Goal: Task Accomplishment & Management: Manage account settings

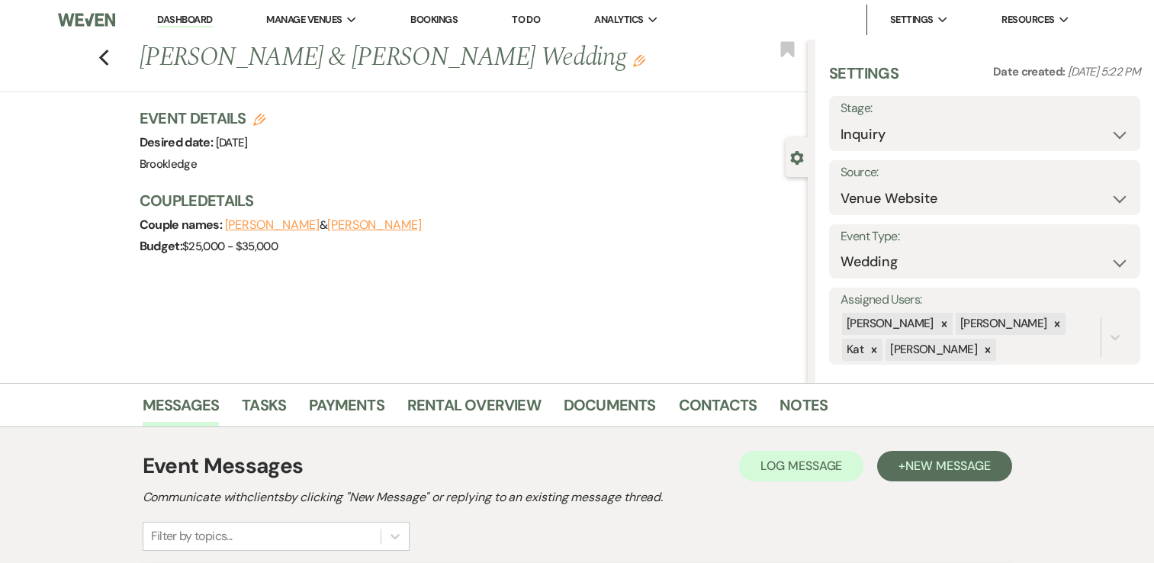
select select "5"
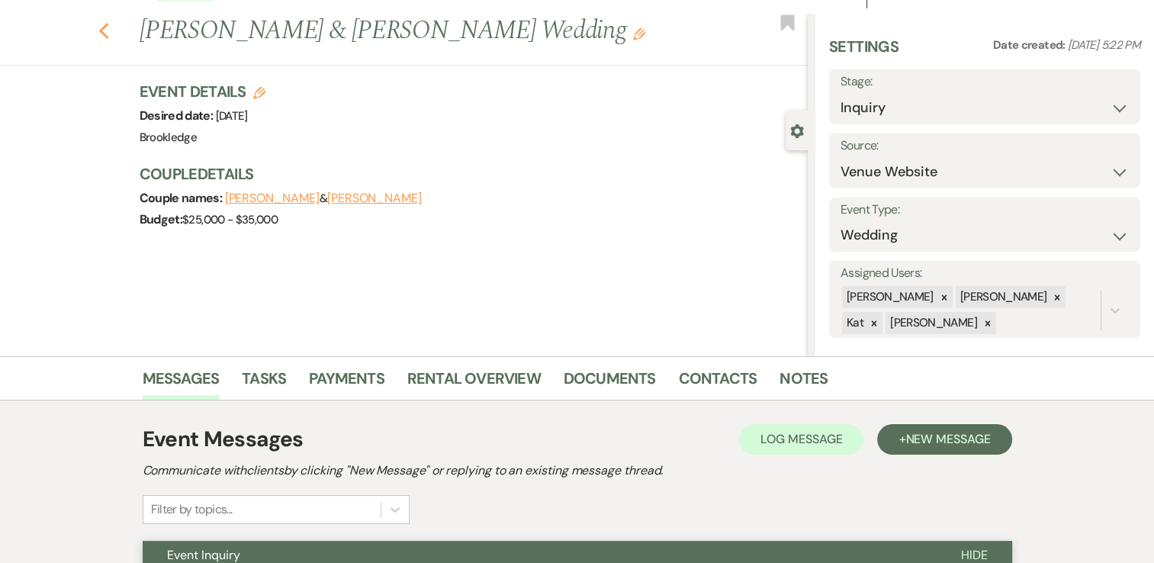
click at [108, 32] on use "button" at bounding box center [103, 31] width 10 height 17
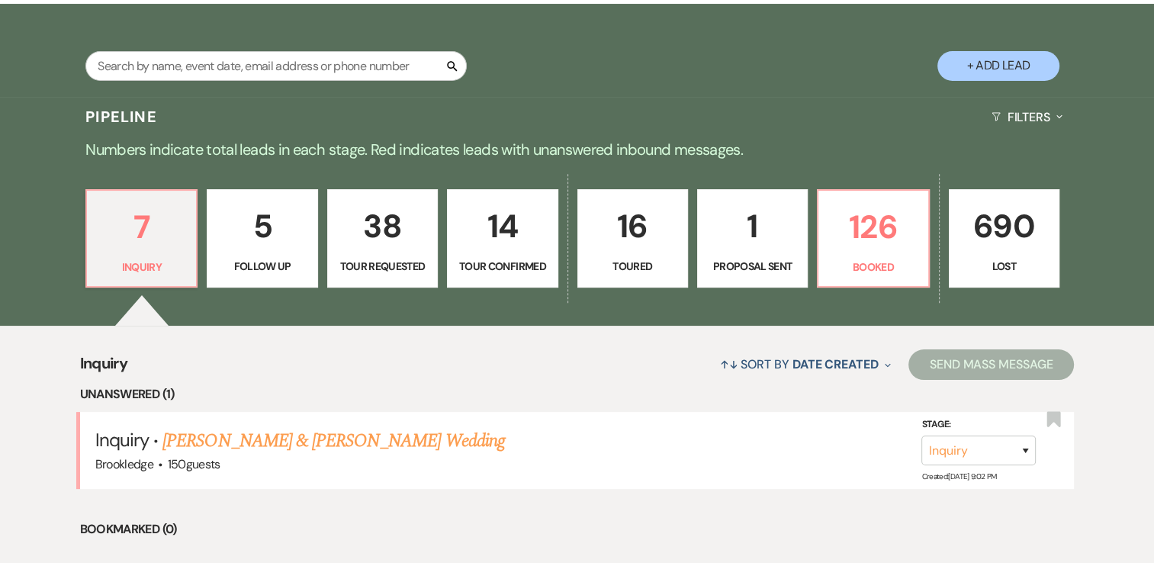
scroll to position [305, 0]
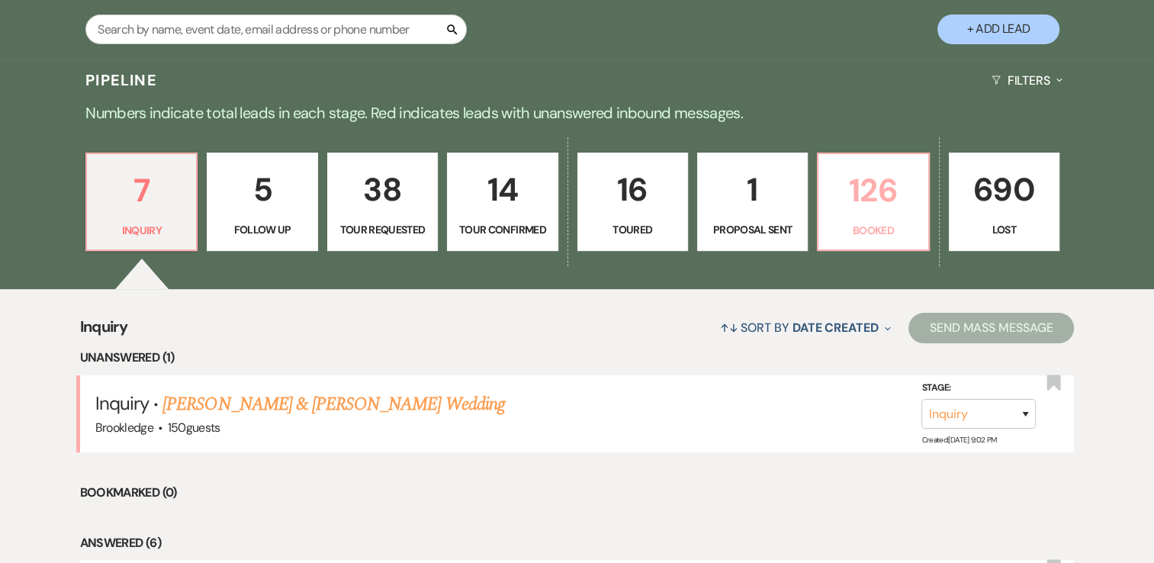
click at [858, 202] on p "126" at bounding box center [872, 190] width 91 height 51
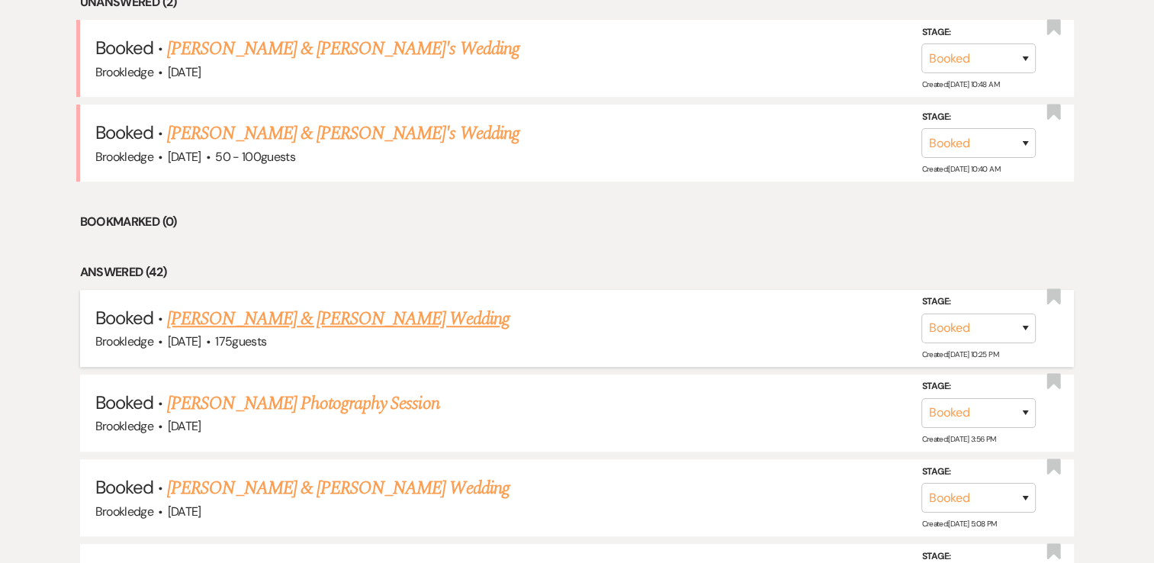
scroll to position [686, 0]
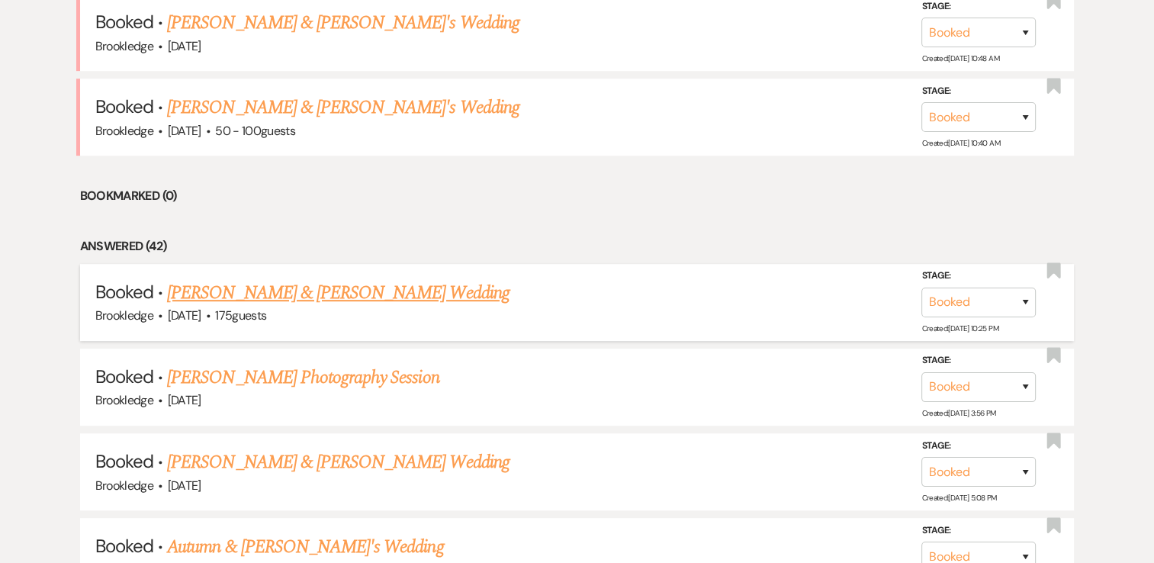
click at [355, 294] on link "[PERSON_NAME] & [PERSON_NAME] Wedding" at bounding box center [338, 292] width 342 height 27
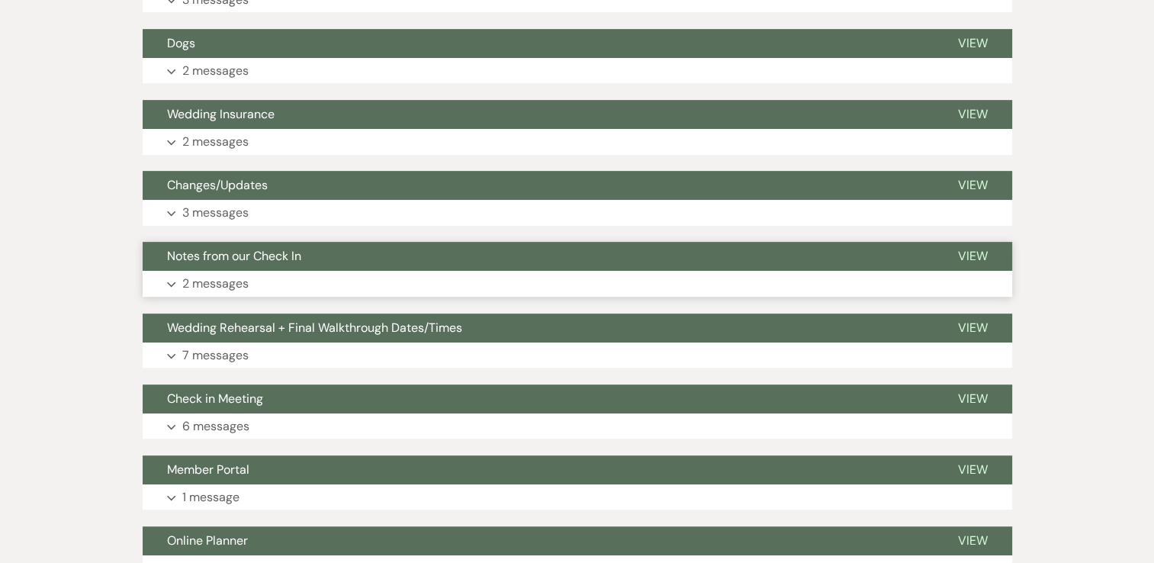
scroll to position [152, 0]
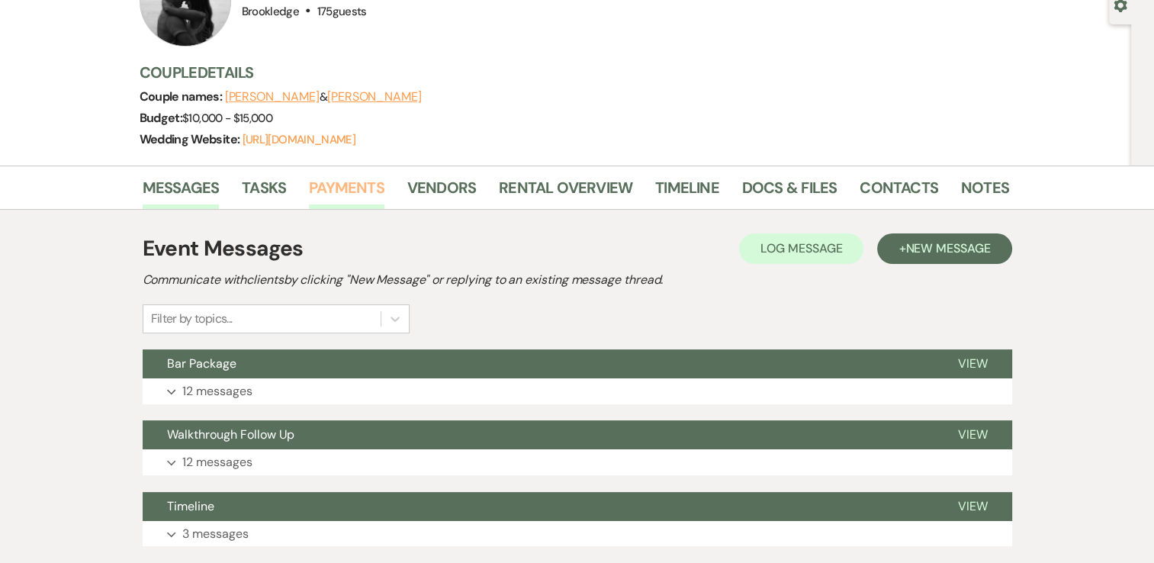
click at [353, 181] on link "Payments" at bounding box center [346, 192] width 75 height 34
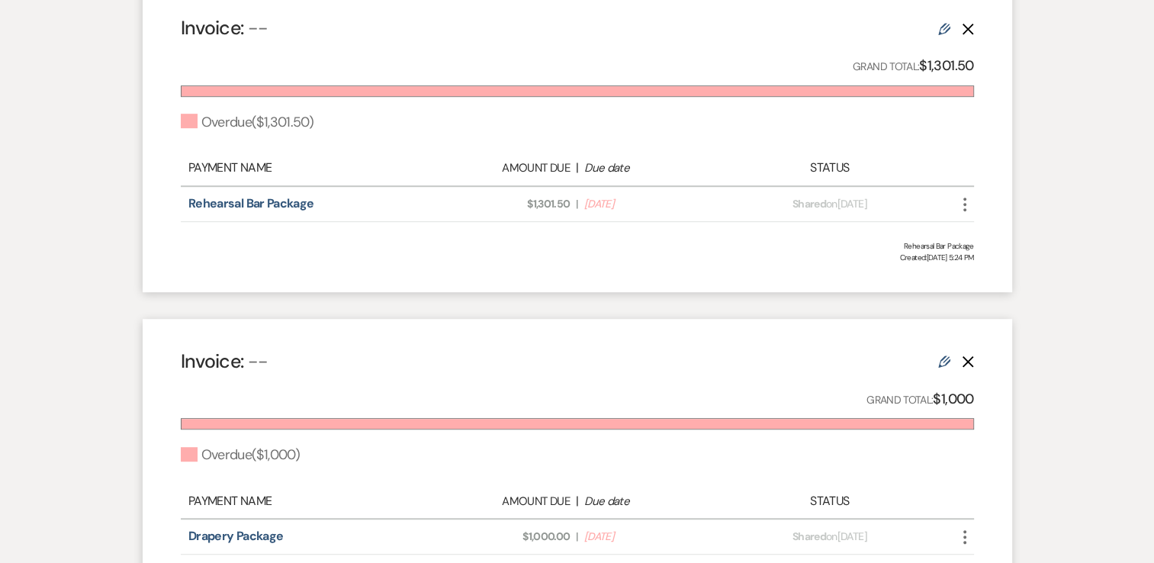
scroll to position [1067, 0]
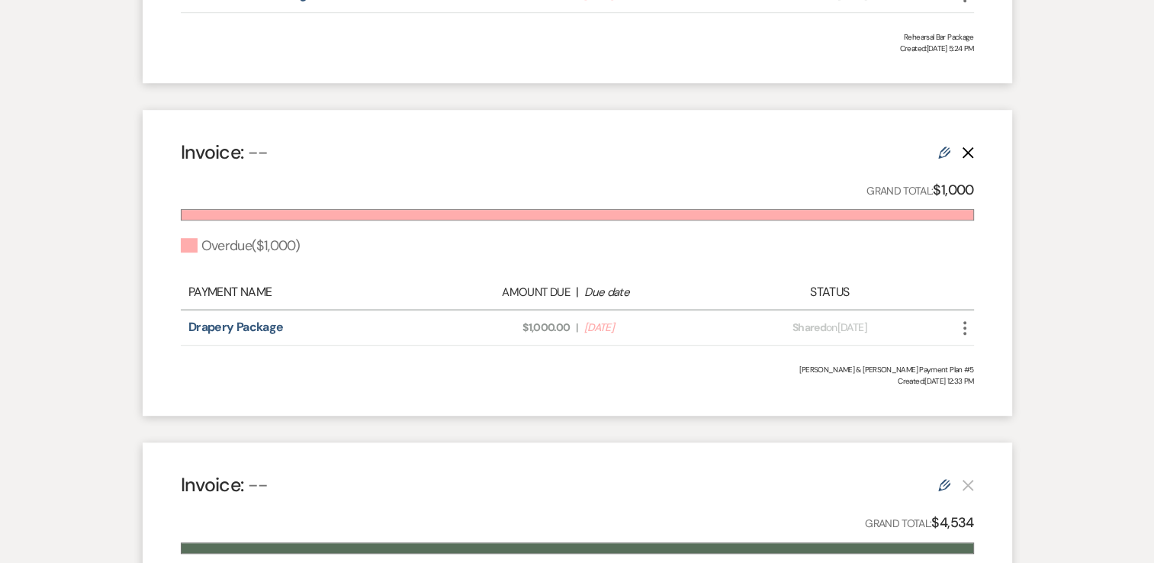
click at [964, 328] on icon "More" at bounding box center [964, 328] width 18 height 18
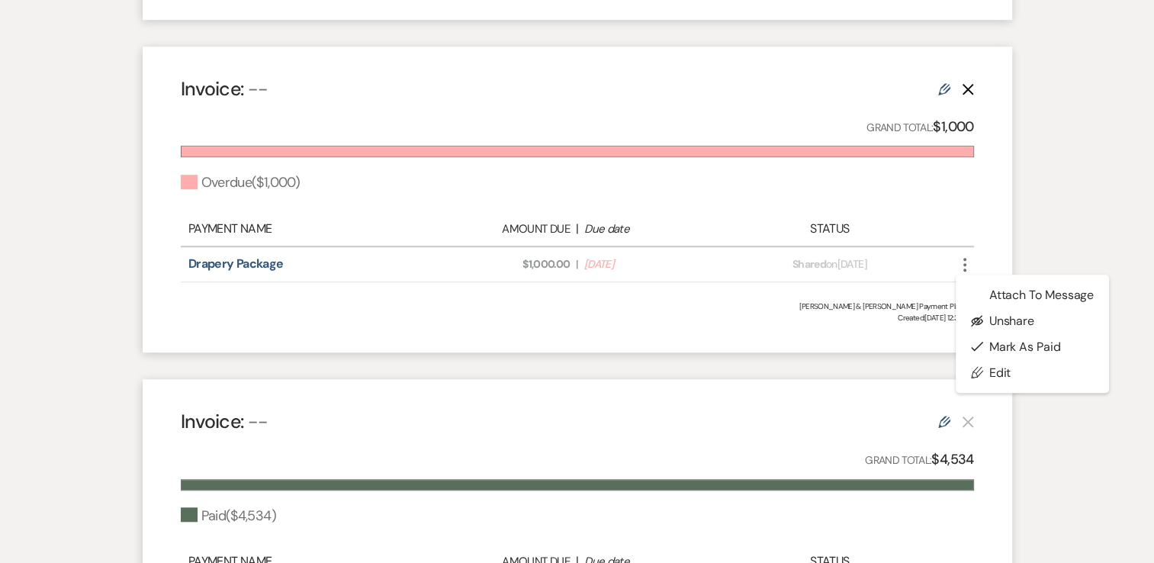
scroll to position [1144, 0]
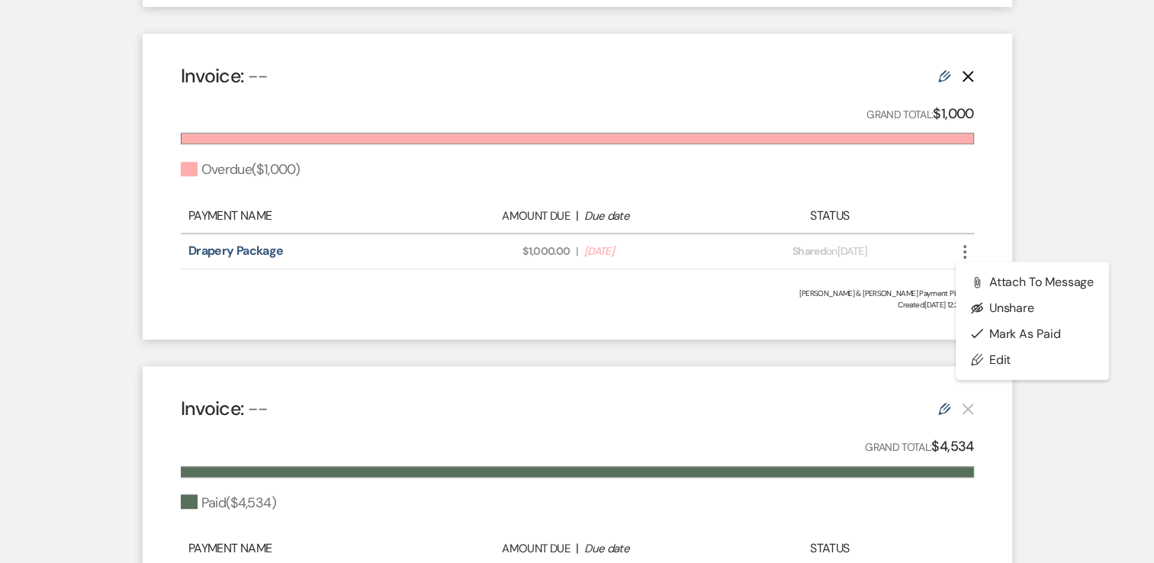
click at [1073, 179] on div "Messages Tasks Payments Vendors Rental Overview Timeline Docs & Files Contacts …" at bounding box center [577, 429] width 1154 height 2511
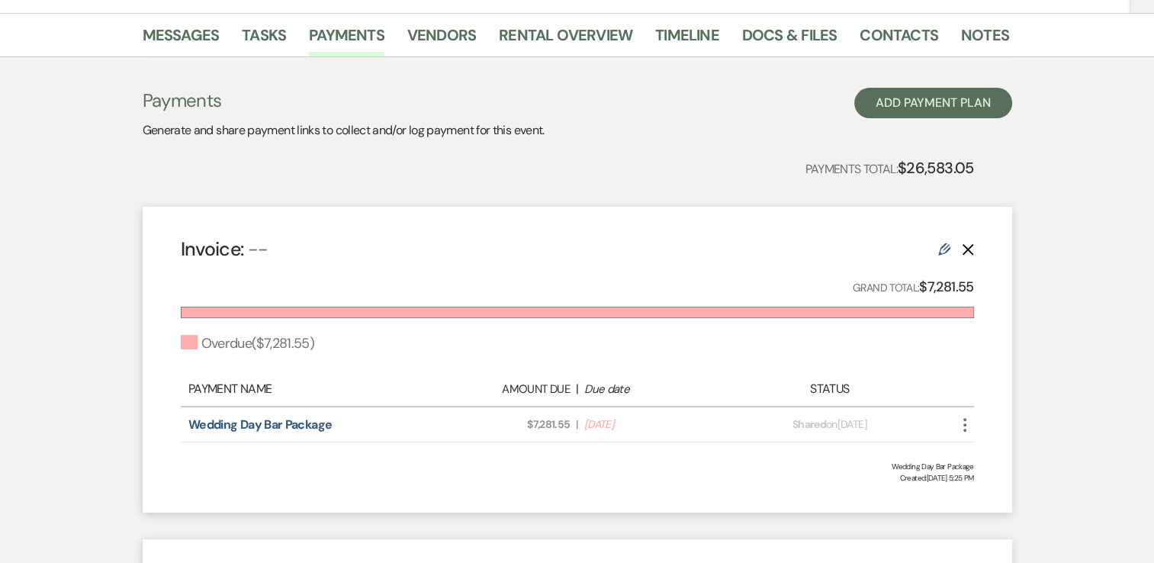
scroll to position [0, 0]
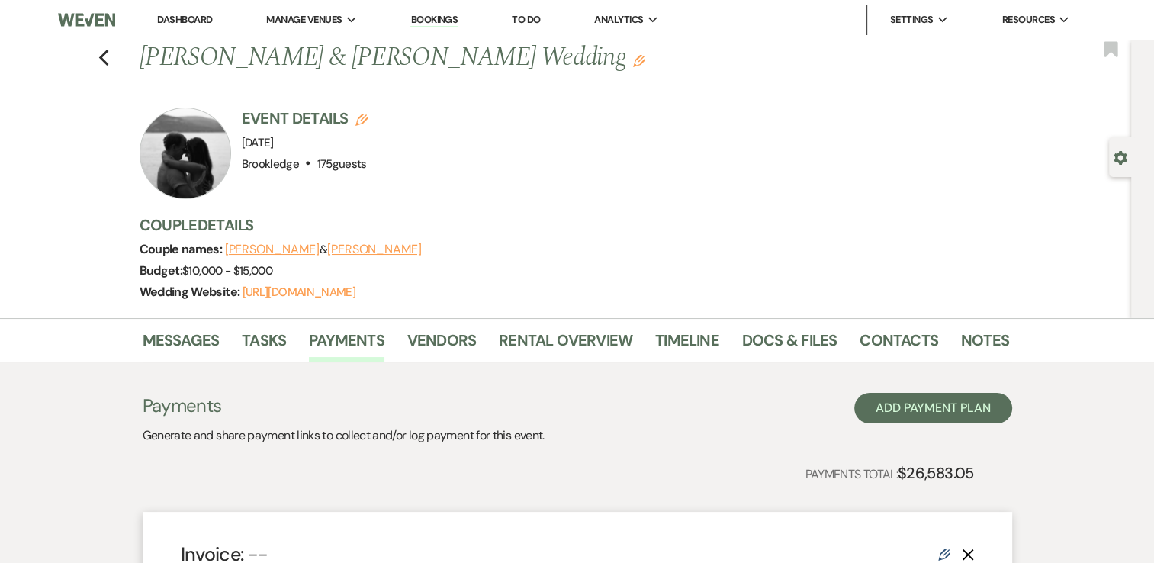
click at [180, 17] on link "Dashboard" at bounding box center [184, 19] width 55 height 13
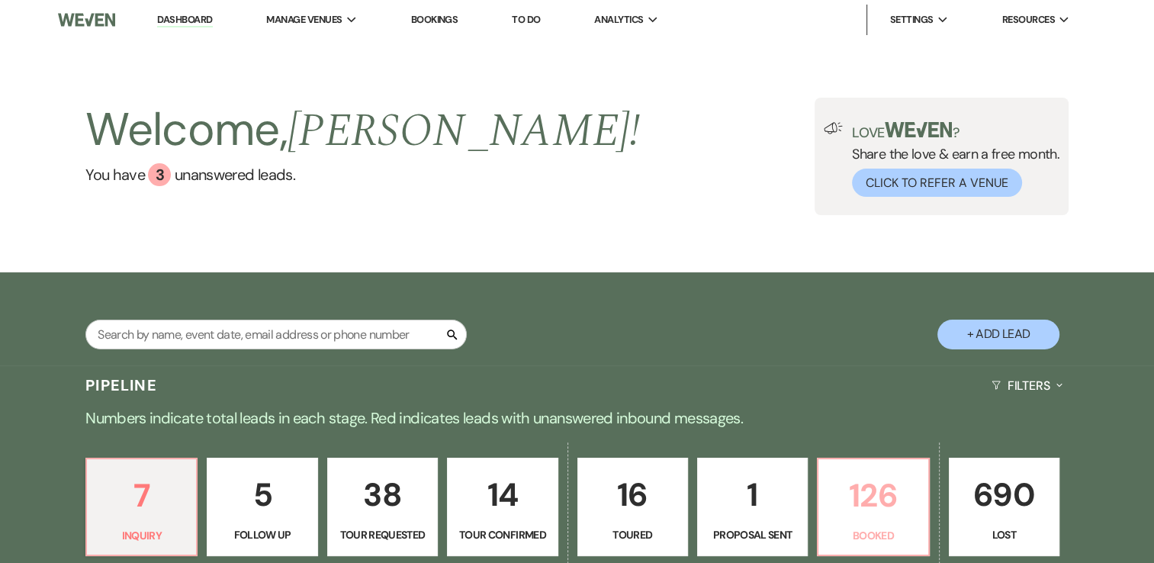
click at [897, 505] on p "126" at bounding box center [872, 495] width 91 height 51
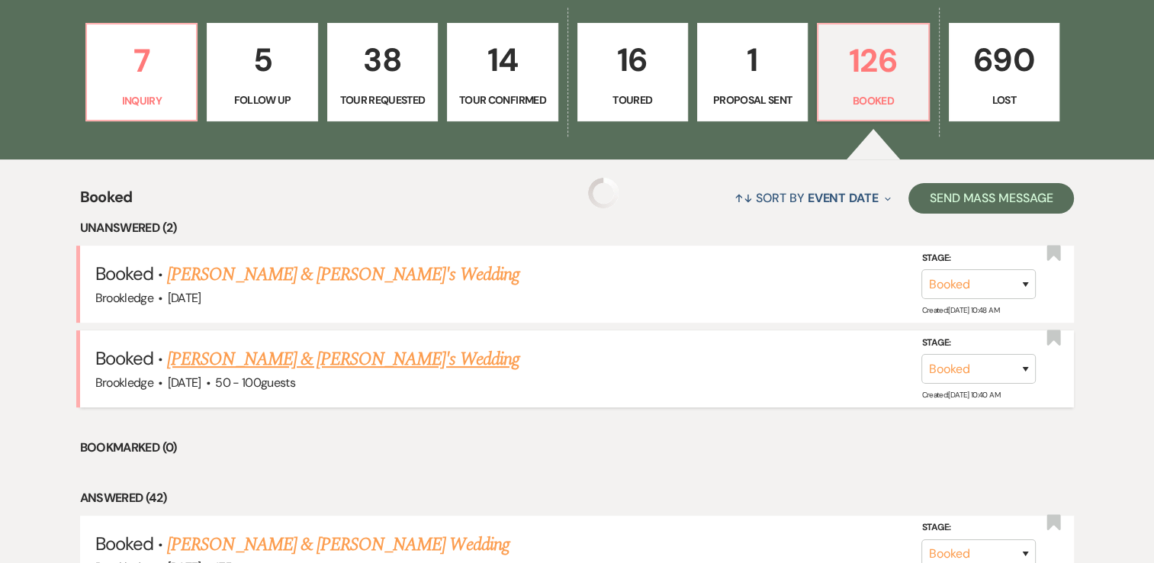
scroll to position [534, 0]
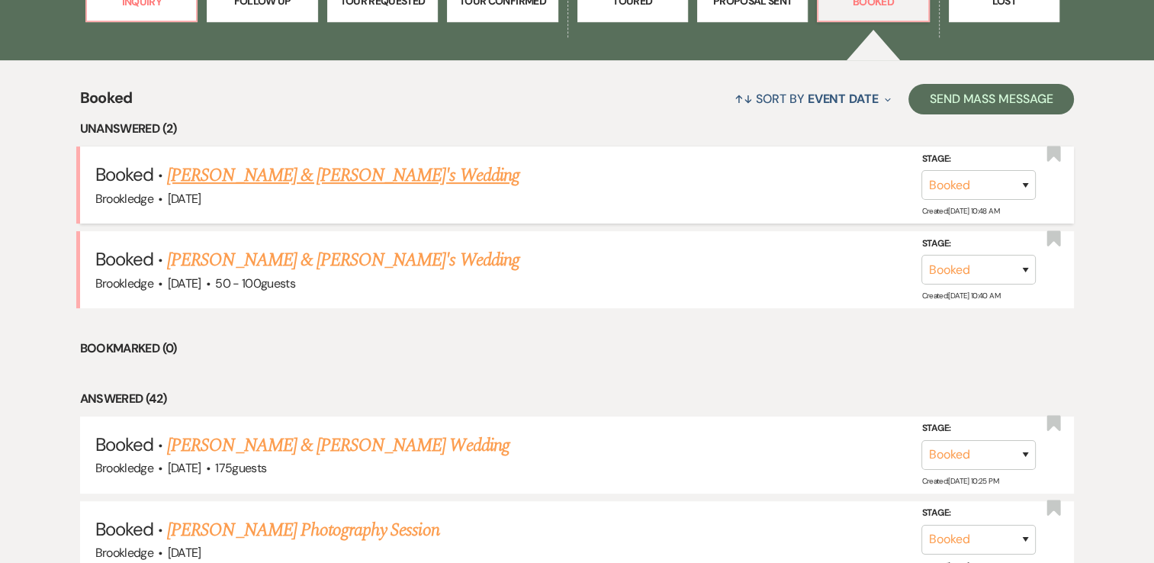
click at [307, 174] on link "[PERSON_NAME] & [PERSON_NAME]'s Wedding" at bounding box center [343, 175] width 352 height 27
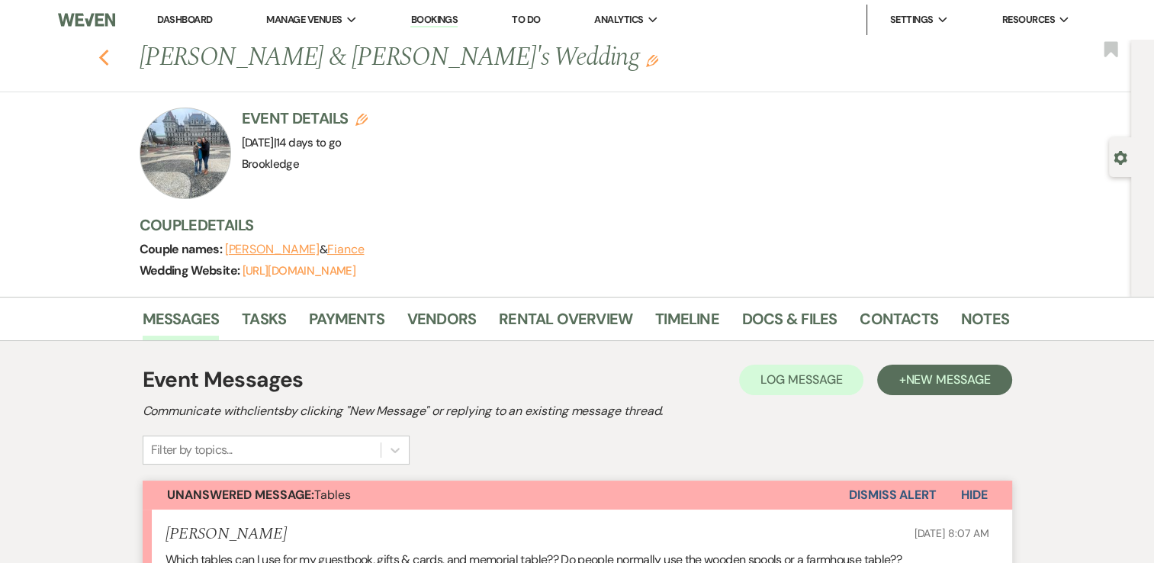
click at [110, 57] on icon "Previous" at bounding box center [103, 58] width 11 height 18
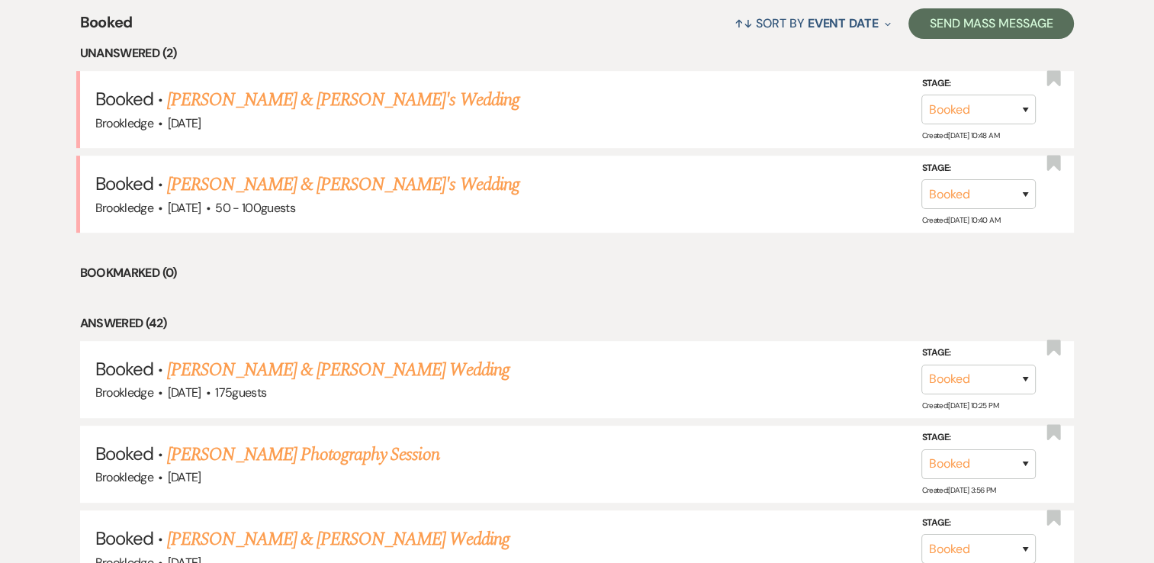
scroll to position [610, 0]
click at [271, 369] on link "[PERSON_NAME] & [PERSON_NAME] Wedding" at bounding box center [338, 368] width 342 height 27
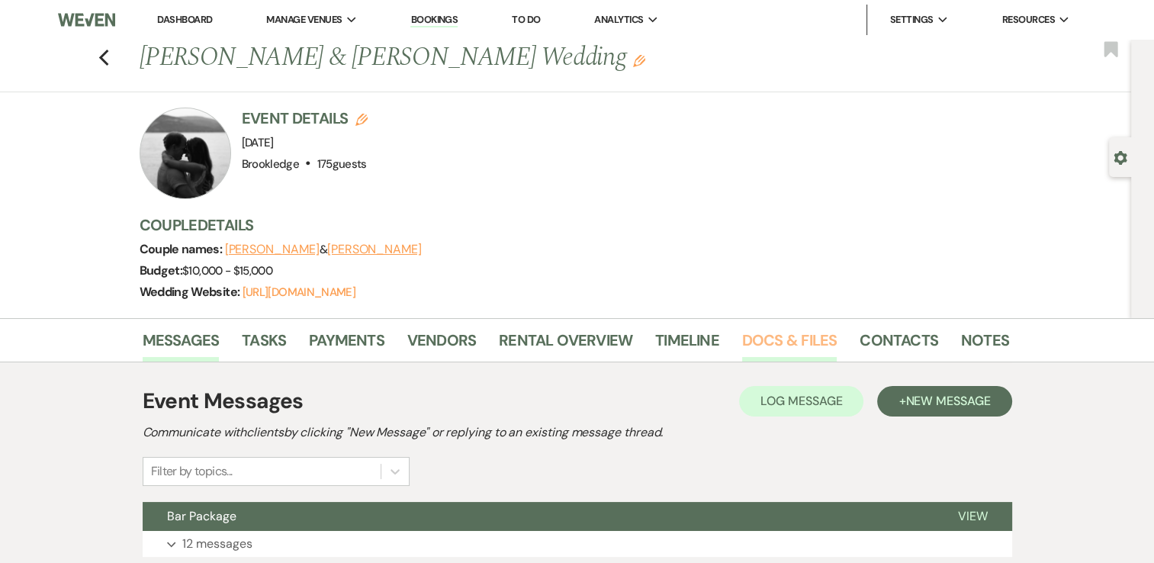
click at [793, 342] on link "Docs & Files" at bounding box center [789, 345] width 95 height 34
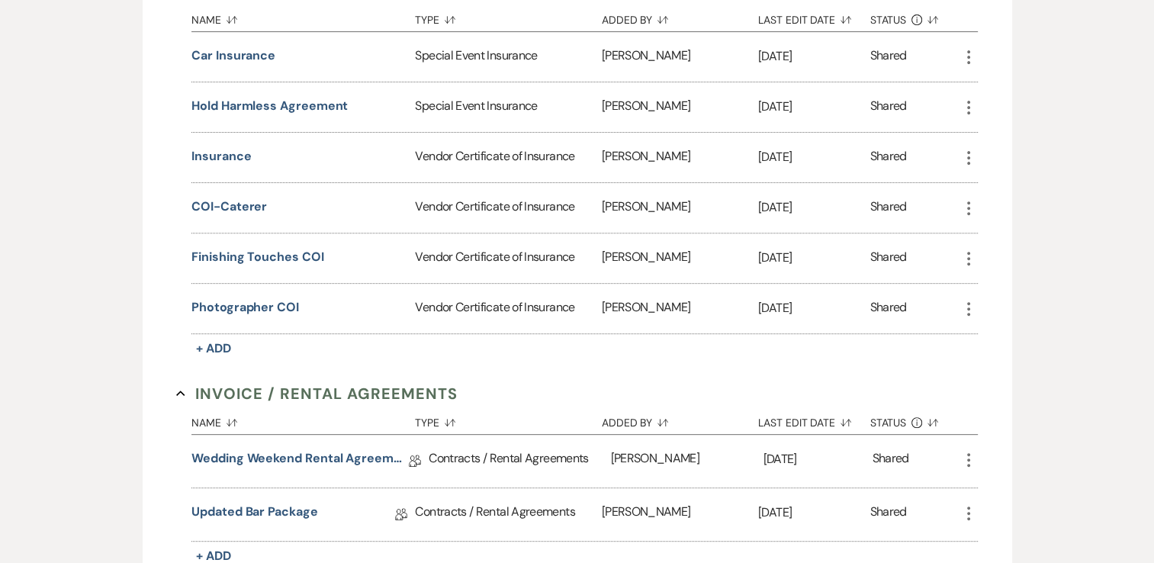
scroll to position [686, 0]
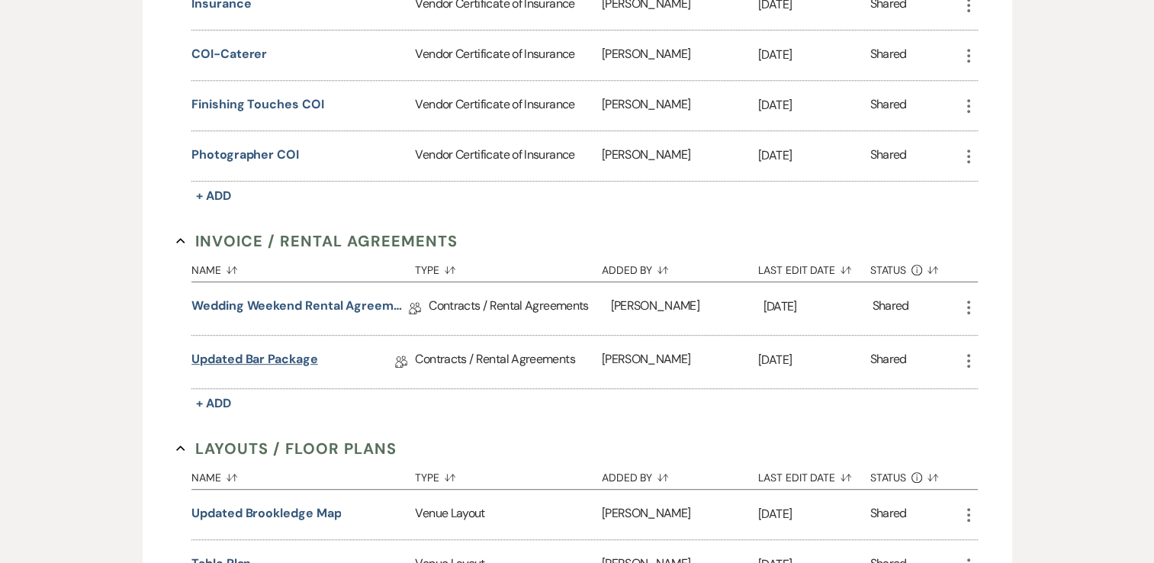
click at [222, 355] on link "Updated Bar Package" at bounding box center [254, 362] width 126 height 24
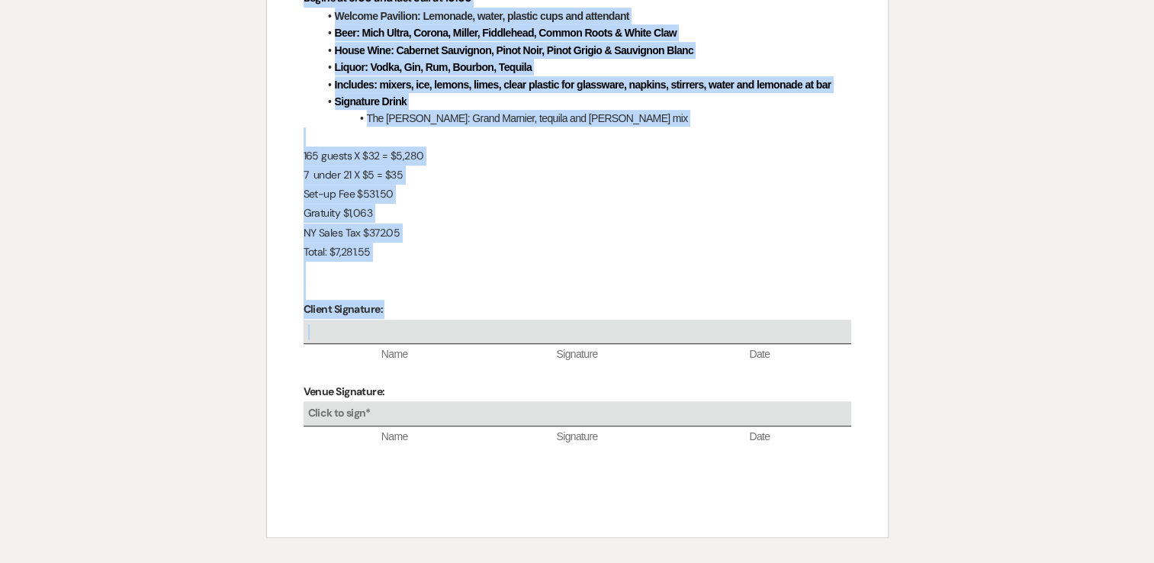
scroll to position [839, 0]
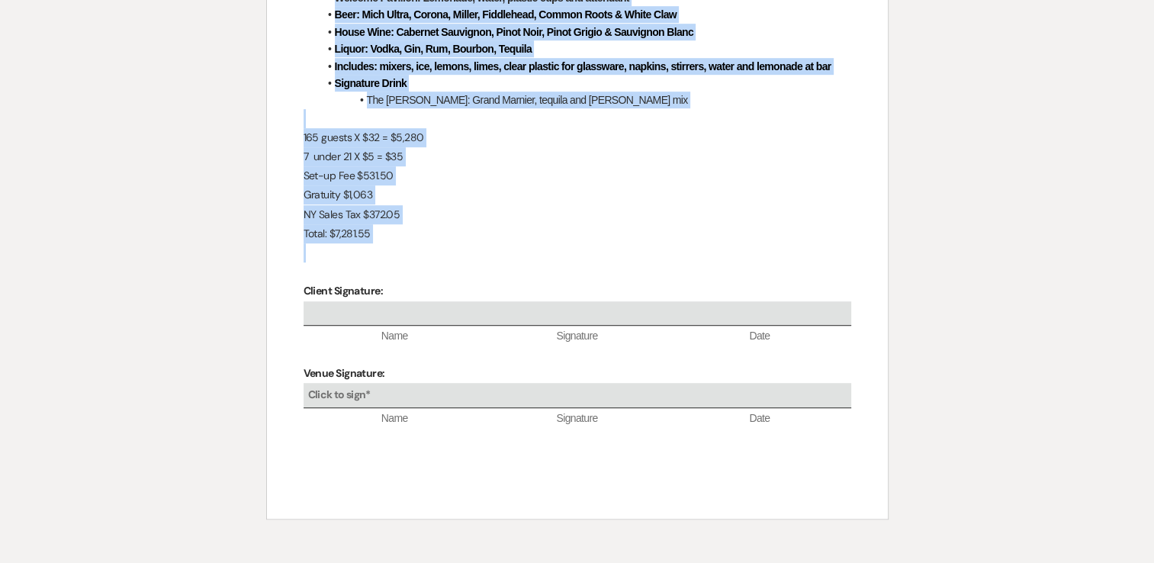
drag, startPoint x: 537, startPoint y: 249, endPoint x: 561, endPoint y: 259, distance: 25.6
copy div "Lor Ipsumdolo Sita Con Adipiscin (elitseddoei temporin ut la etd “Magnaaliq”) e…"
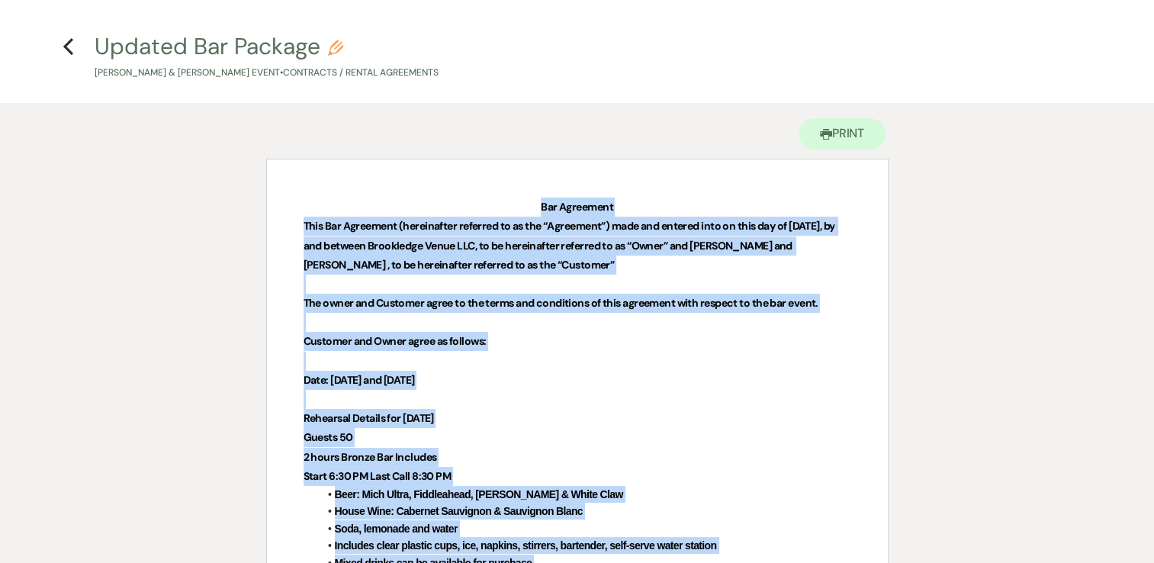
scroll to position [0, 0]
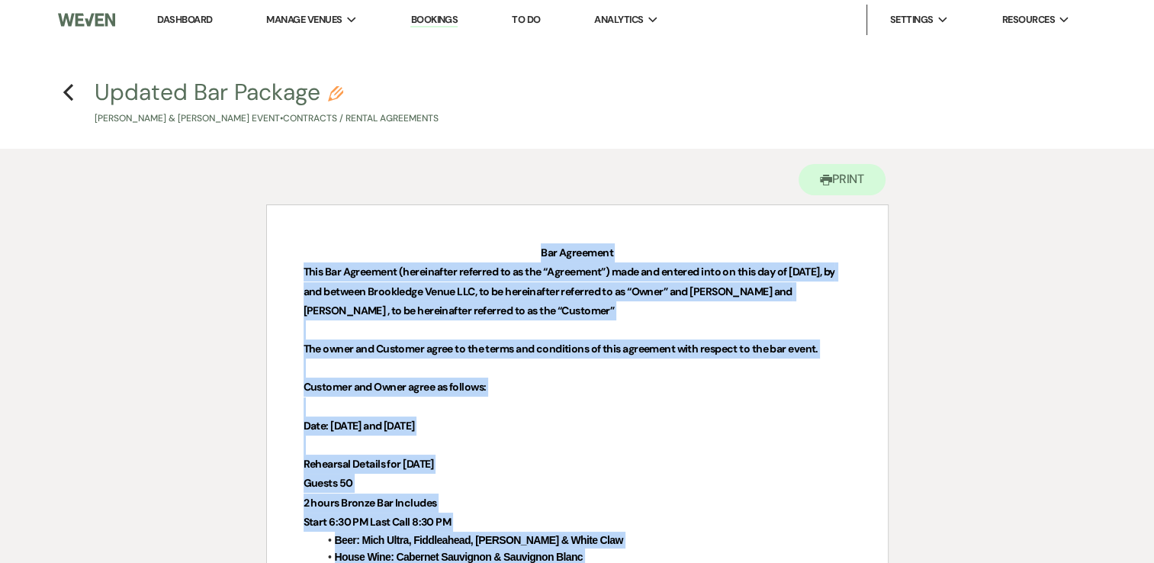
click at [199, 17] on link "Dashboard" at bounding box center [184, 19] width 55 height 13
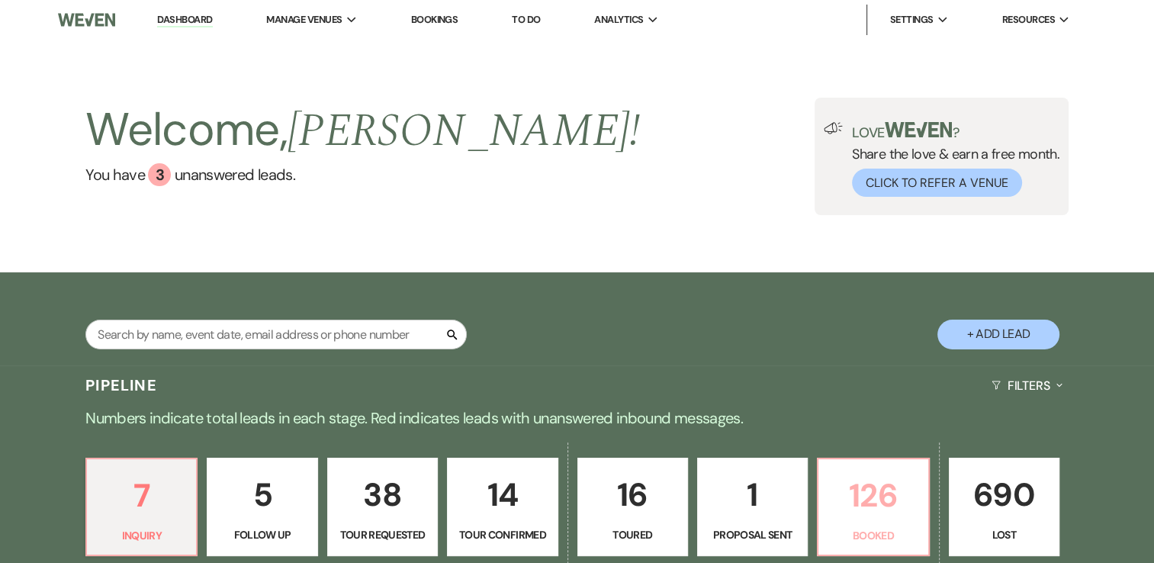
click at [878, 488] on p "126" at bounding box center [872, 495] width 91 height 51
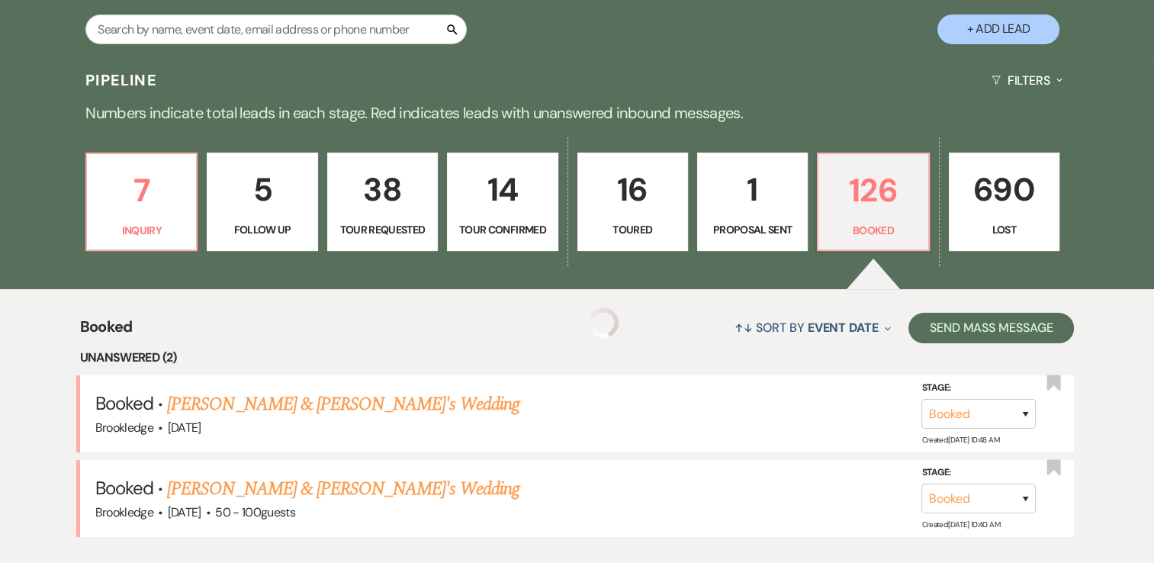
scroll to position [381, 0]
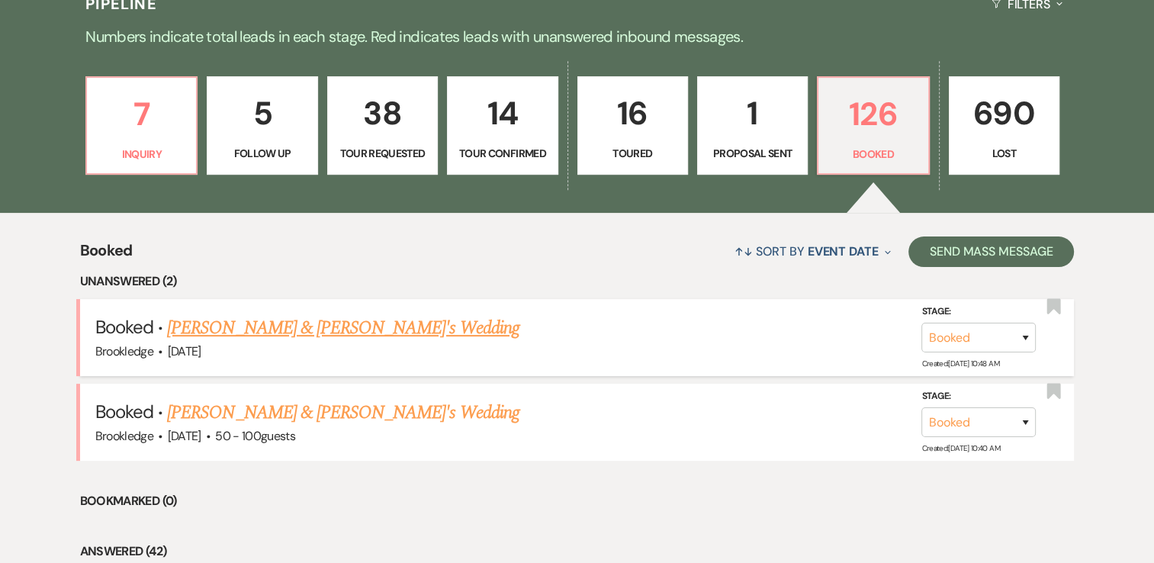
click at [316, 331] on link "[PERSON_NAME] & [PERSON_NAME]'s Wedding" at bounding box center [343, 327] width 352 height 27
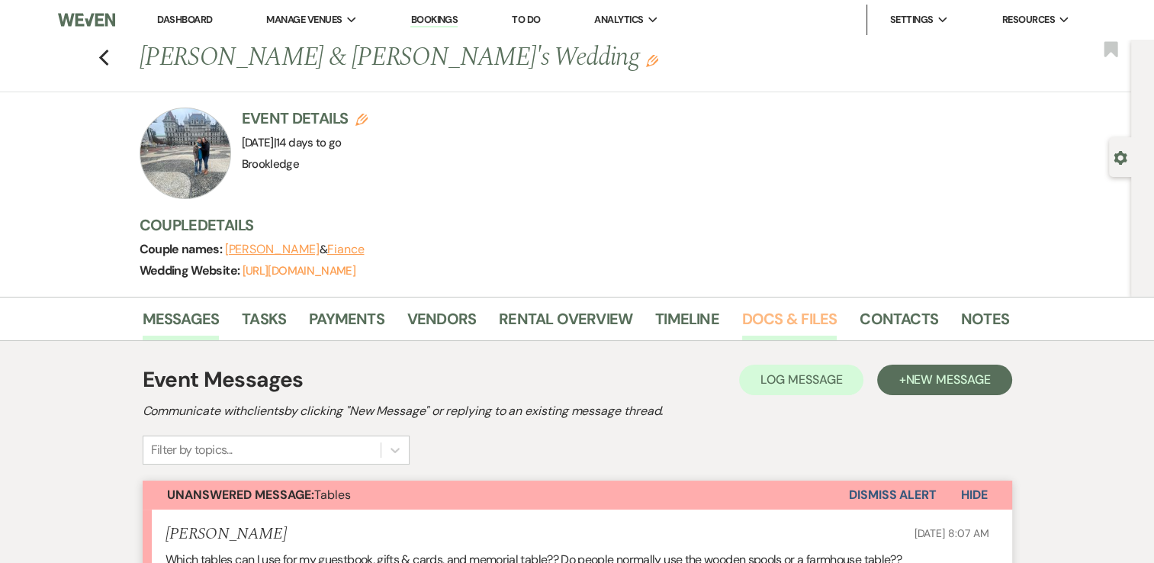
click at [775, 321] on link "Docs & Files" at bounding box center [789, 323] width 95 height 34
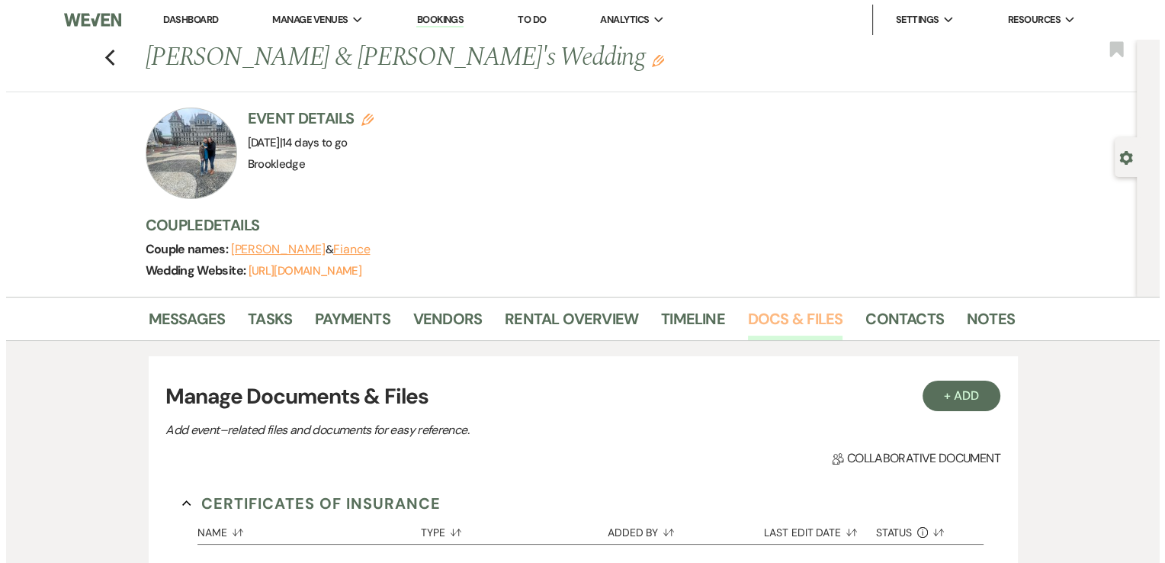
scroll to position [152, 0]
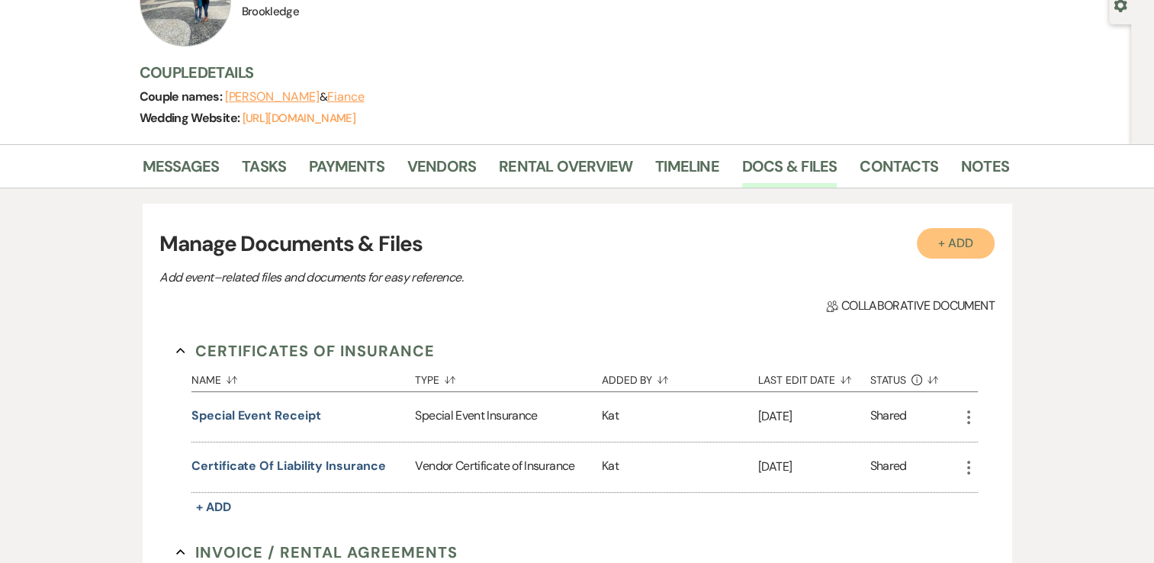
click at [946, 255] on button "+ Add" at bounding box center [955, 243] width 78 height 30
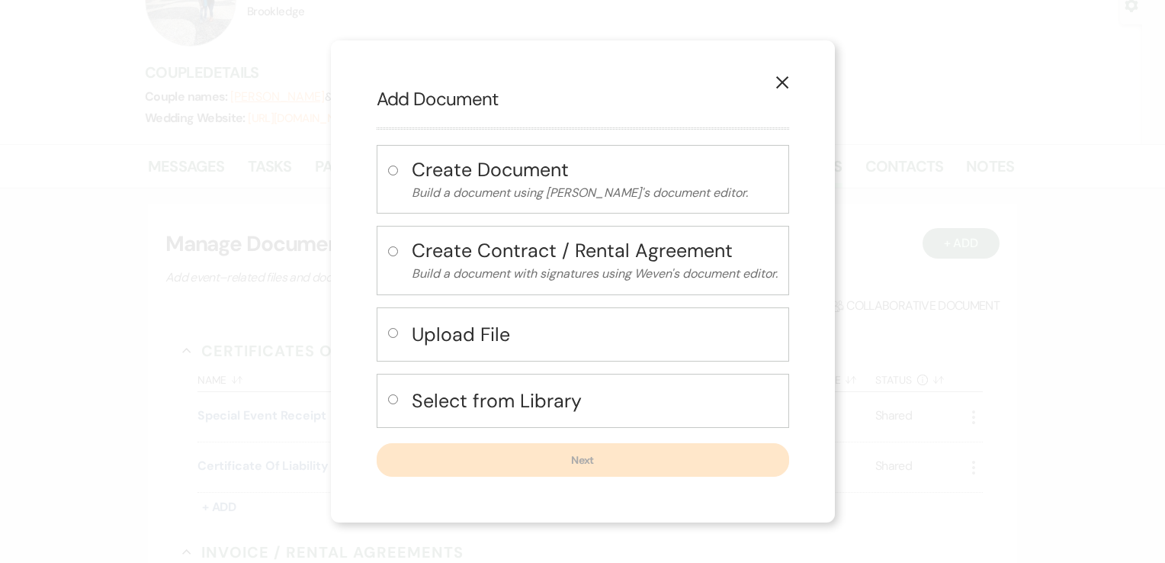
click at [500, 249] on h4 "Create Contract / Rental Agreement" at bounding box center [595, 250] width 366 height 27
radio input "true"
select select "10"
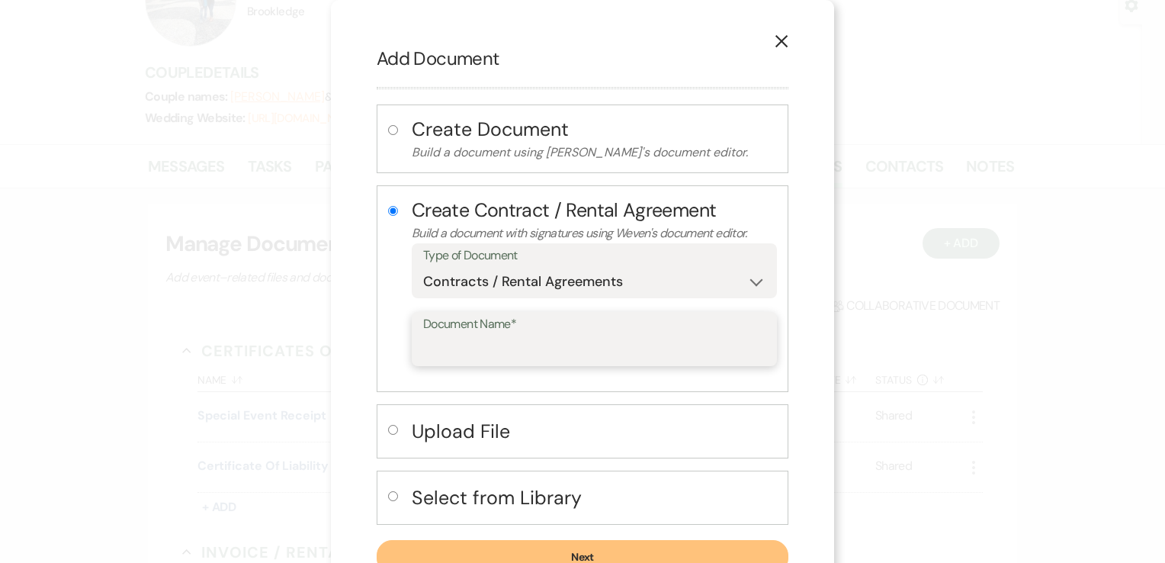
click at [582, 335] on input "Document Name*" at bounding box center [594, 350] width 342 height 30
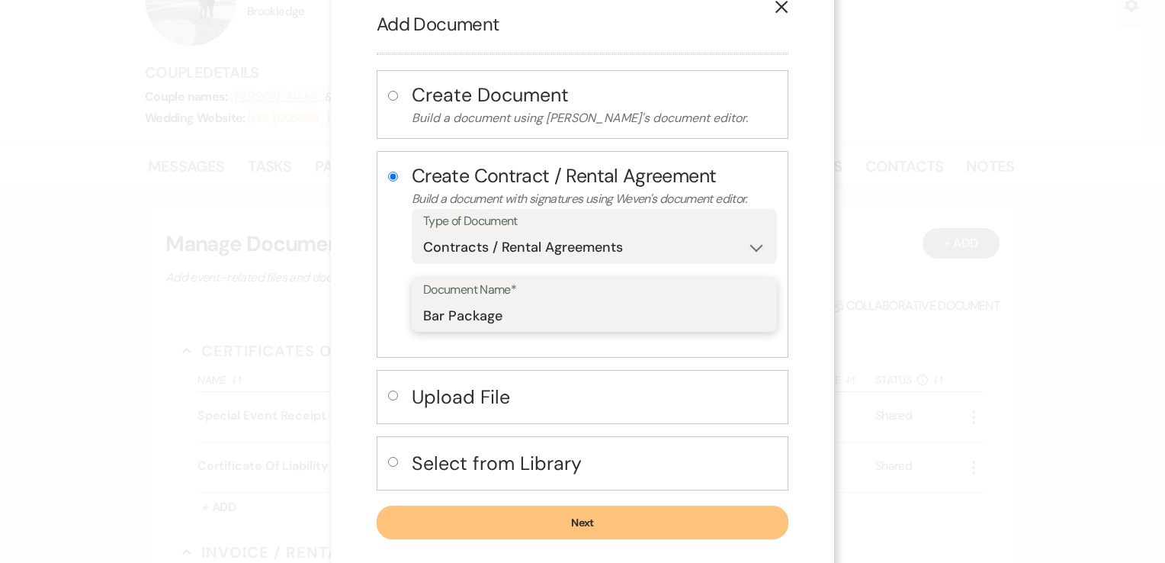
scroll to position [53, 0]
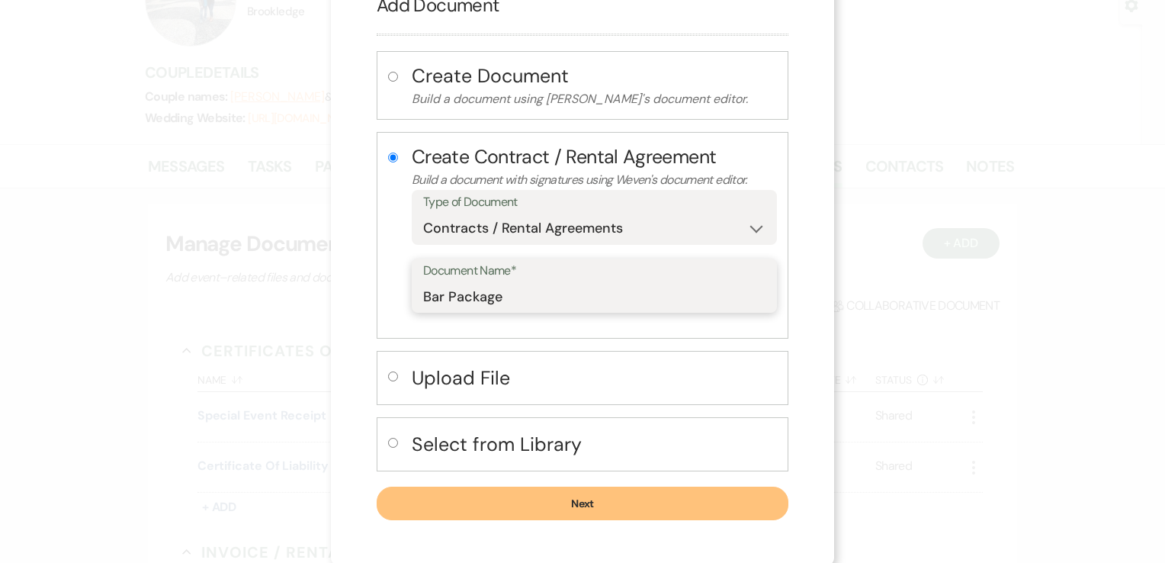
type input "Bar Package"
click at [613, 490] on button "Next" at bounding box center [583, 503] width 412 height 34
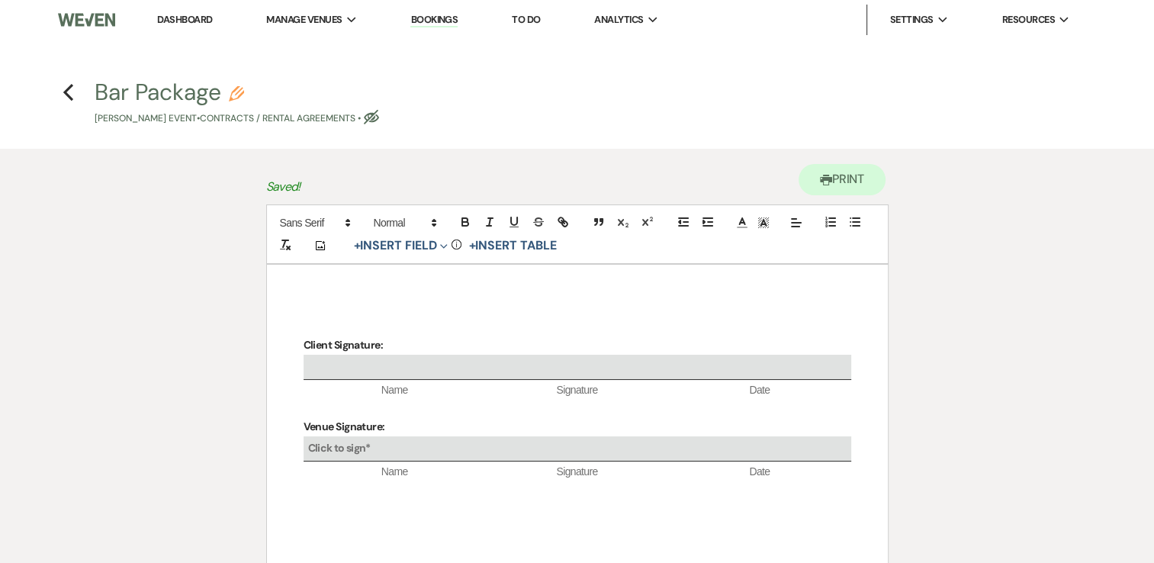
click at [308, 322] on p at bounding box center [576, 325] width 547 height 19
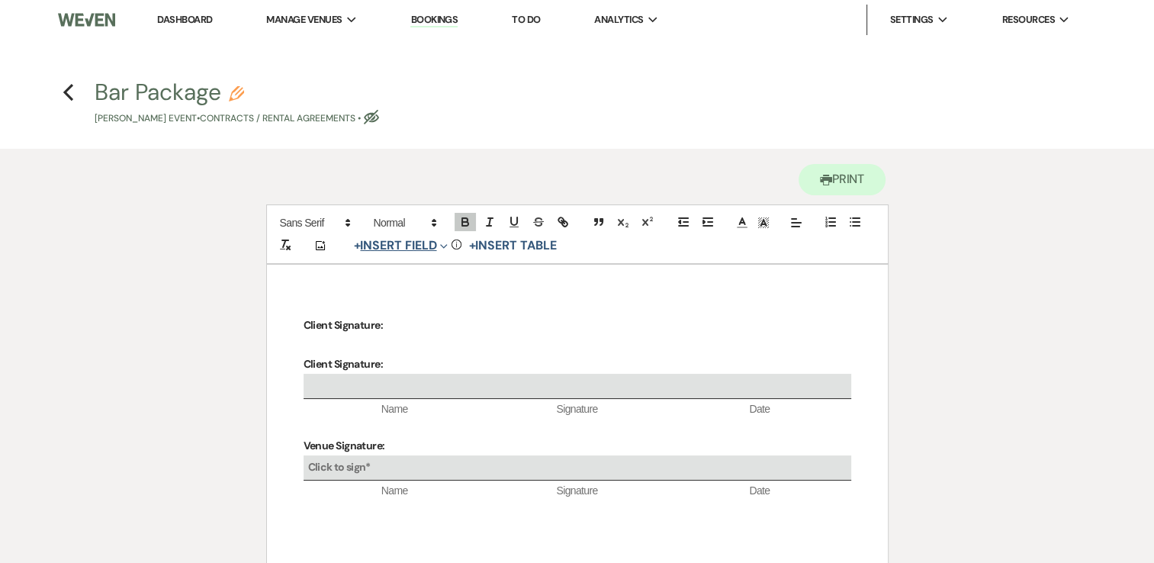
click at [396, 243] on button "+ Insert Field Expand" at bounding box center [400, 245] width 105 height 18
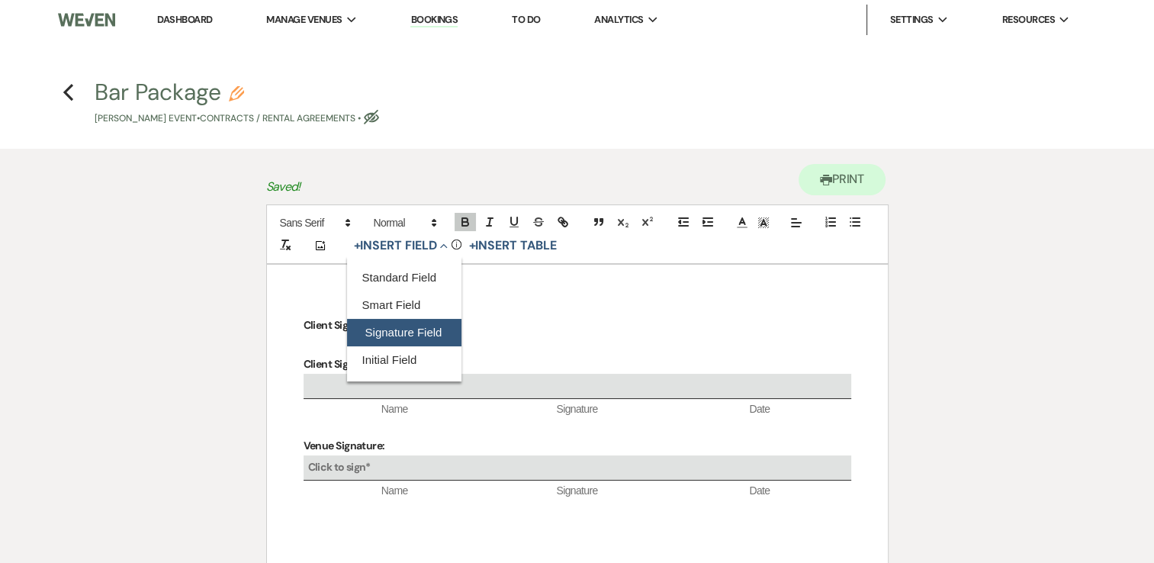
click at [409, 329] on button "Signature Field" at bounding box center [404, 332] width 114 height 27
select select "signatureField"
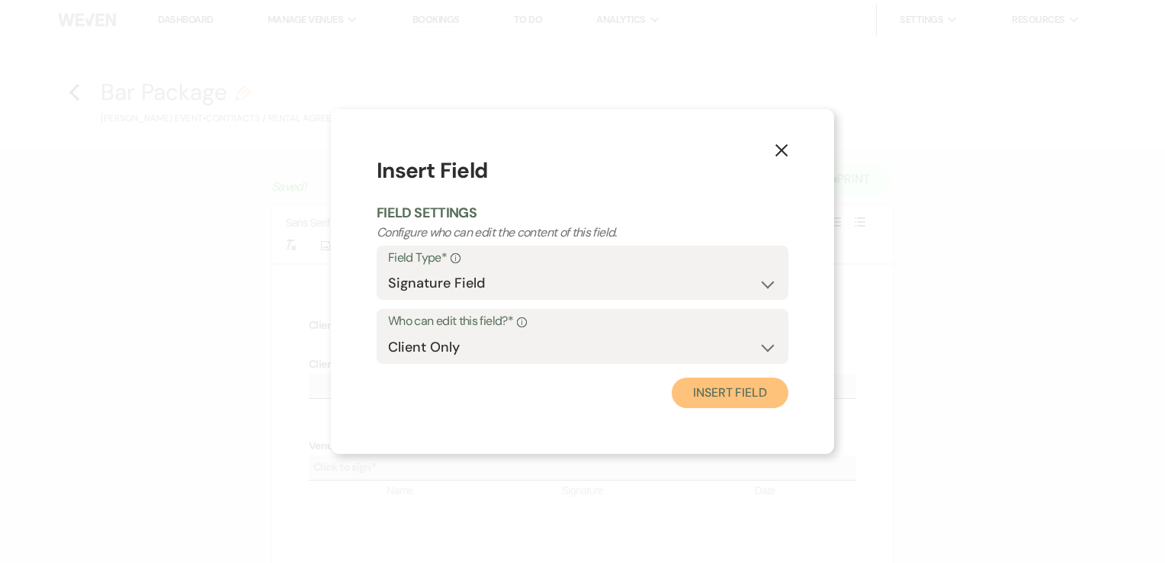
click at [732, 386] on button "Insert Field" at bounding box center [730, 392] width 117 height 30
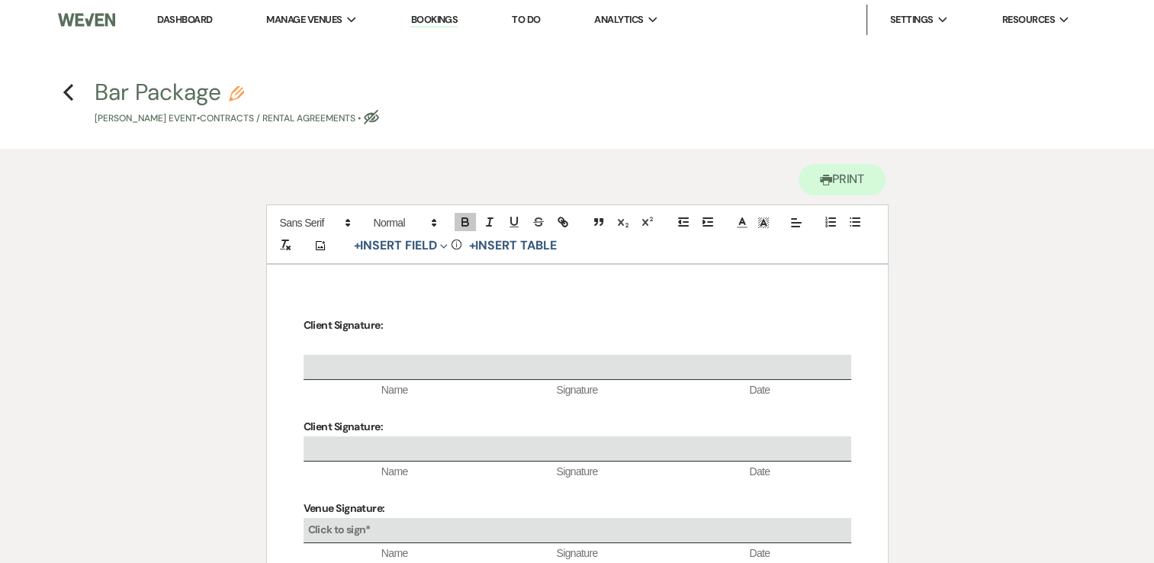
click at [611, 291] on div "Client Signature: Name Signature Date ﻿ Client Signature: Name Signature Date V…" at bounding box center [577, 493] width 621 height 457
click at [479, 276] on div "Client Signature: Name Signature Date Client Signature: Name Signature Date Ven…" at bounding box center [577, 493] width 621 height 457
click at [355, 290] on div "Client Signature: Name Signature Date Client Signature: Name Signature Date Ven…" at bounding box center [577, 493] width 621 height 457
click at [302, 319] on div "Client Signature: Name Signature Date Client Signature: Name Signature Date Ven…" at bounding box center [577, 493] width 621 height 457
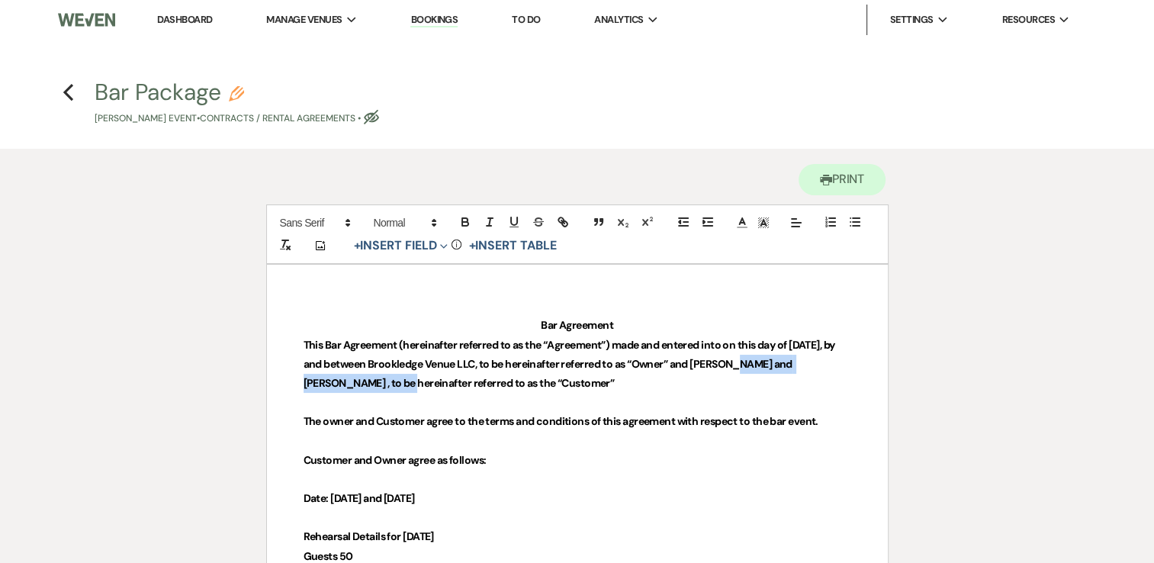
drag, startPoint x: 361, startPoint y: 380, endPoint x: 737, endPoint y: 364, distance: 377.0
click at [737, 364] on strong "This Bar Agreement (hereinafter referred to as the “Agreement”) made and entere…" at bounding box center [569, 364] width 533 height 52
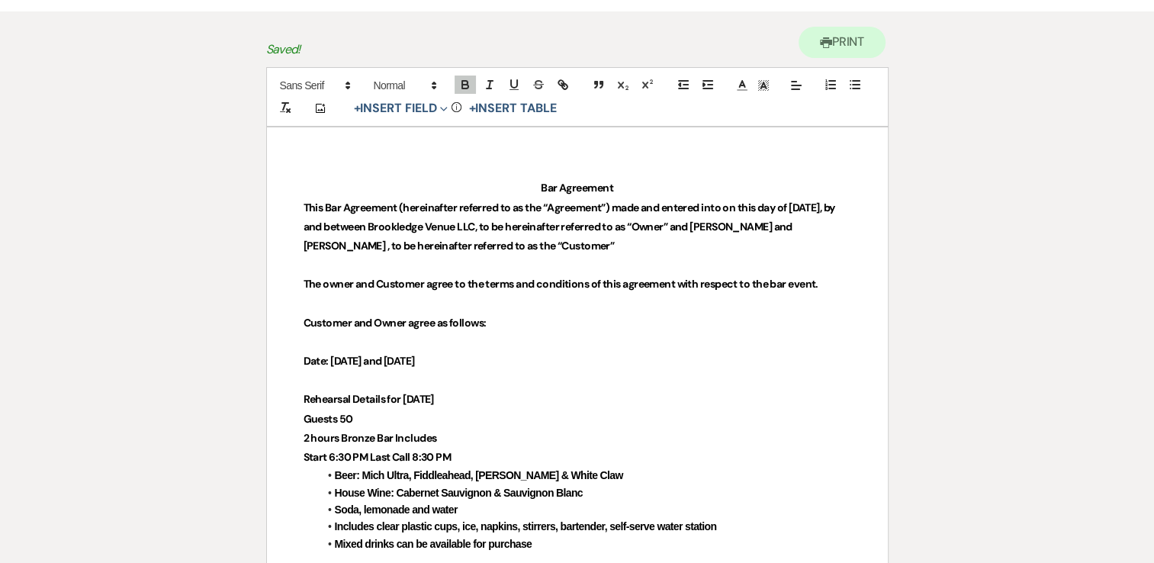
scroll to position [152, 0]
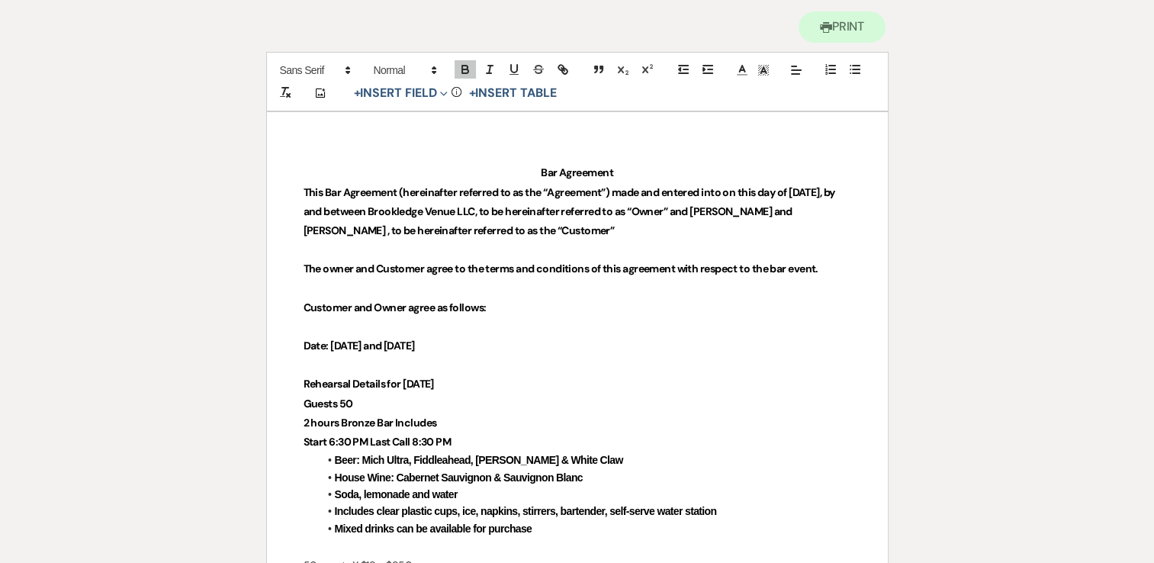
drag, startPoint x: 546, startPoint y: 345, endPoint x: 329, endPoint y: 340, distance: 217.3
click at [329, 340] on strong "Date: [DATE] and [DATE]" at bounding box center [358, 346] width 111 height 14
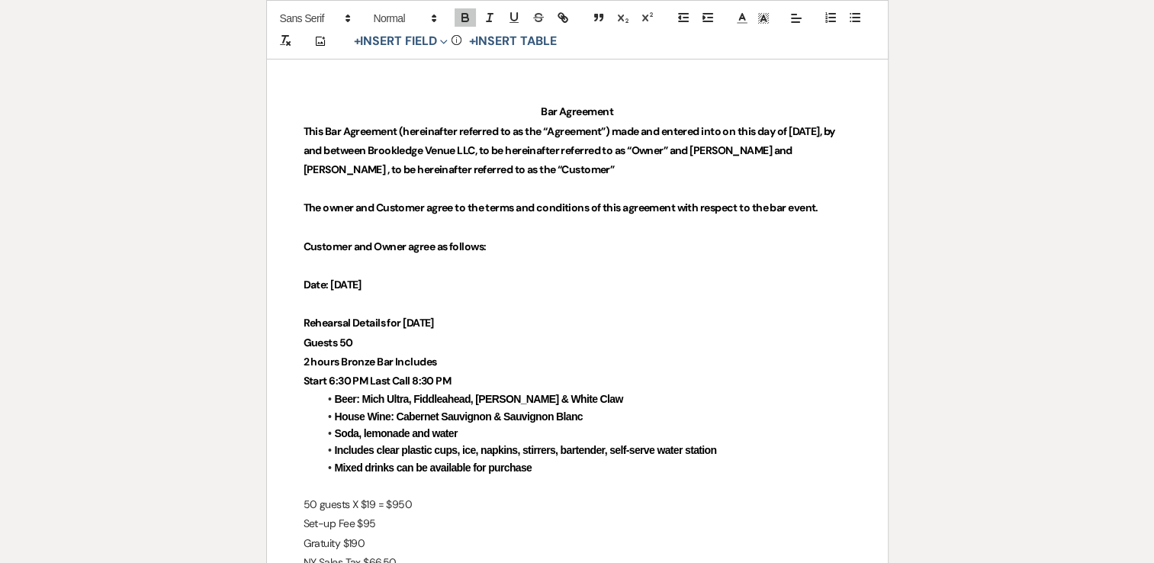
scroll to position [305, 0]
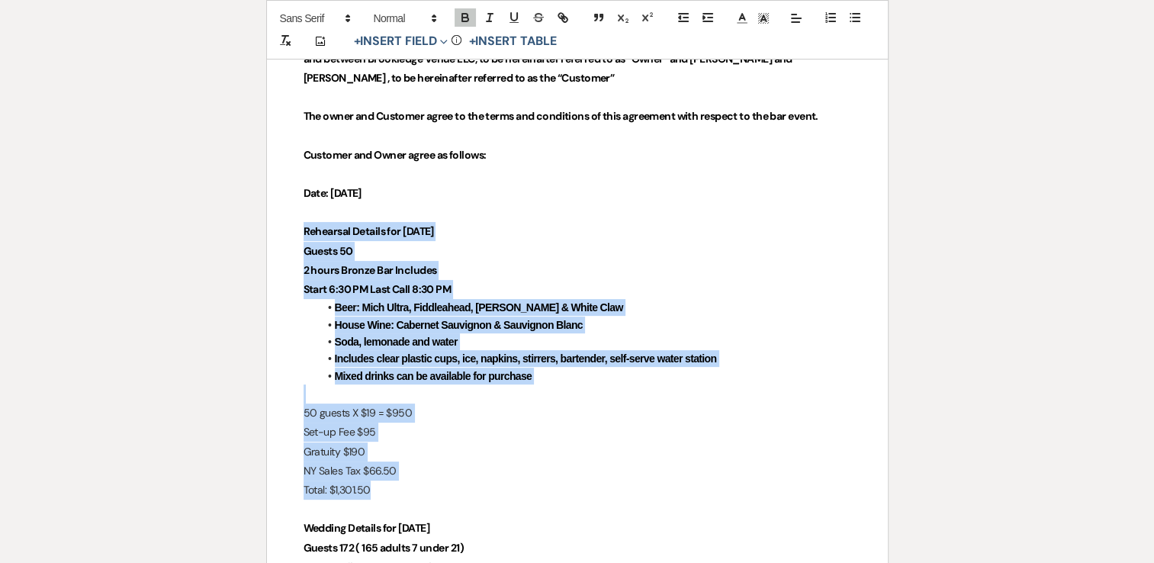
drag, startPoint x: 302, startPoint y: 229, endPoint x: 405, endPoint y: 483, distance: 273.2
click at [405, 483] on div "Bar Agreement This Bar Agreement (hereinafter referred to as the “Agreement”) m…" at bounding box center [577, 573] width 621 height 1227
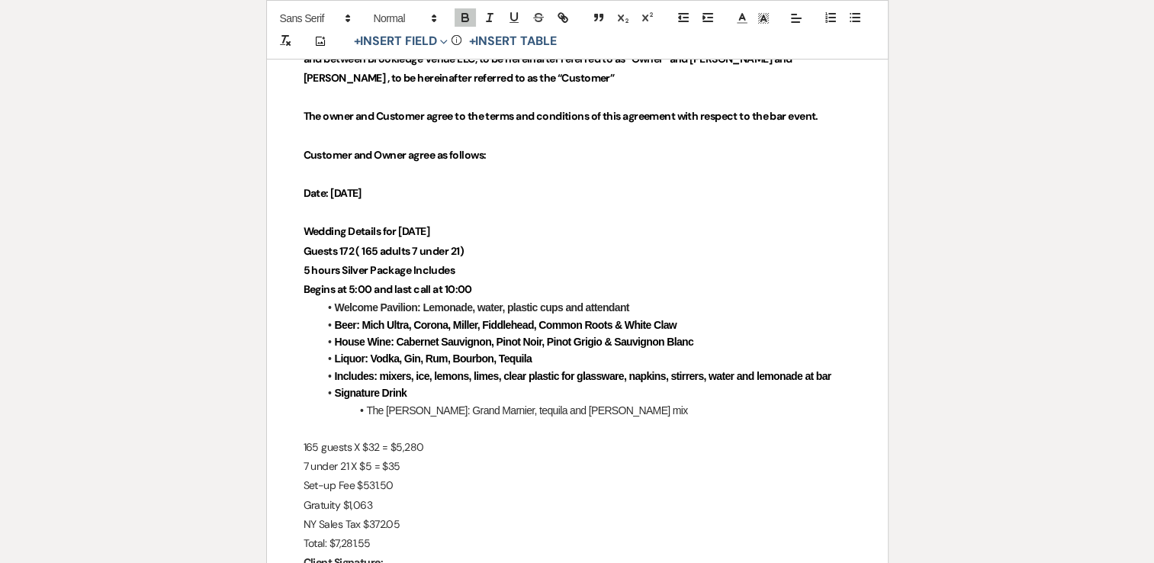
drag, startPoint x: 464, startPoint y: 231, endPoint x: 384, endPoint y: 228, distance: 80.1
click at [384, 228] on p "Wedding Details for [DATE]" at bounding box center [576, 231] width 547 height 19
click at [354, 284] on strong "Begins at 5:00 and last call at 10:00" at bounding box center [387, 289] width 168 height 14
drag, startPoint x: 474, startPoint y: 286, endPoint x: 445, endPoint y: 288, distance: 29.1
click at [445, 288] on p "Begins at 4:30 and last call at 10:00" at bounding box center [576, 289] width 547 height 19
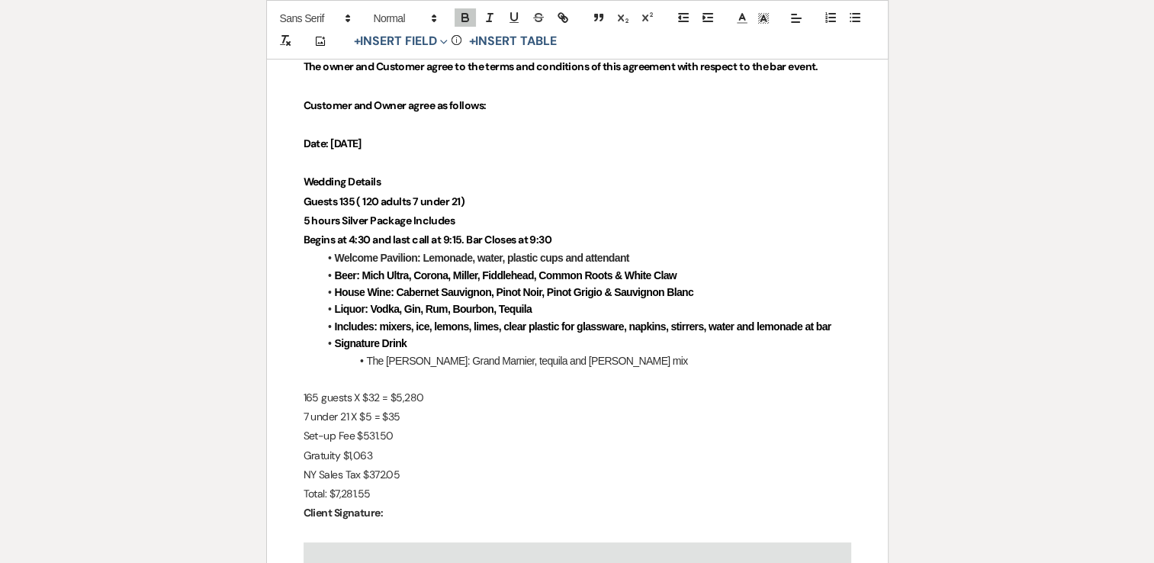
scroll to position [381, 0]
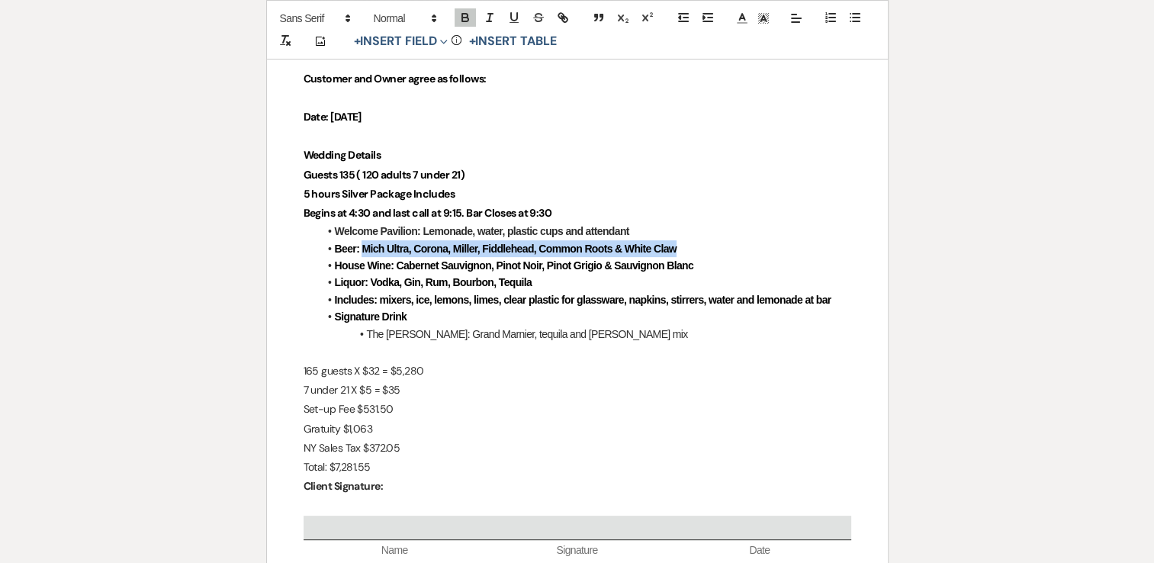
drag, startPoint x: 679, startPoint y: 247, endPoint x: 362, endPoint y: 252, distance: 317.2
click at [362, 252] on li "Beer: Mich Ultra, Corona, Miller, Fiddlehead, Common Roots & White Claw" at bounding box center [585, 248] width 532 height 17
click at [315, 368] on p "165 guests X $32 = $5,280" at bounding box center [576, 370] width 547 height 19
click at [436, 374] on p "120 guests X $32 = $5,280" at bounding box center [576, 370] width 547 height 19
click at [419, 173] on strong "Guests 135 ( 120 adults 7 under 21)" at bounding box center [383, 175] width 161 height 14
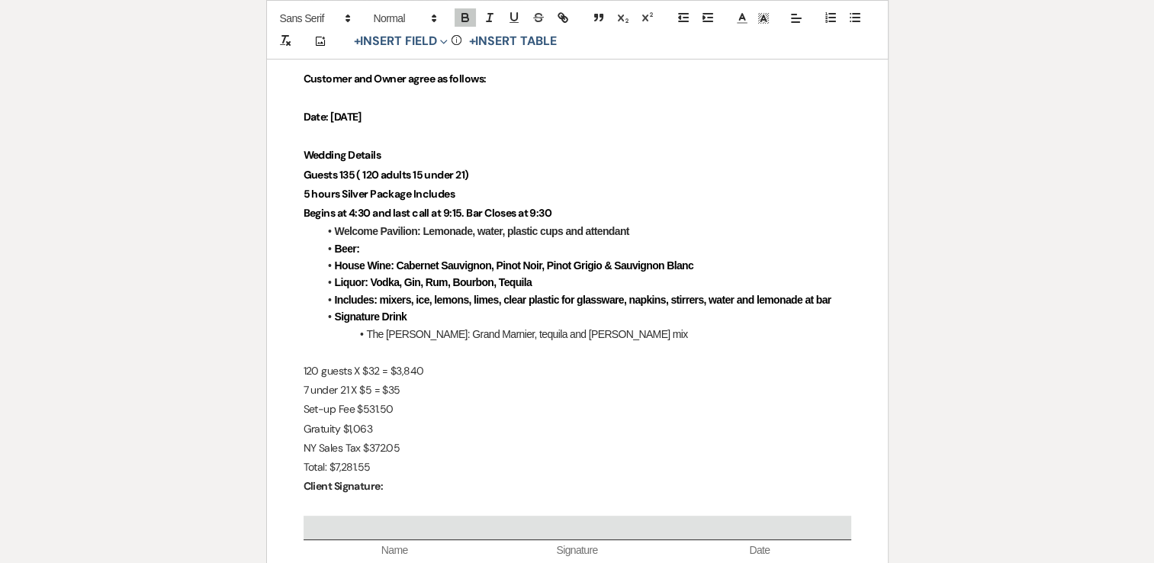
click at [402, 390] on p "7 under 21 X $5 = $35" at bounding box center [576, 389] width 547 height 19
click at [308, 390] on p "7 under 21 X $5 = $75" at bounding box center [576, 389] width 547 height 19
click at [409, 410] on p "Set-up Fee $531.50" at bounding box center [576, 409] width 547 height 19
click at [390, 422] on p "Gratuity $1,063" at bounding box center [576, 428] width 547 height 19
click at [411, 444] on p "NY Sales Tax $372.05" at bounding box center [576, 447] width 547 height 19
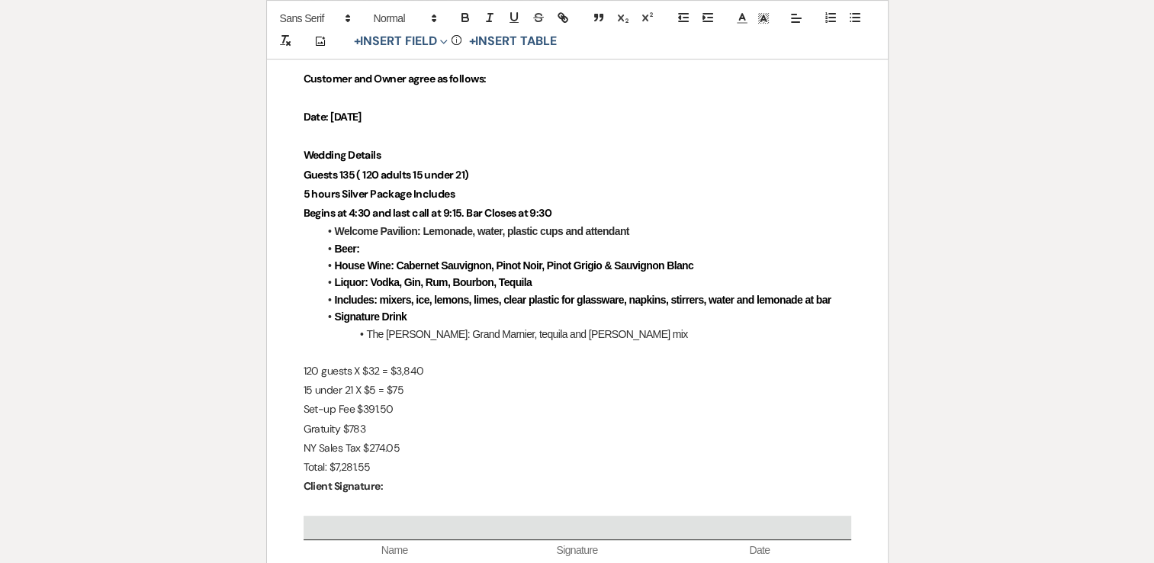
click at [405, 464] on p "Total: $7,281.55" at bounding box center [576, 466] width 547 height 19
click at [339, 465] on p "Total: $8,363.55" at bounding box center [576, 466] width 547 height 19
click at [375, 245] on li "Beer:" at bounding box center [585, 248] width 532 height 17
drag, startPoint x: 632, startPoint y: 228, endPoint x: 473, endPoint y: 230, distance: 159.4
click at [473, 230] on li "Welcome Pavilion: Lemonade, water, plastic cups and attendant" at bounding box center [585, 231] width 532 height 17
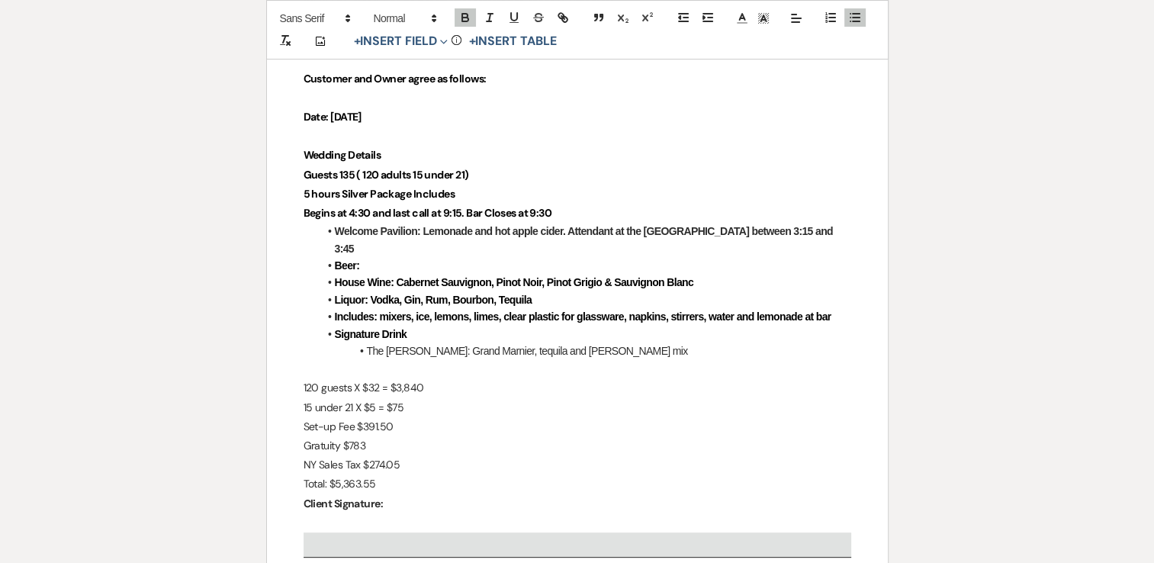
click at [375, 257] on li "Beer:" at bounding box center [585, 265] width 532 height 17
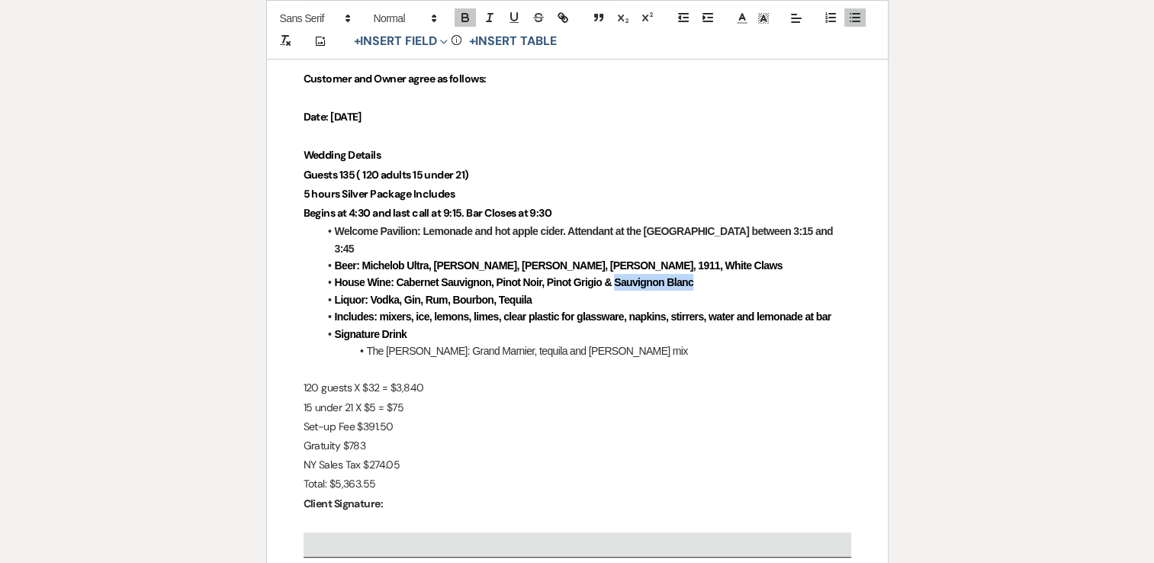
drag, startPoint x: 714, startPoint y: 262, endPoint x: 615, endPoint y: 262, distance: 98.4
click at [615, 274] on li "House Wine: Cabernet Sauvignon, Pinot Noir, Pinot Grigio & Sauvignon Blanc" at bounding box center [585, 282] width 532 height 17
click at [669, 378] on p "120 guests X $32 = $3,840" at bounding box center [576, 387] width 547 height 19
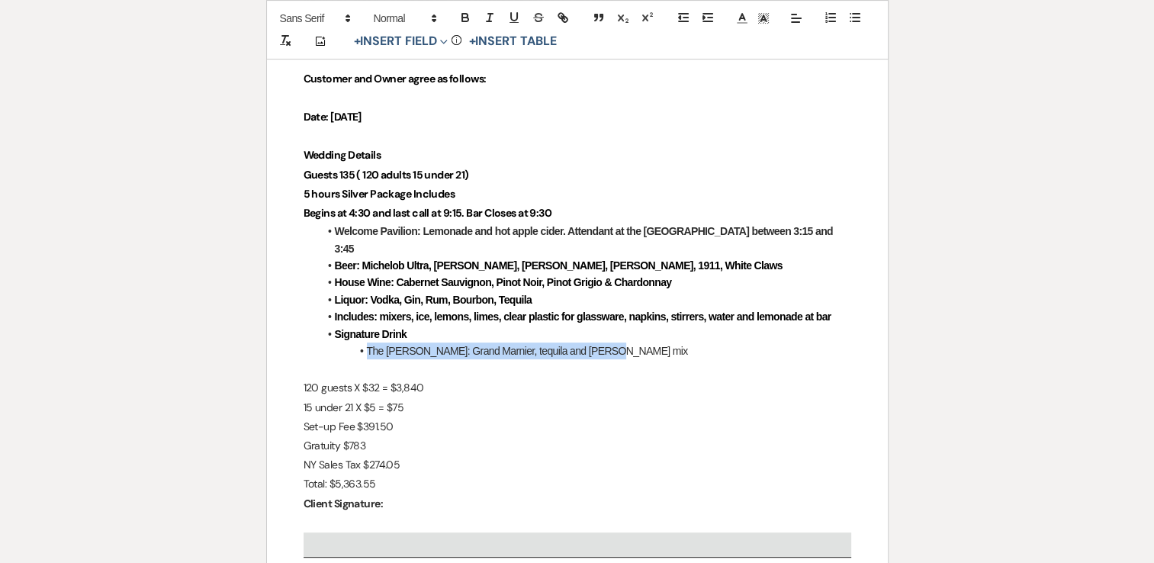
drag, startPoint x: 598, startPoint y: 334, endPoint x: 367, endPoint y: 328, distance: 231.1
click at [367, 342] on li "The [PERSON_NAME]: Grand Marnier, tequila and [PERSON_NAME] mix" at bounding box center [585, 350] width 532 height 17
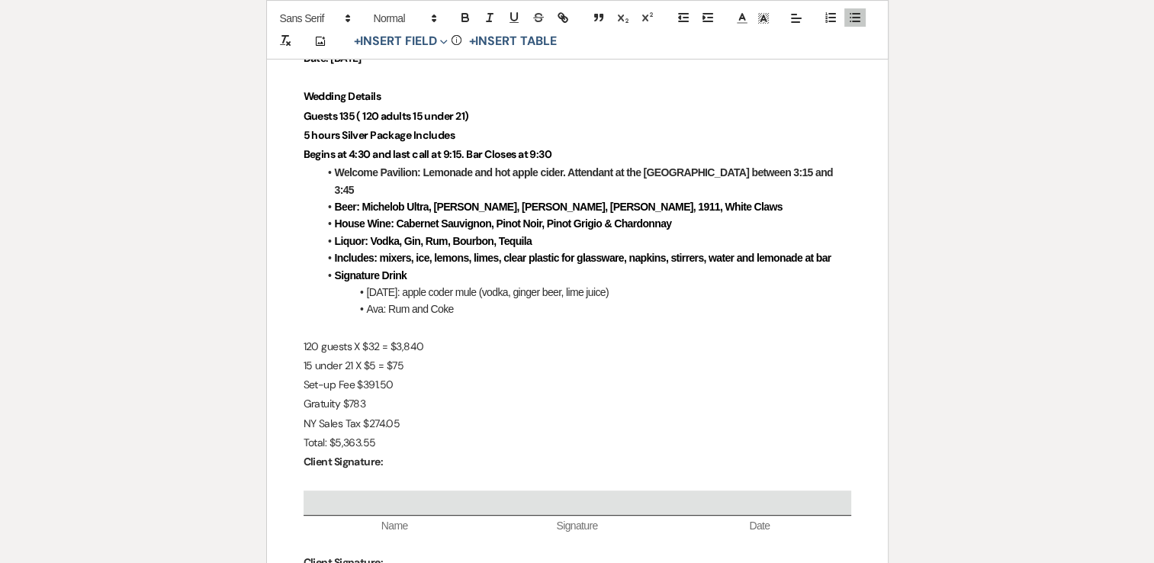
scroll to position [534, 0]
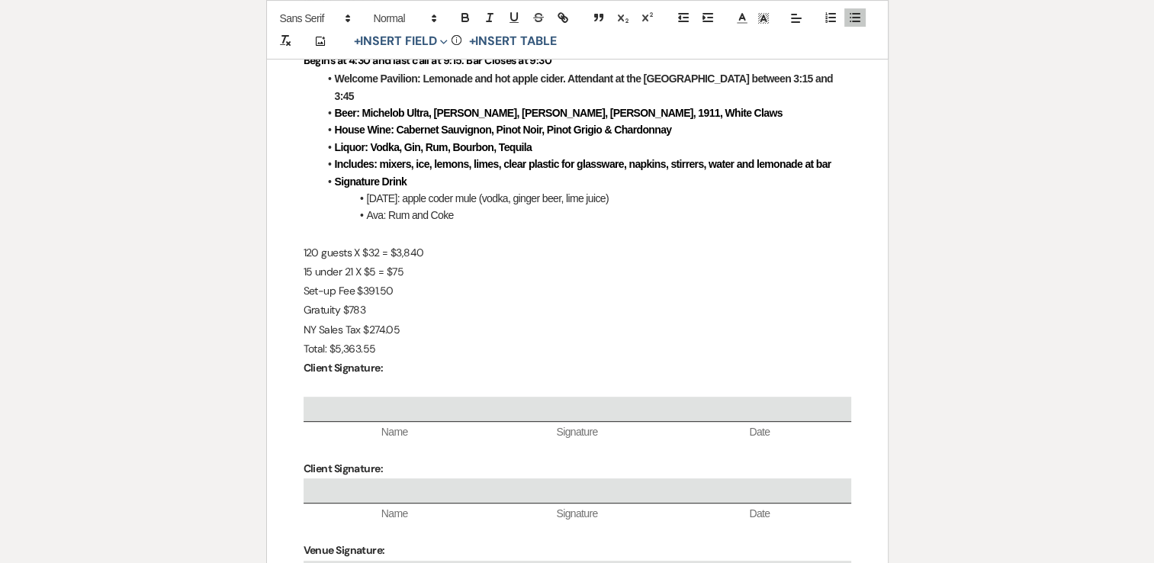
click at [384, 339] on p "Total: $5,363.55" at bounding box center [576, 348] width 547 height 19
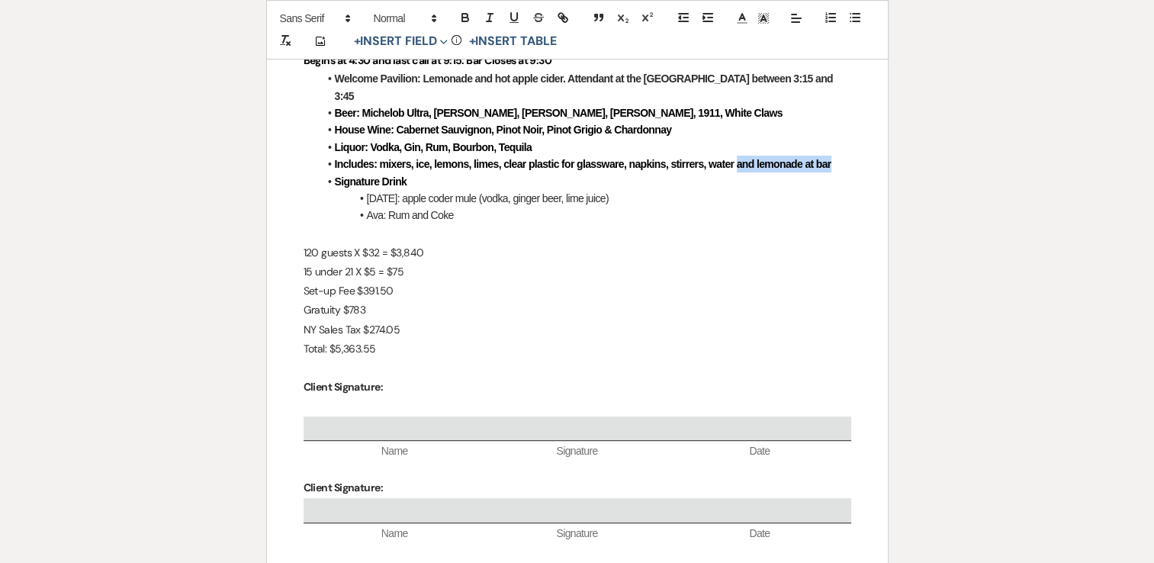
drag, startPoint x: 836, startPoint y: 149, endPoint x: 736, endPoint y: 149, distance: 99.9
click at [736, 156] on li "Includes: mixers, ice, lemons, limes, clear plastic for glassware, napkins, sti…" at bounding box center [585, 164] width 532 height 17
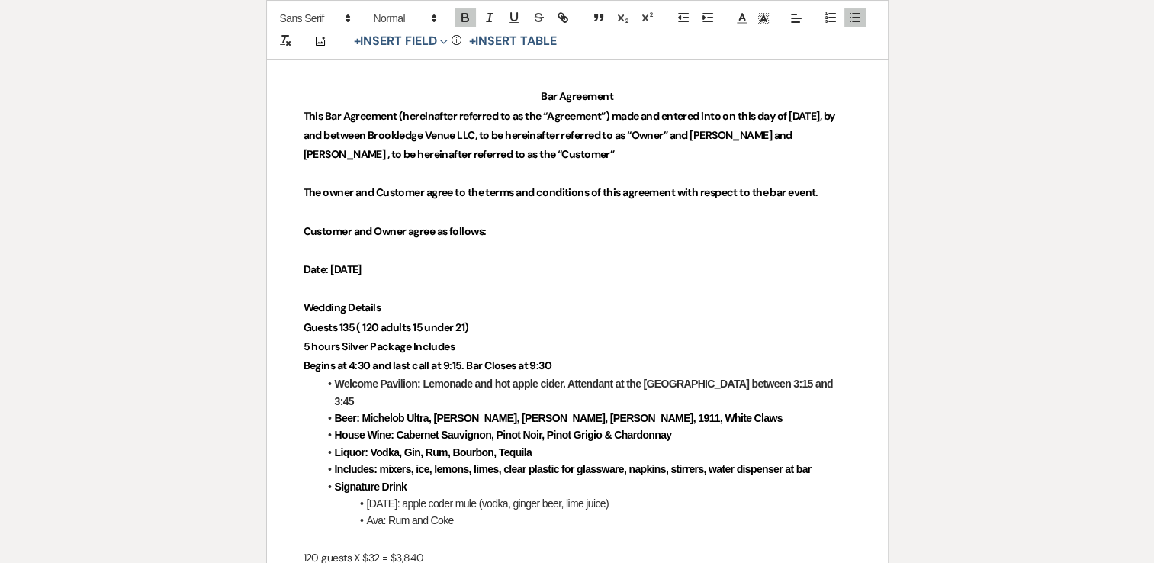
scroll to position [0, 0]
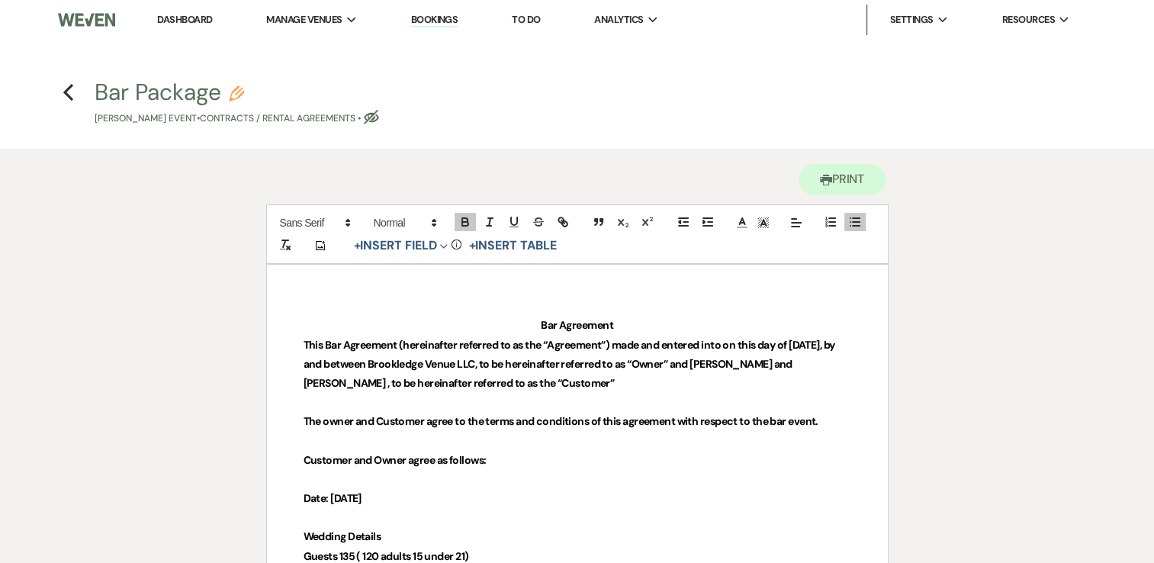
click at [379, 117] on icon "Eye Blocked" at bounding box center [371, 117] width 15 height 15
select select "10"
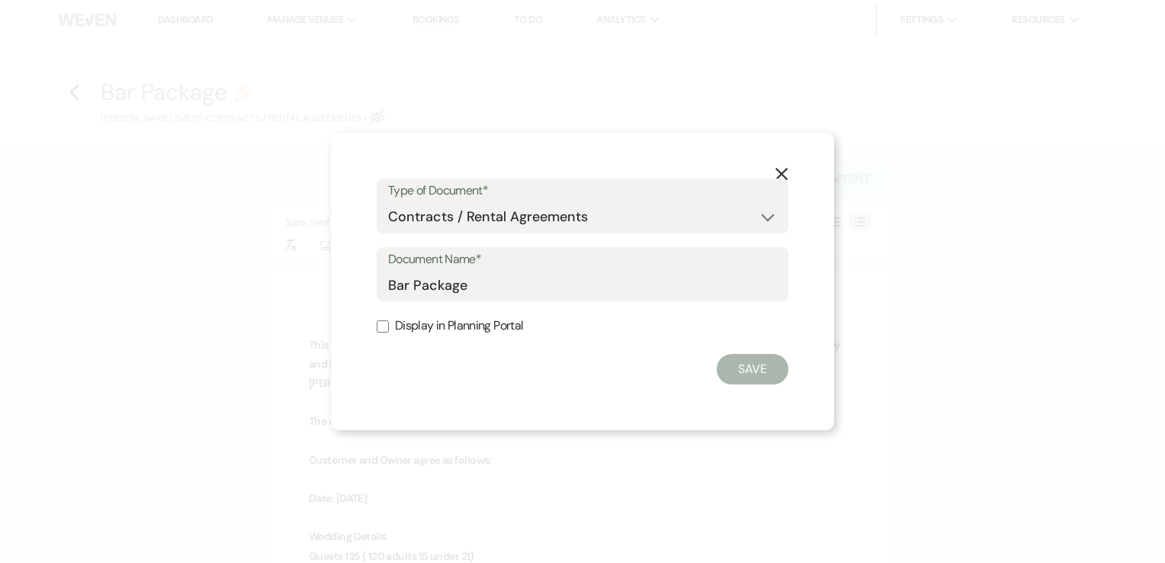
click at [387, 321] on input "Display in Planning Portal" at bounding box center [383, 326] width 12 height 12
checkbox input "true"
click at [732, 371] on button "Save" at bounding box center [753, 369] width 72 height 30
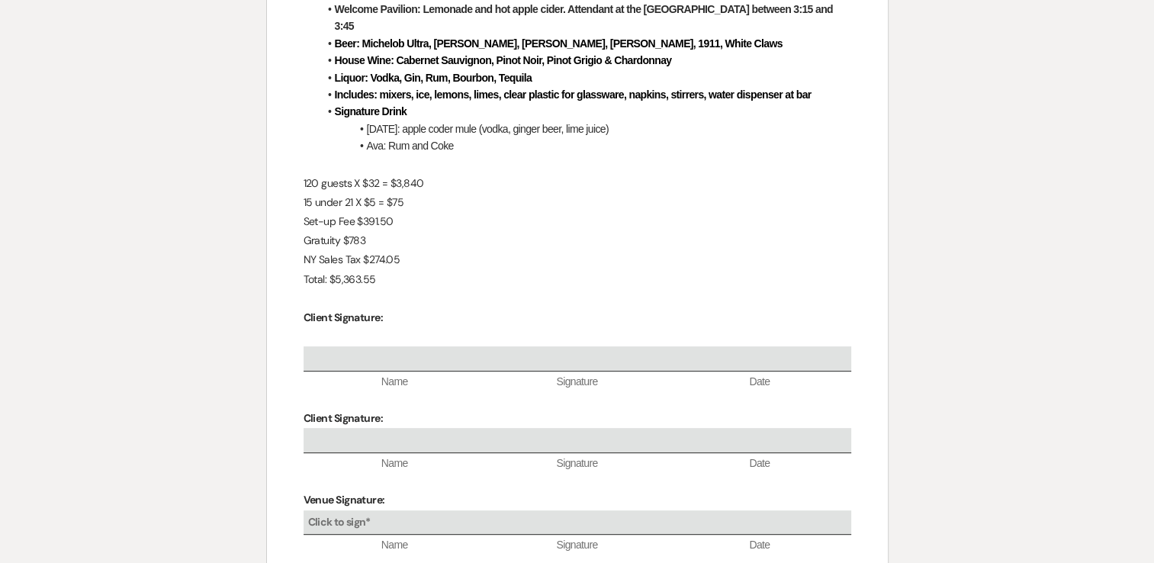
scroll to position [534, 0]
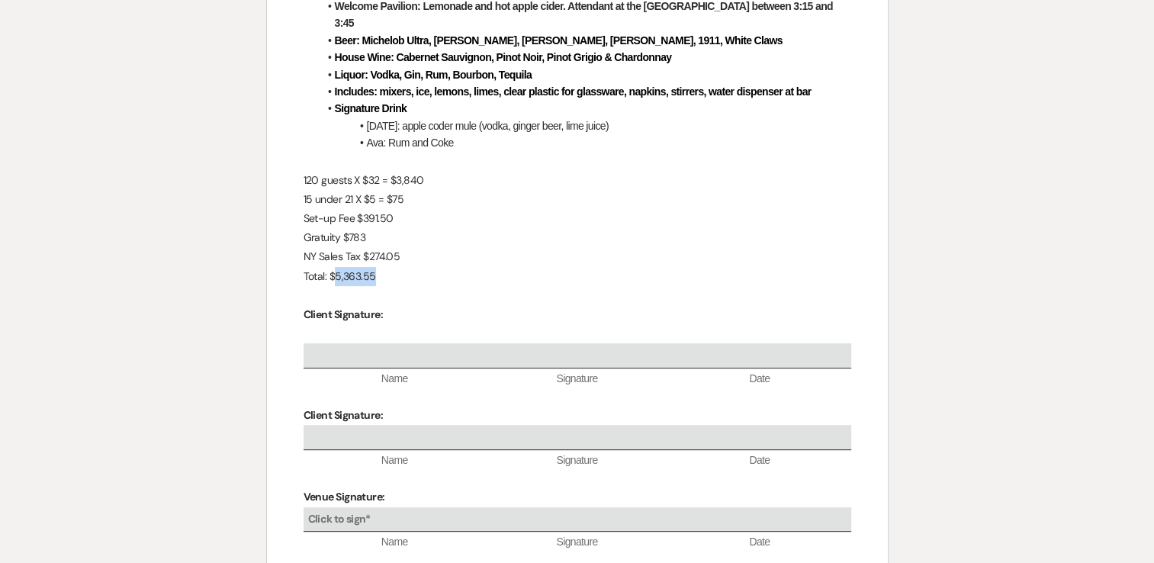
drag, startPoint x: 383, startPoint y: 261, endPoint x: 335, endPoint y: 264, distance: 48.1
click at [335, 267] on p "Total: $5,363.55" at bounding box center [576, 276] width 547 height 19
copy p "5,363.55"
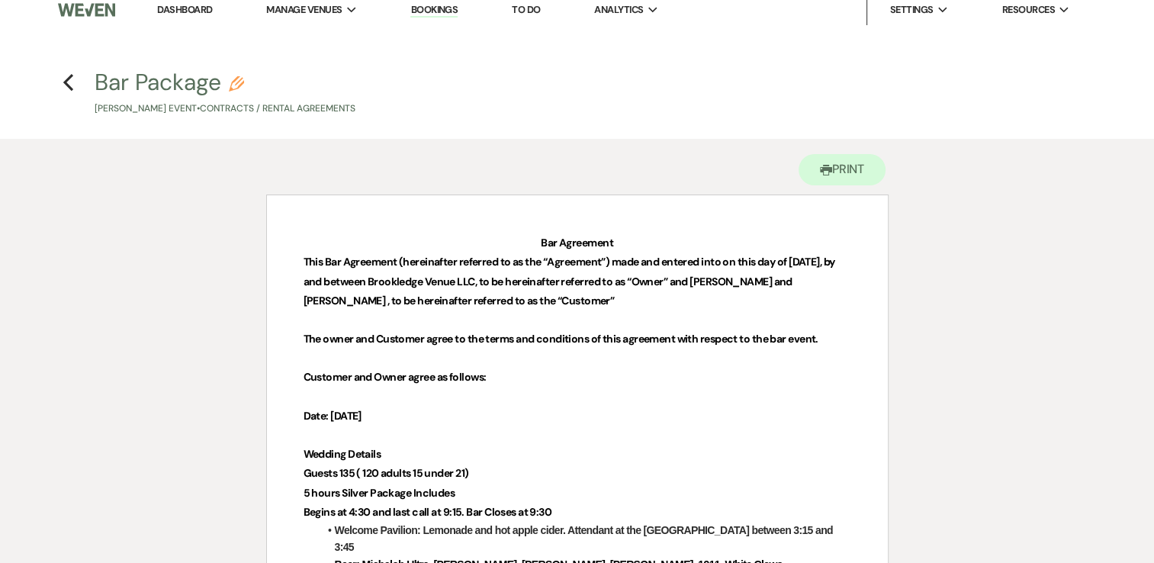
scroll to position [0, 0]
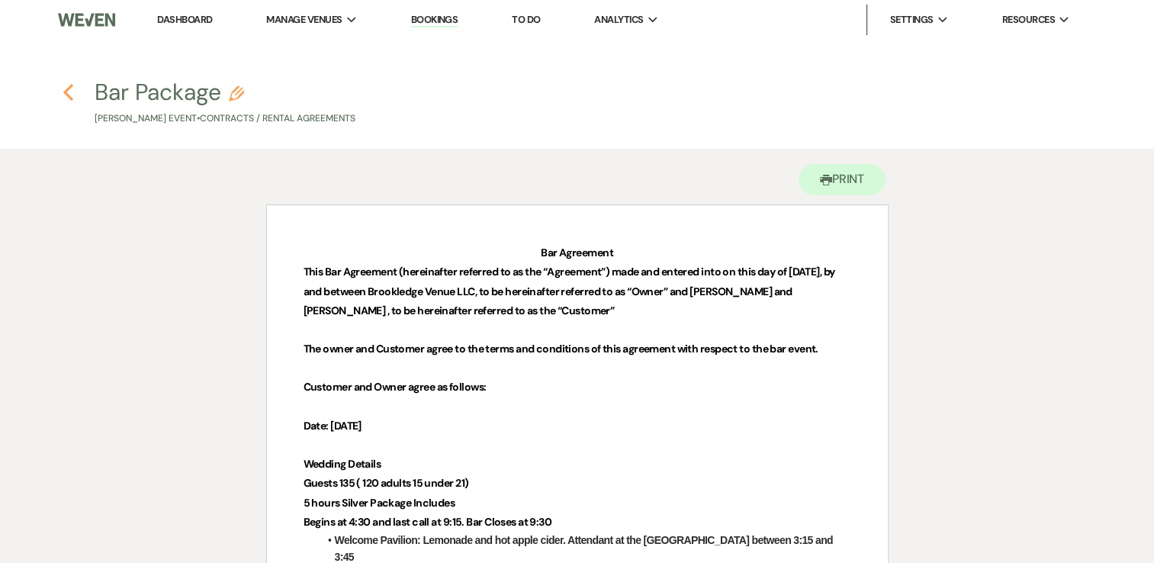
click at [64, 91] on use "button" at bounding box center [68, 92] width 10 height 17
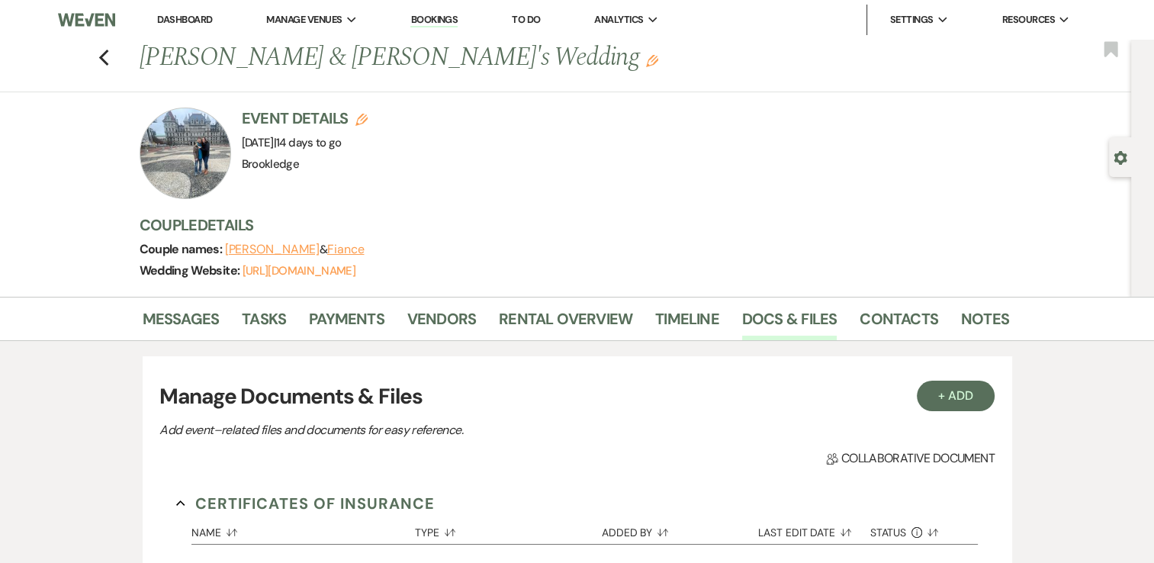
scroll to position [152, 0]
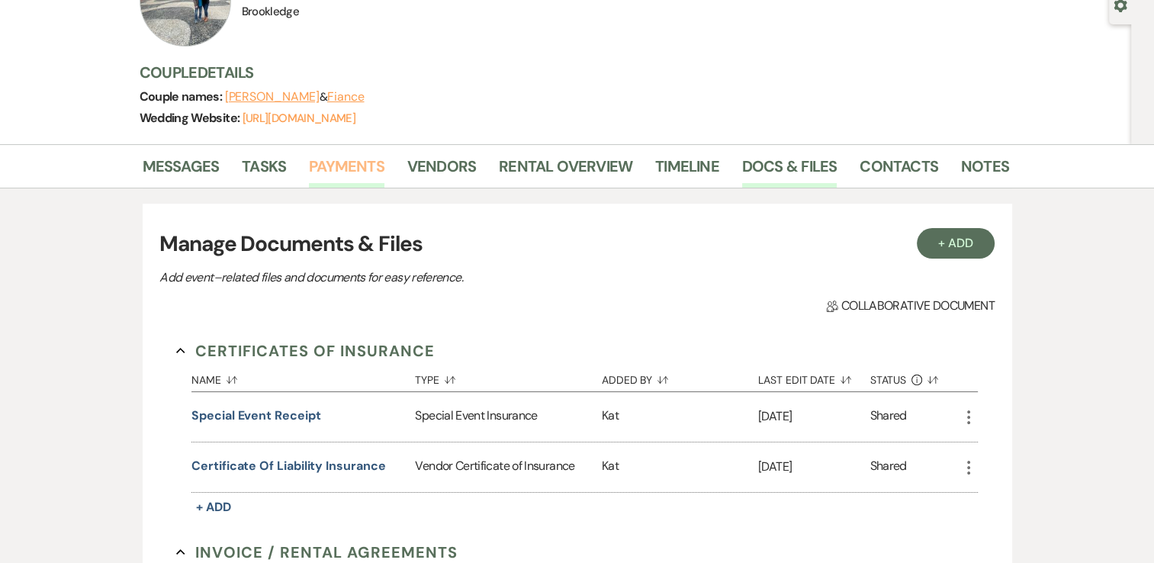
click at [353, 161] on link "Payments" at bounding box center [346, 171] width 75 height 34
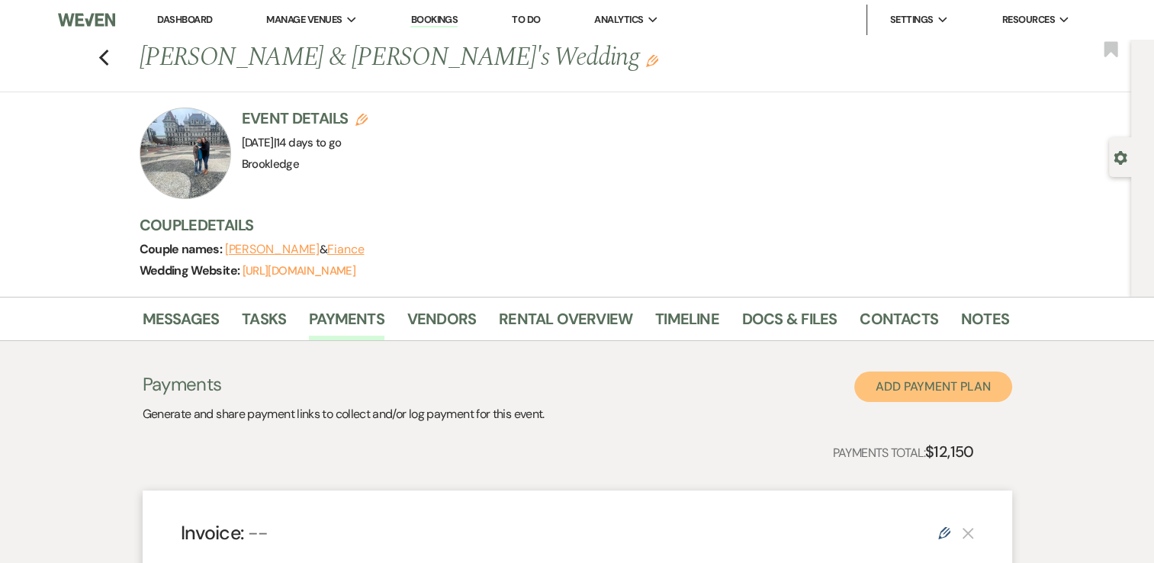
click at [948, 383] on button "Add Payment Plan" at bounding box center [933, 386] width 158 height 30
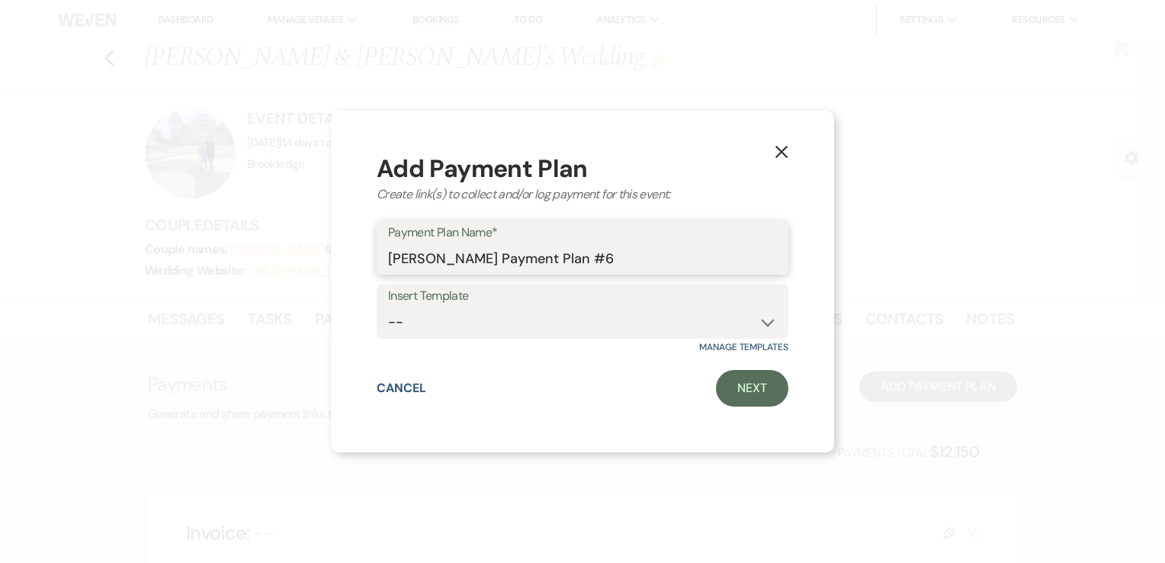
drag, startPoint x: 701, startPoint y: 256, endPoint x: 345, endPoint y: 257, distance: 356.0
click at [345, 257] on div "X Add Payment Plan Create link(s) to collect and/or log payment for this event:…" at bounding box center [582, 282] width 503 height 342
type input "Bar Package"
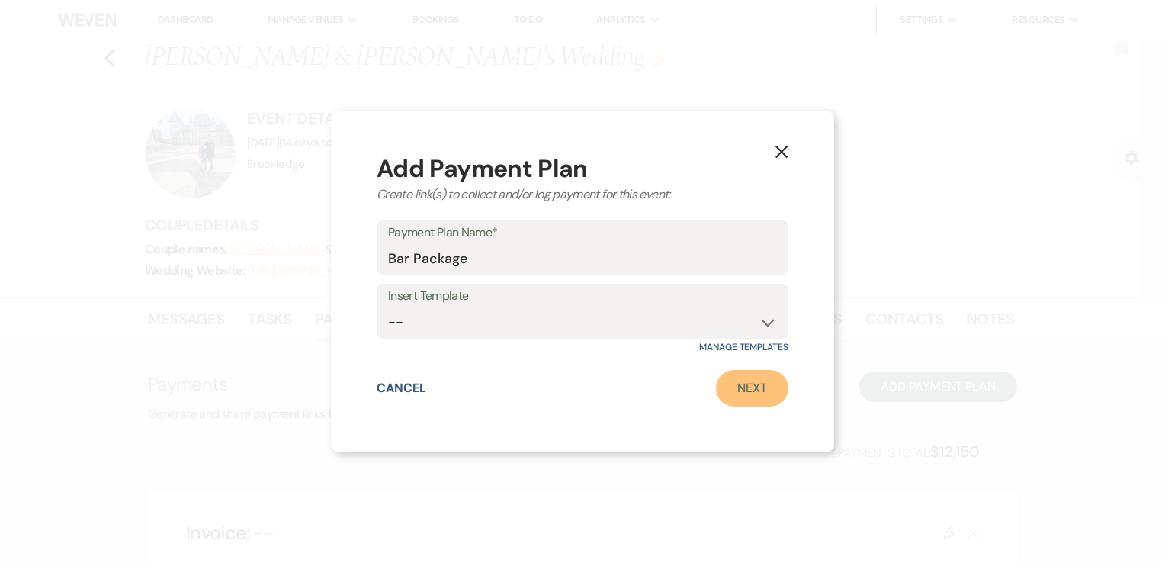
click at [764, 389] on link "Next" at bounding box center [752, 388] width 72 height 37
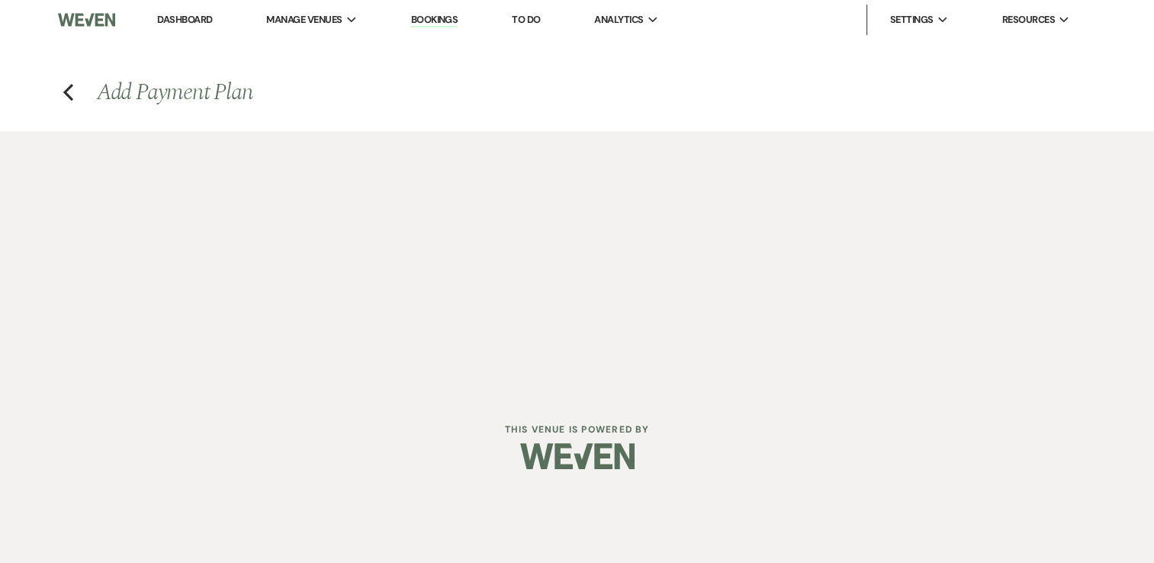
select select "2"
select select "percentage"
select select "true"
select select "client"
select select "weeks"
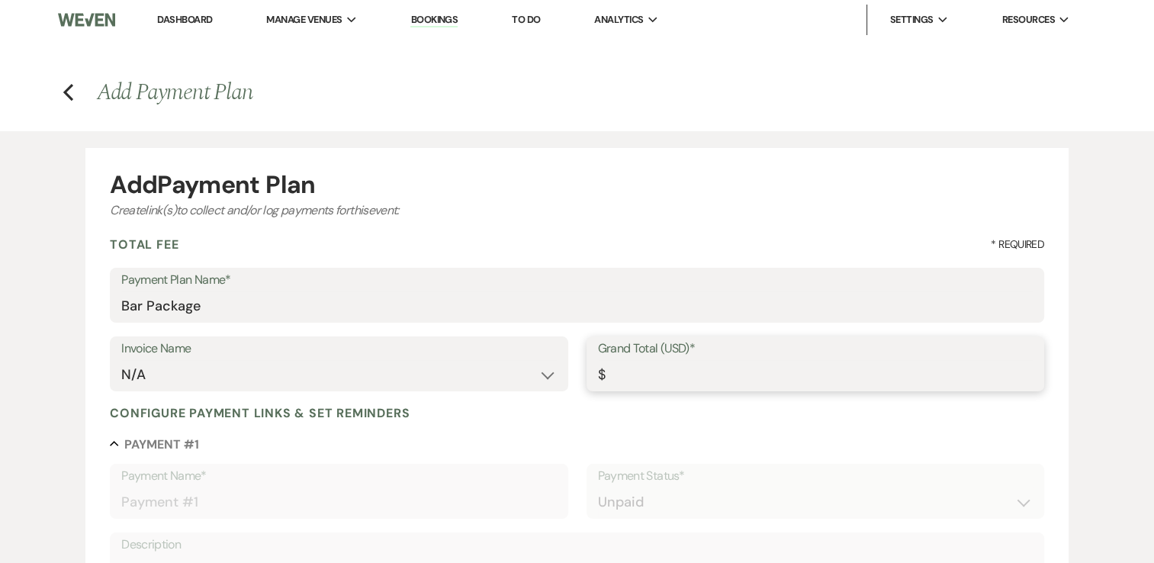
click at [746, 376] on input "Grand Total (USD)*" at bounding box center [815, 375] width 435 height 30
paste input "5363.55"
type input "5363.55"
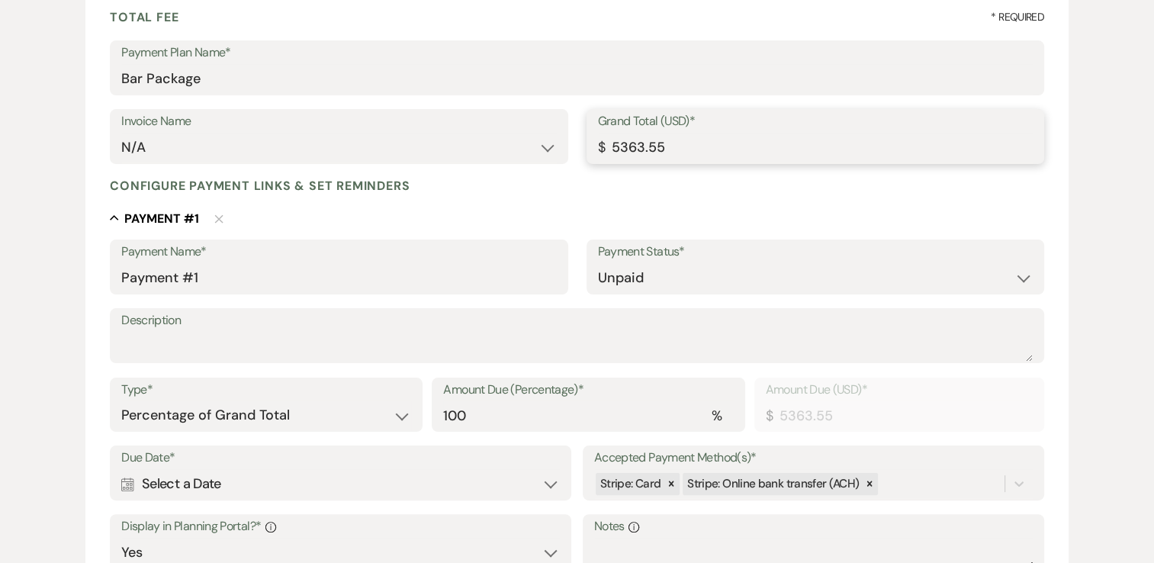
scroll to position [229, 0]
type input "5363.55"
drag, startPoint x: 223, startPoint y: 279, endPoint x: 111, endPoint y: 280, distance: 112.1
click at [111, 280] on div "Payment Name* Payment #1" at bounding box center [338, 265] width 457 height 55
type input "Bar Package"
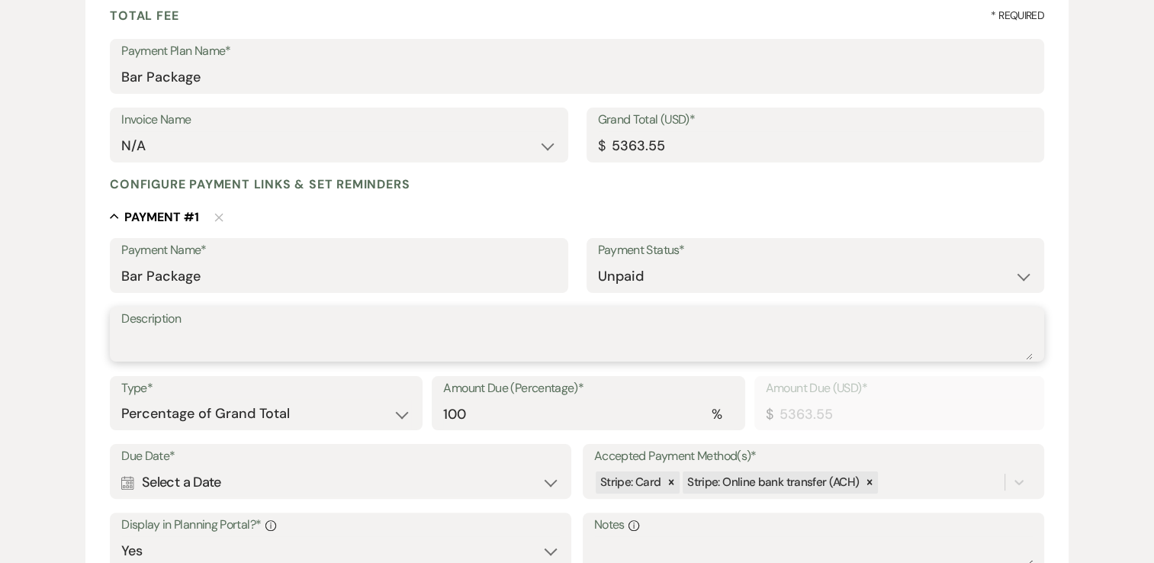
click at [192, 350] on textarea "Description" at bounding box center [576, 344] width 911 height 30
type textarea "Bar package based on contract in documents tab"
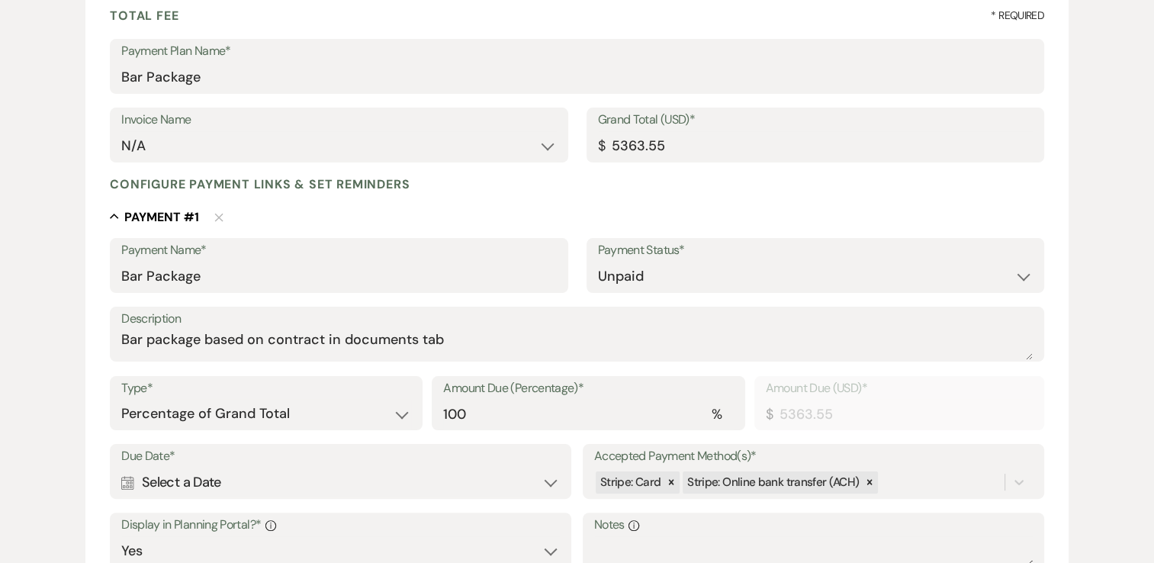
click at [199, 480] on div "Calendar Select a Date Expand" at bounding box center [340, 482] width 438 height 30
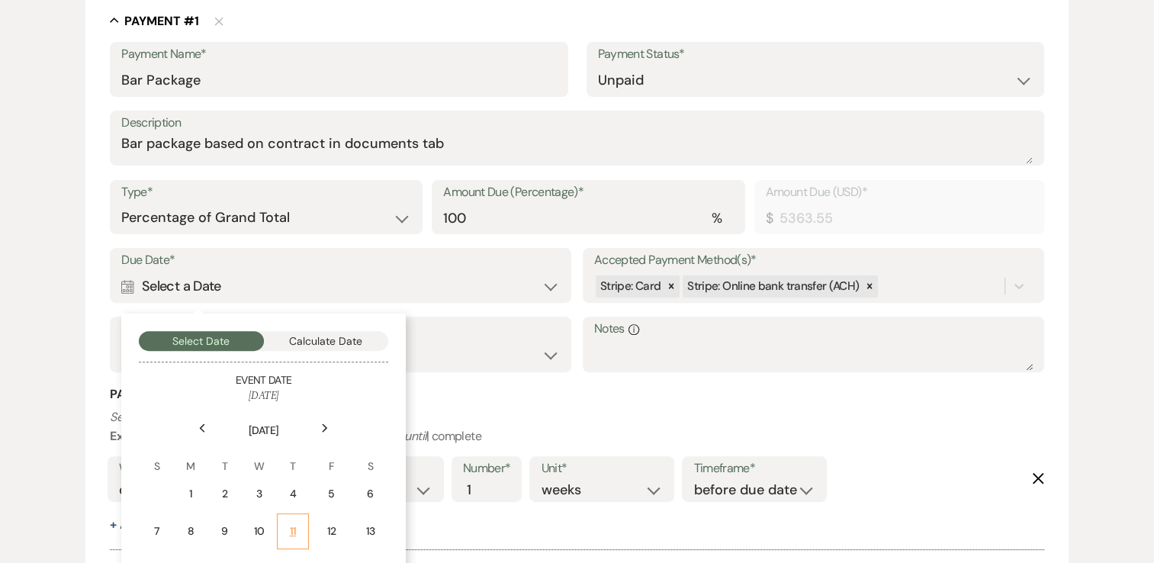
scroll to position [534, 0]
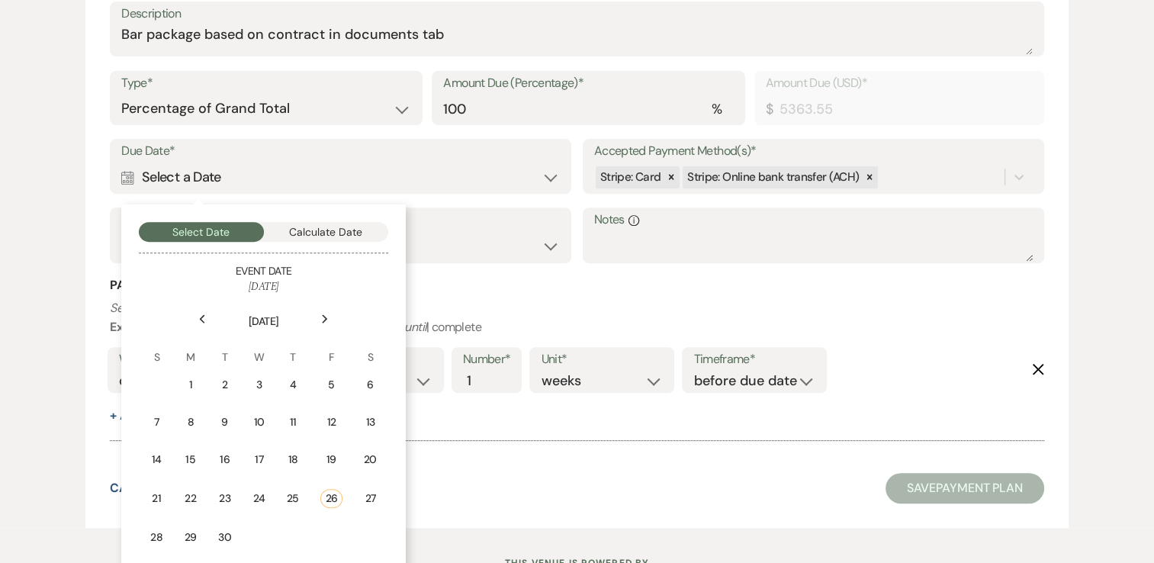
click at [323, 316] on use at bounding box center [324, 318] width 5 height 8
click at [364, 390] on div "4" at bounding box center [369, 385] width 16 height 16
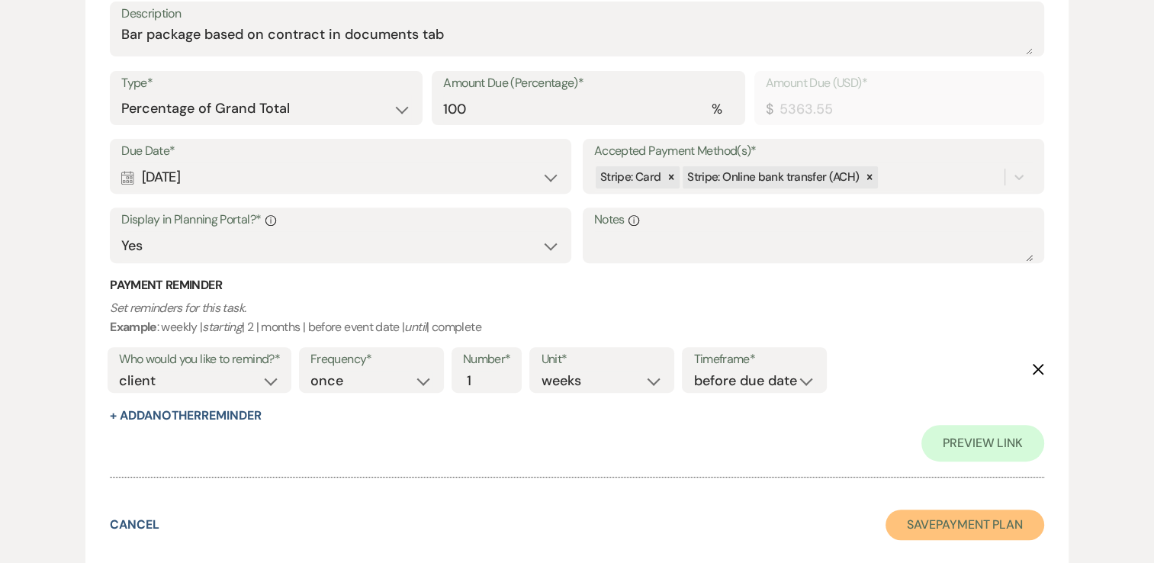
click at [974, 523] on button "Save Payment Plan" at bounding box center [964, 524] width 159 height 30
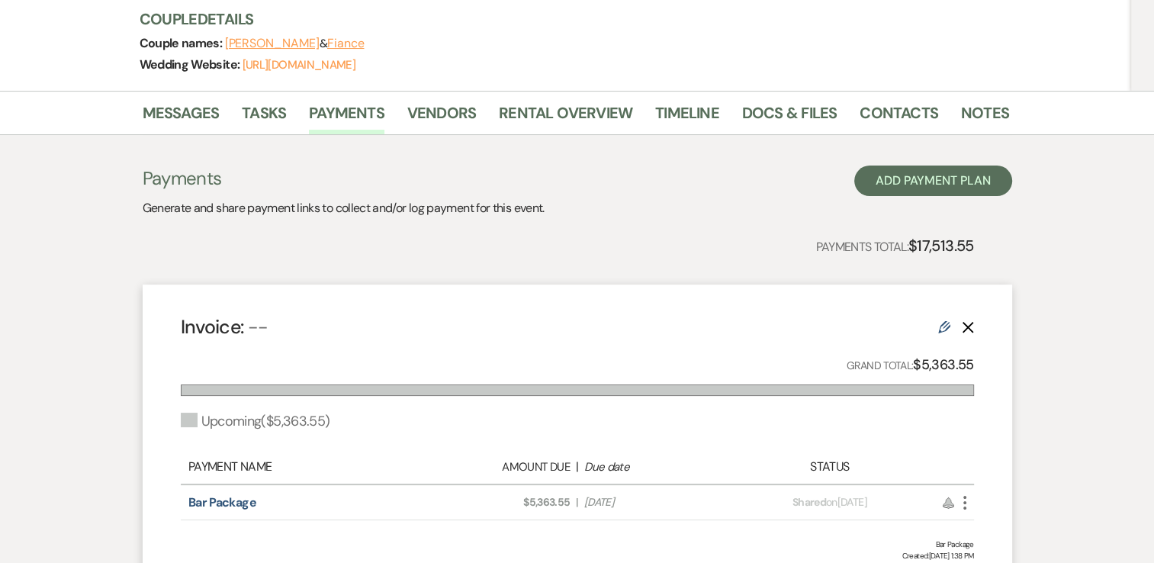
scroll to position [229, 0]
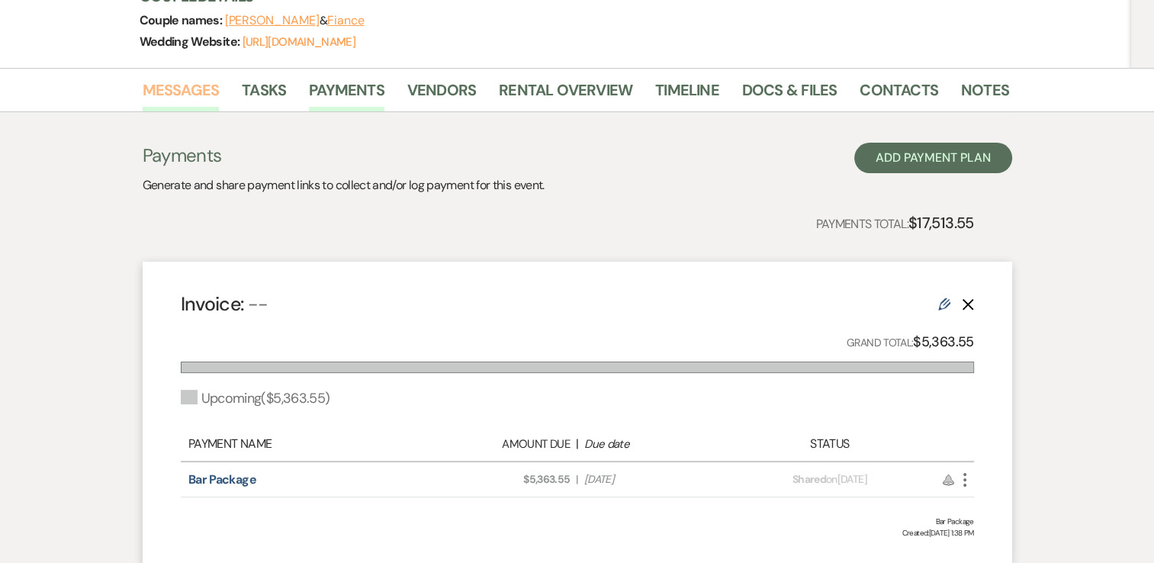
click at [168, 88] on link "Messages" at bounding box center [181, 95] width 77 height 34
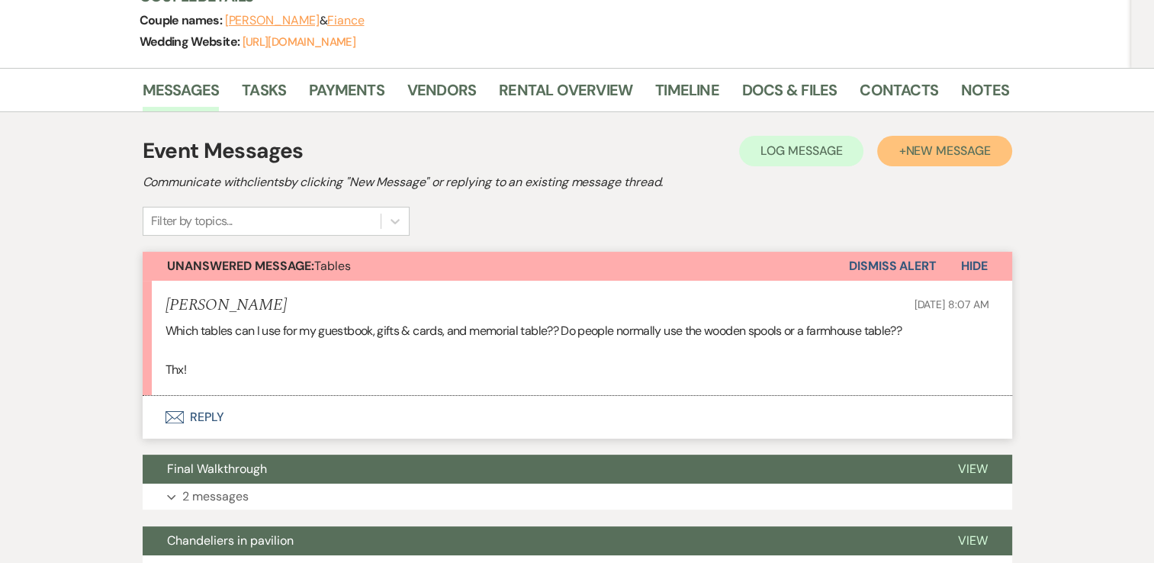
click at [916, 150] on span "New Message" at bounding box center [947, 151] width 85 height 16
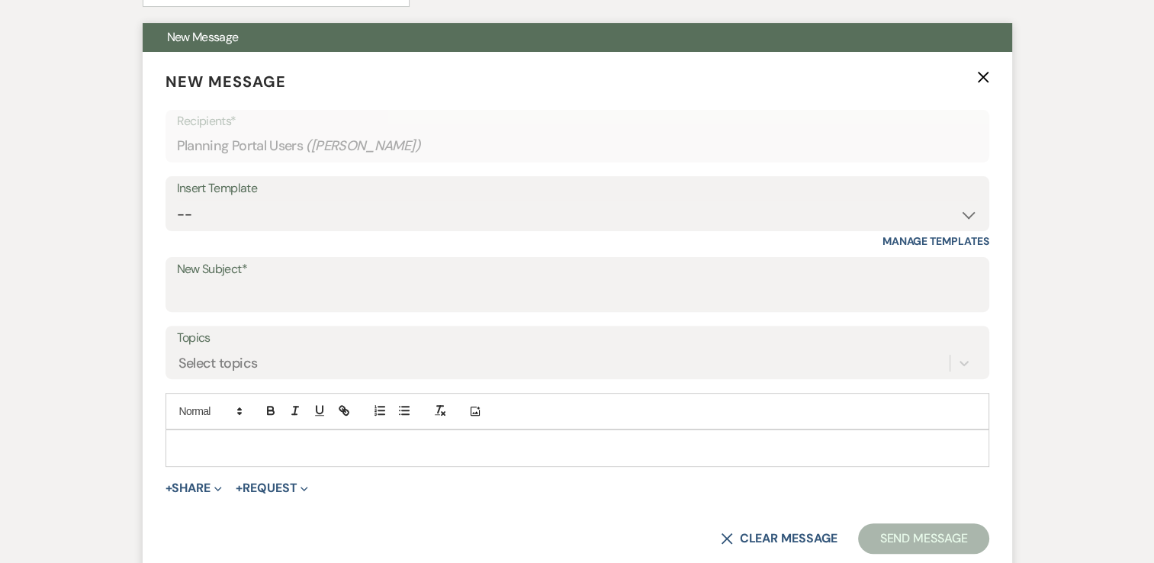
scroll to position [534, 0]
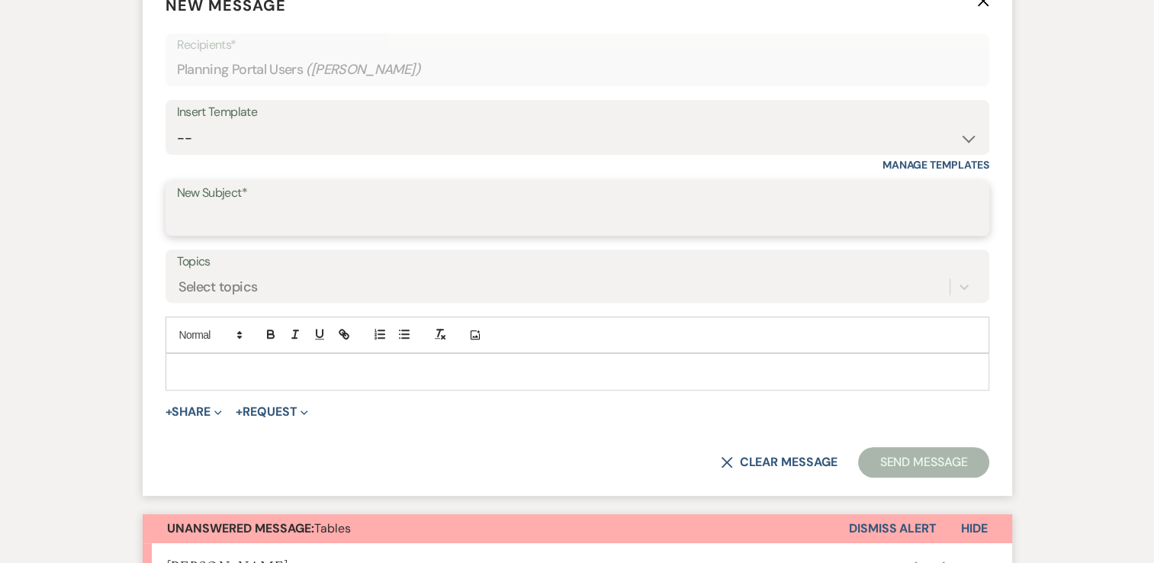
click at [274, 212] on input "New Subject*" at bounding box center [577, 219] width 801 height 30
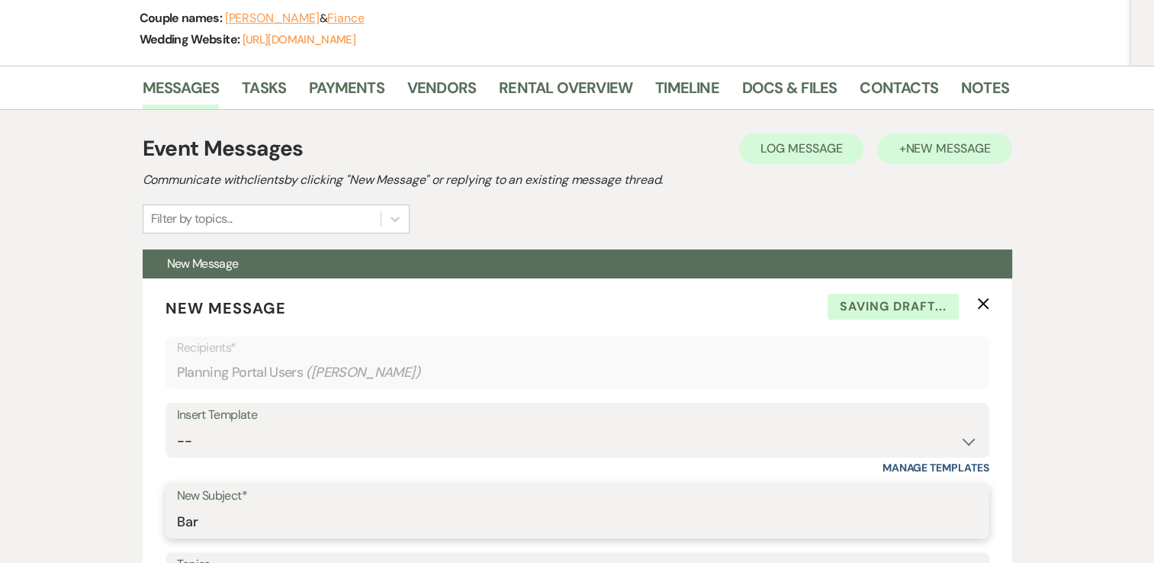
scroll to position [229, 0]
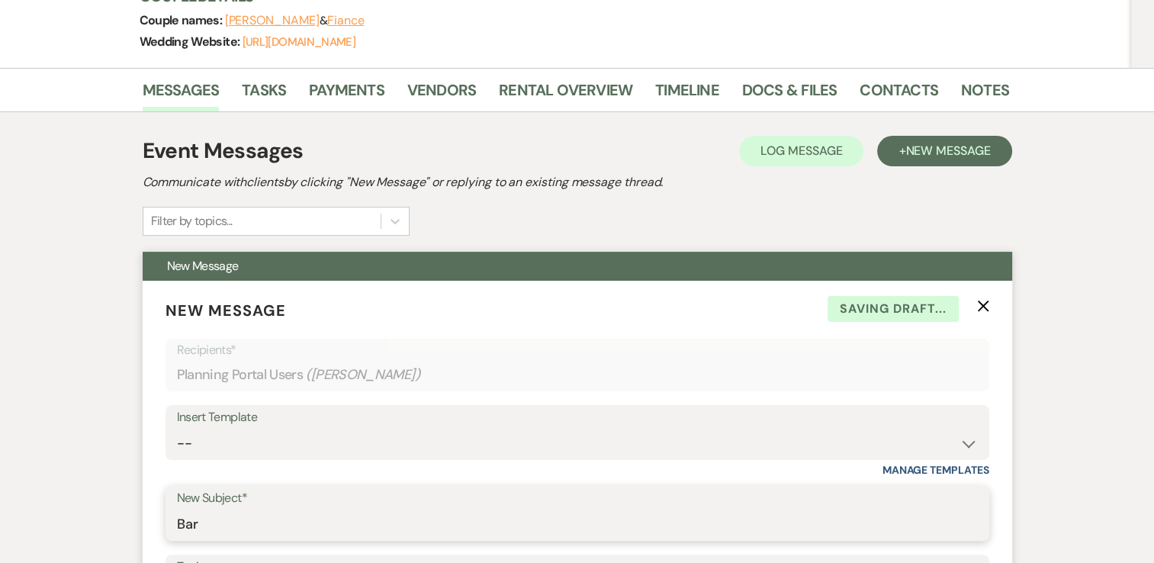
type input "Bar"
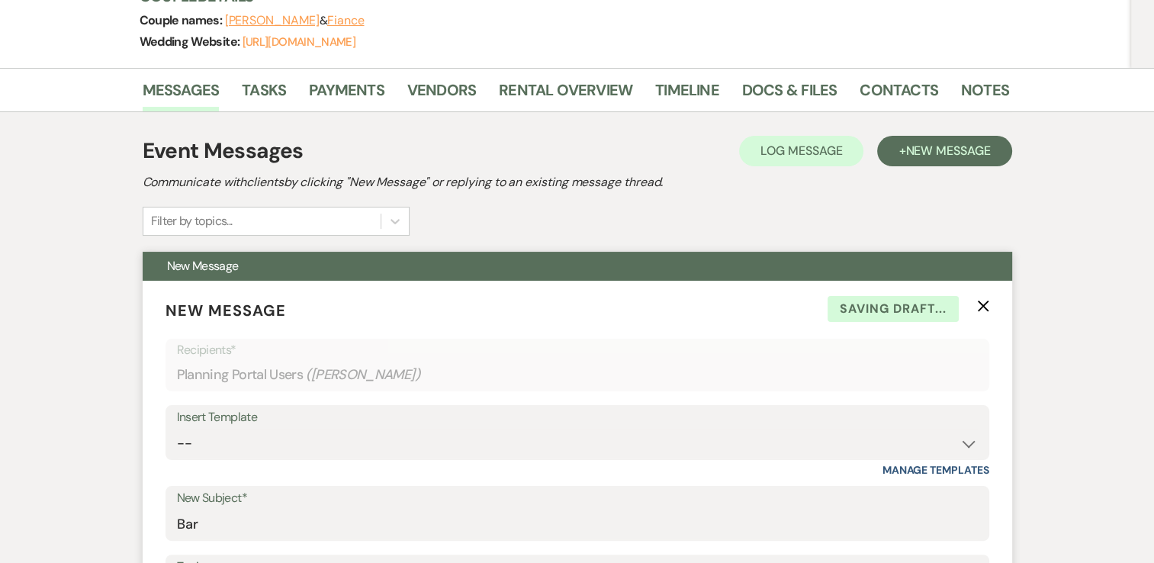
click at [988, 299] on form "New Message X Saving draft... Recipients* Planning Portal Users ( [PERSON_NAME]…" at bounding box center [577, 541] width 869 height 520
click at [982, 303] on icon "X" at bounding box center [983, 306] width 12 height 12
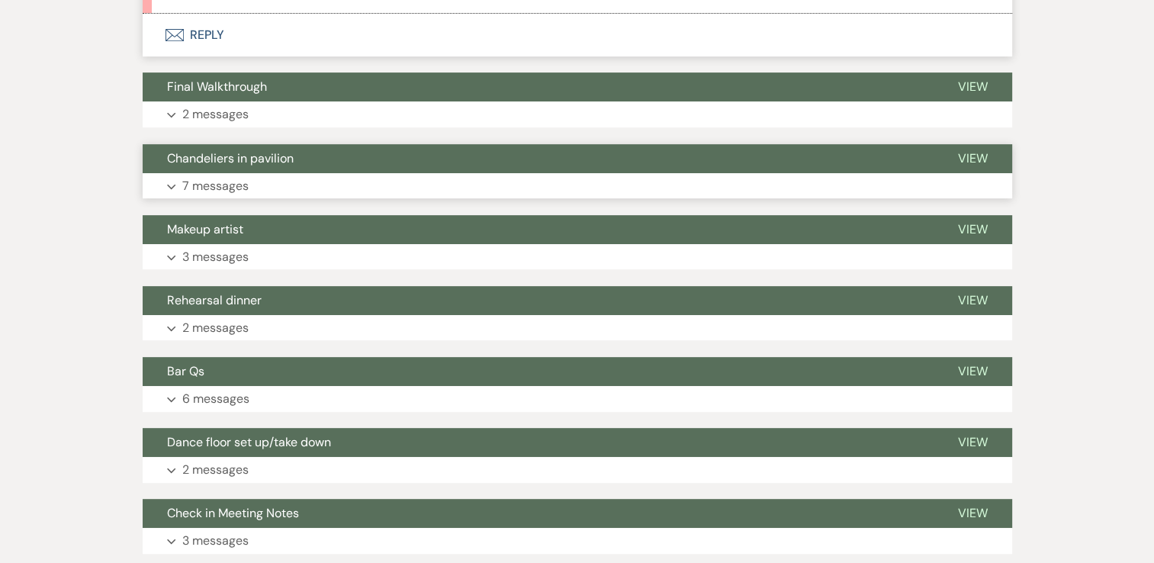
scroll to position [686, 0]
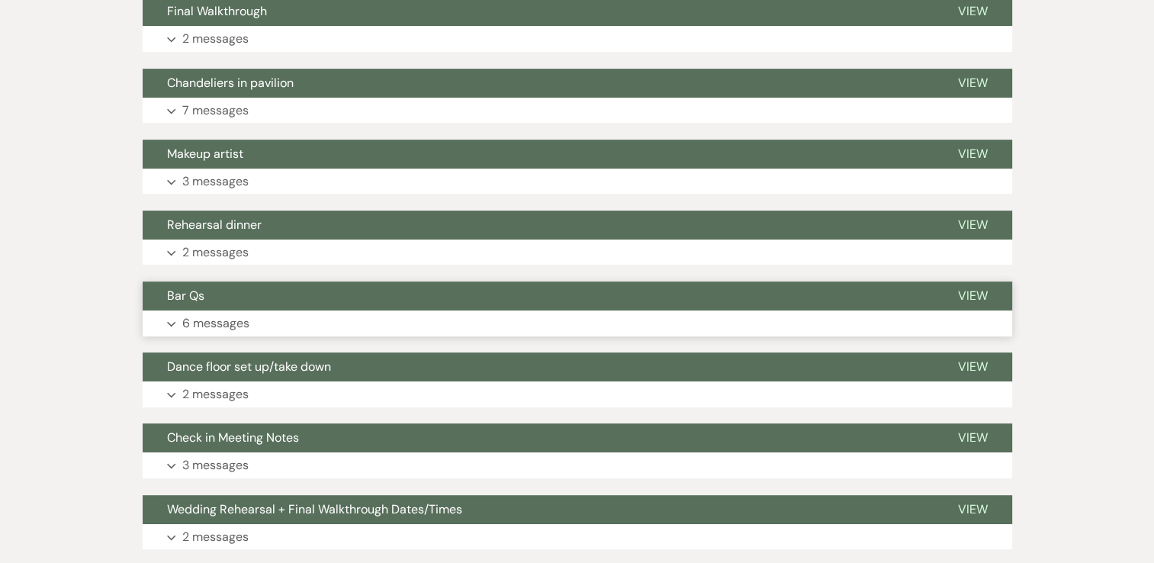
click at [223, 328] on p "6 messages" at bounding box center [215, 323] width 67 height 20
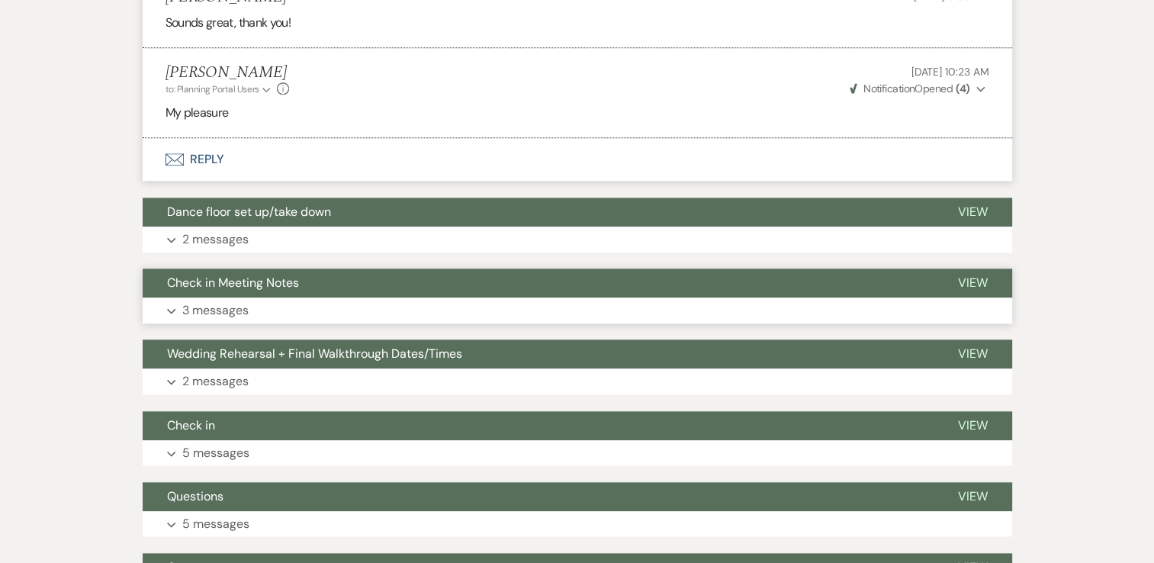
scroll to position [1602, 0]
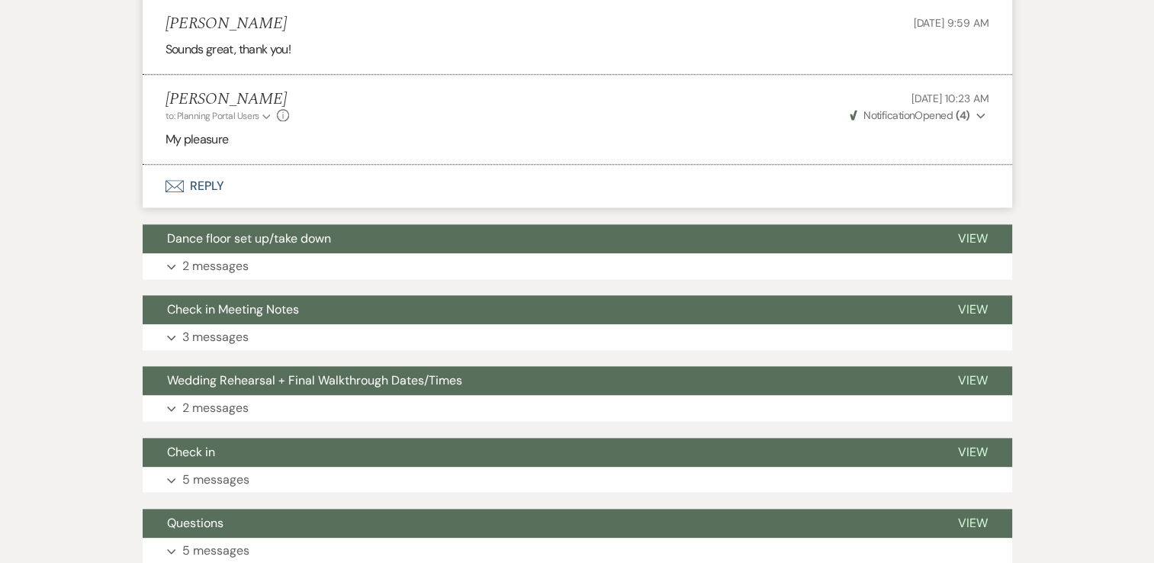
click at [197, 188] on button "Envelope Reply" at bounding box center [577, 186] width 869 height 43
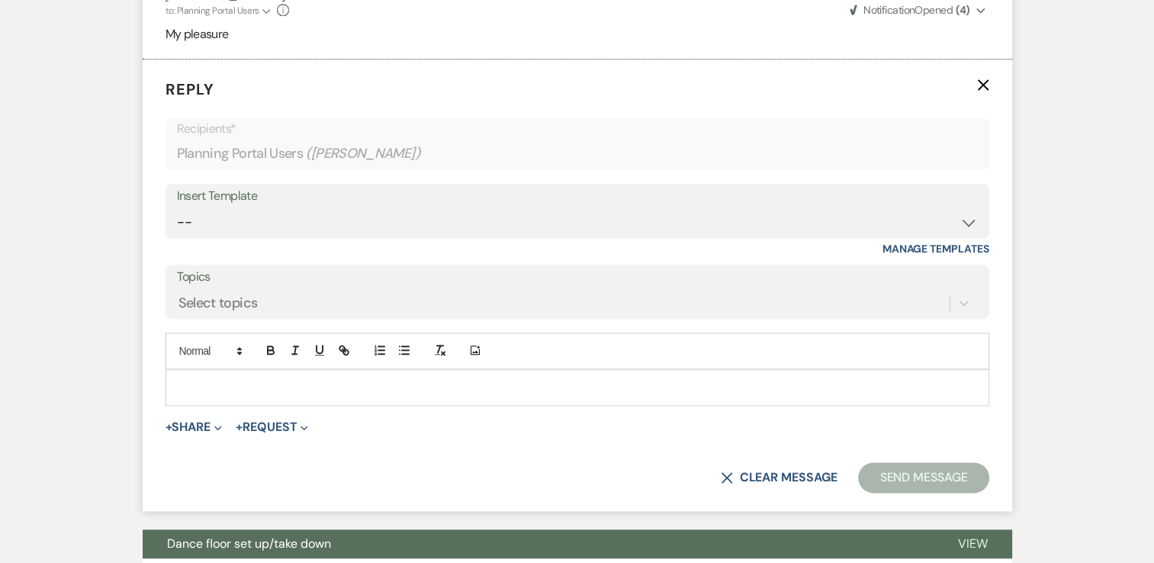
scroll to position [1709, 0]
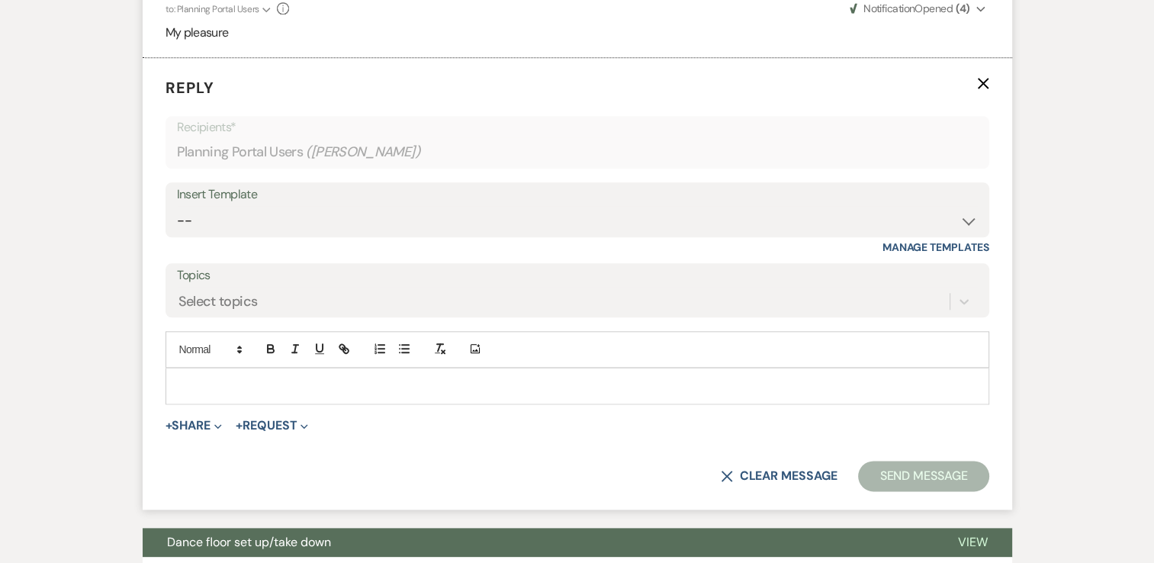
click at [303, 380] on p at bounding box center [577, 385] width 799 height 17
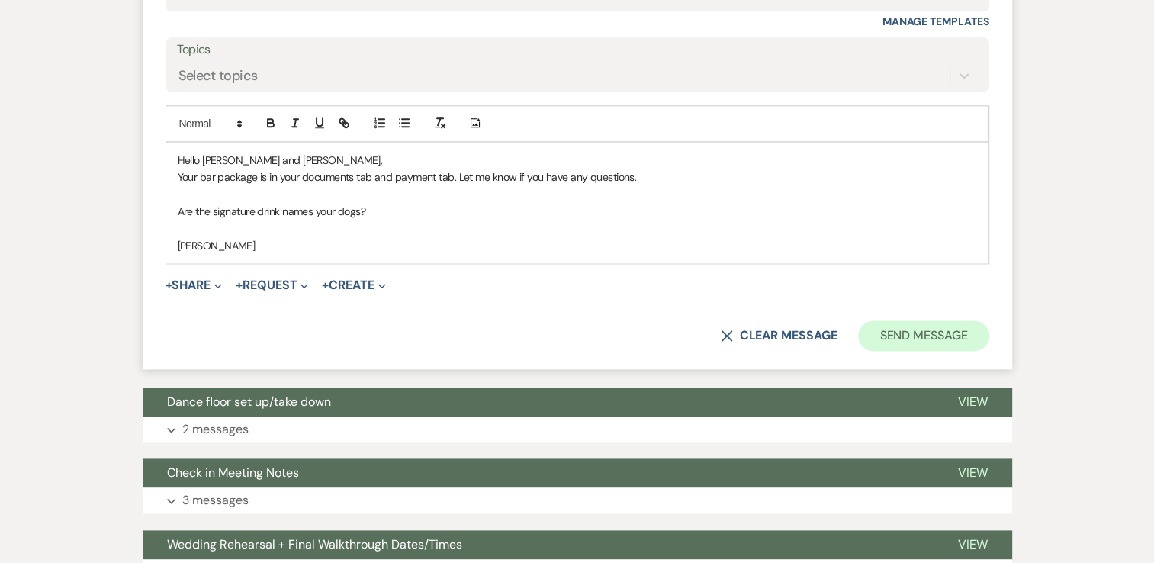
scroll to position [1937, 0]
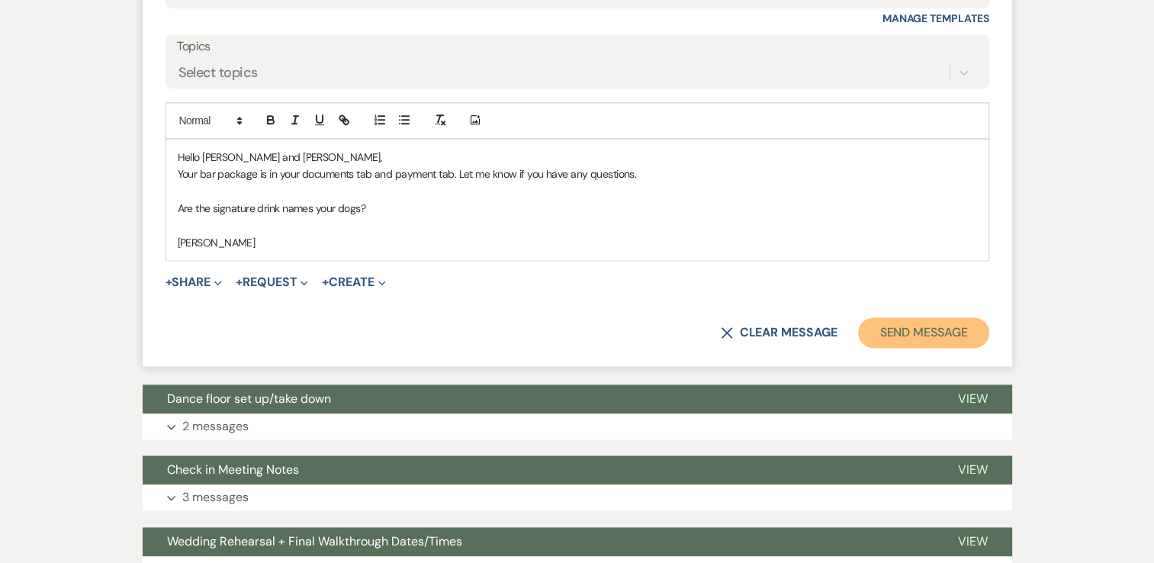
click at [950, 332] on button "Send Message" at bounding box center [923, 332] width 130 height 30
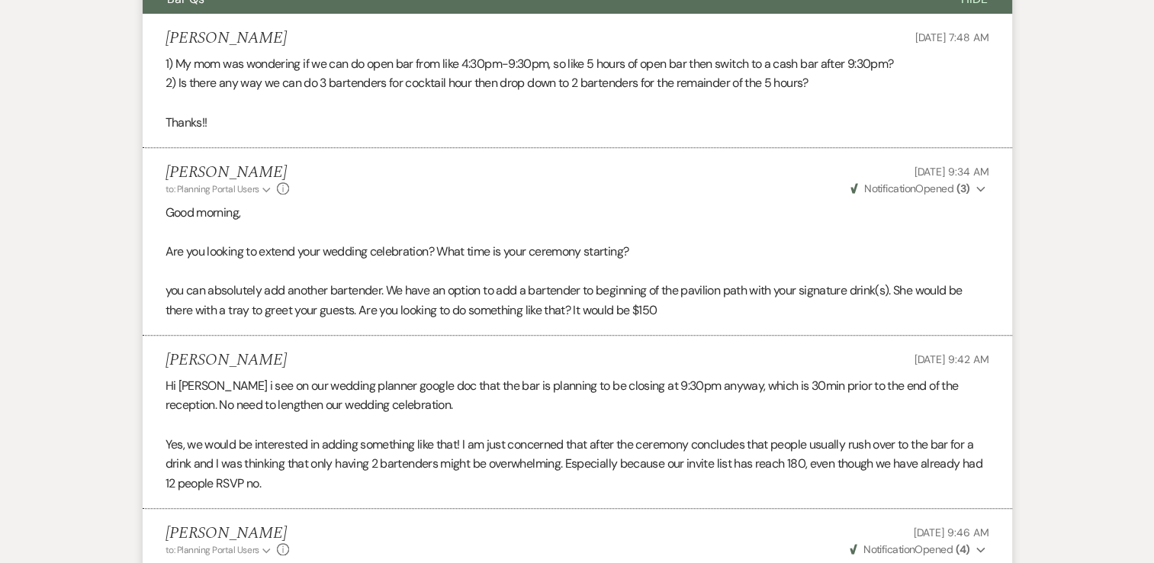
scroll to position [860, 0]
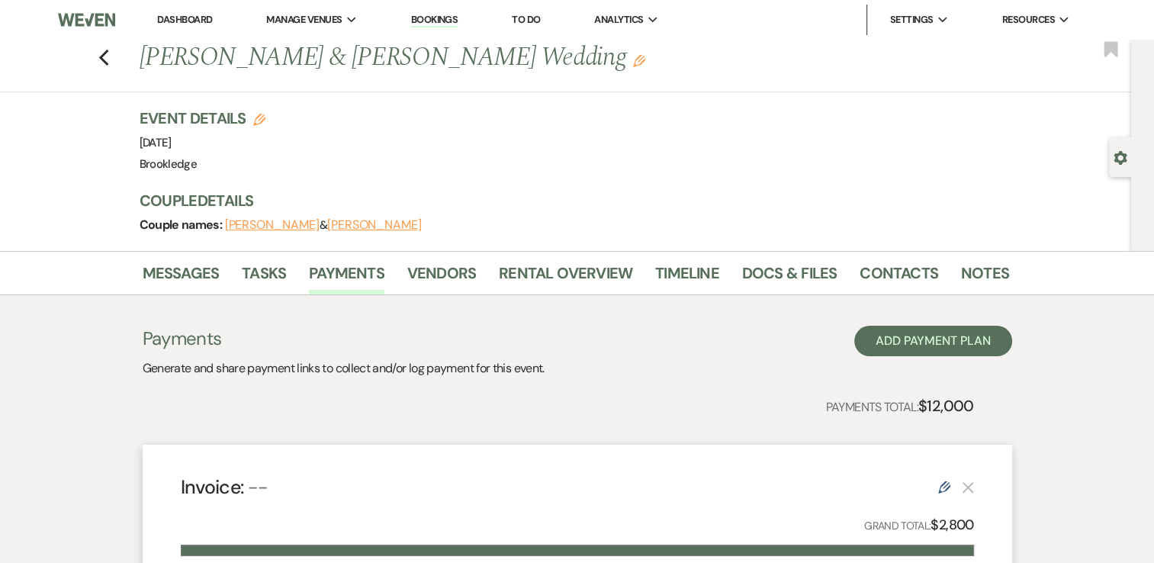
click at [197, 16] on link "Dashboard" at bounding box center [184, 19] width 55 height 13
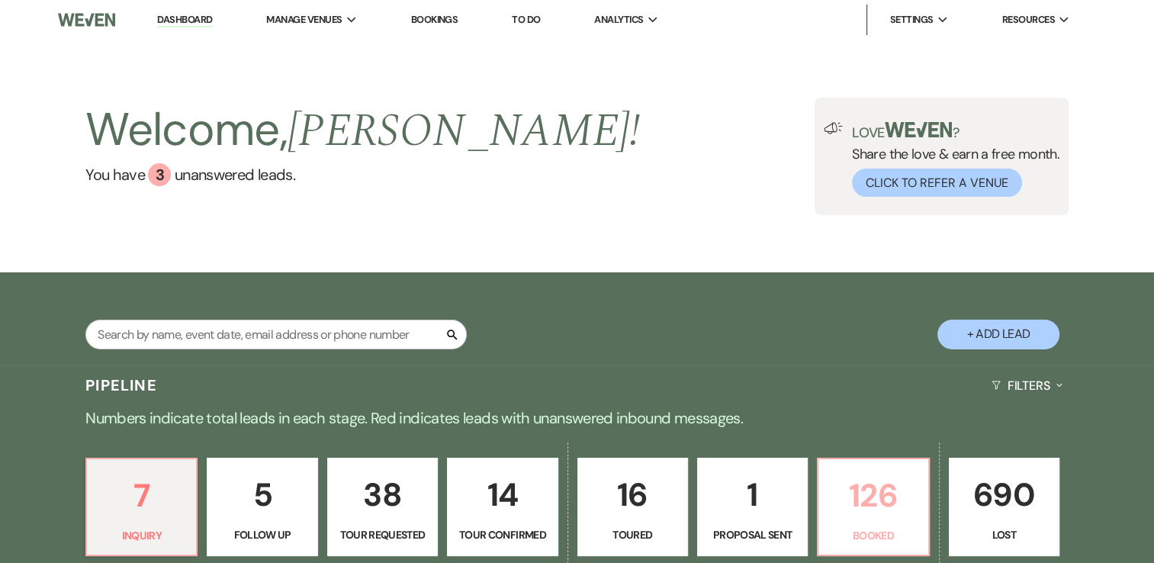
click at [894, 496] on p "126" at bounding box center [872, 495] width 91 height 51
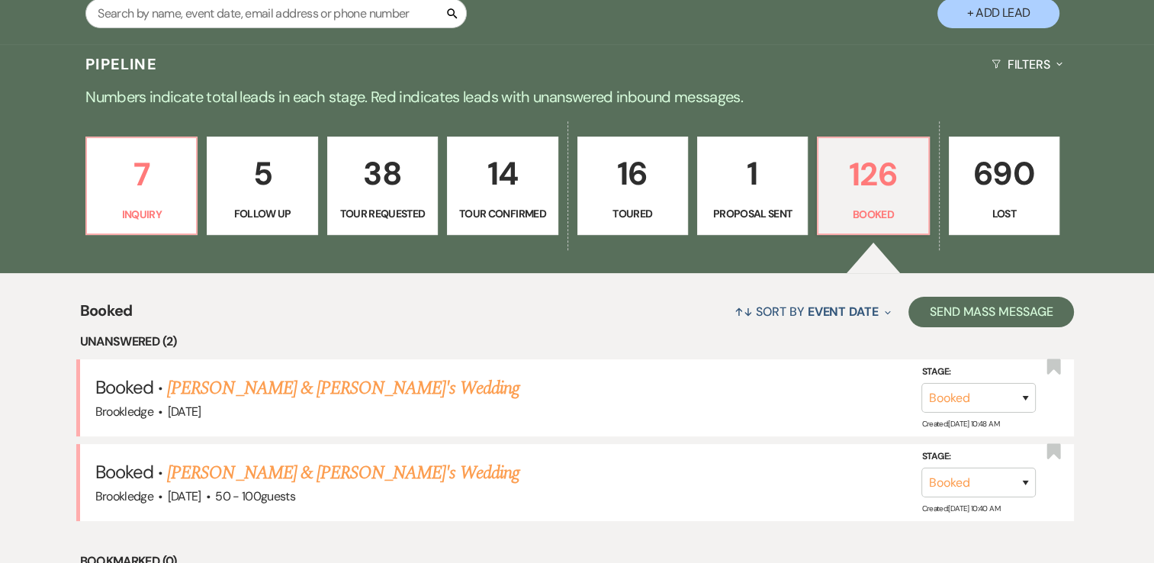
scroll to position [448, 0]
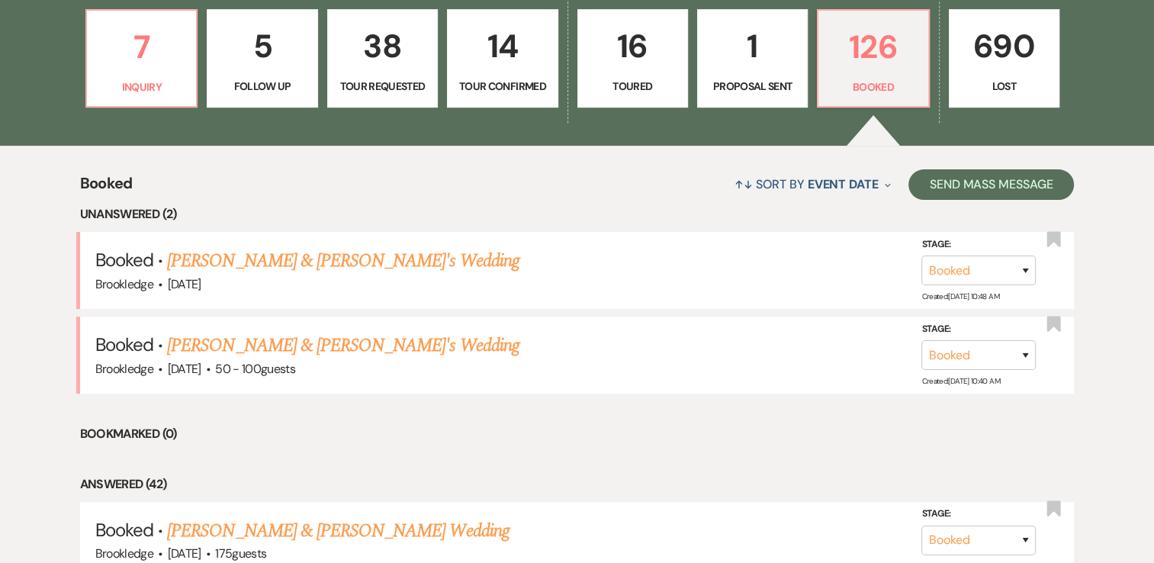
click at [376, 255] on link "[PERSON_NAME] & [PERSON_NAME]'s Wedding" at bounding box center [343, 260] width 352 height 27
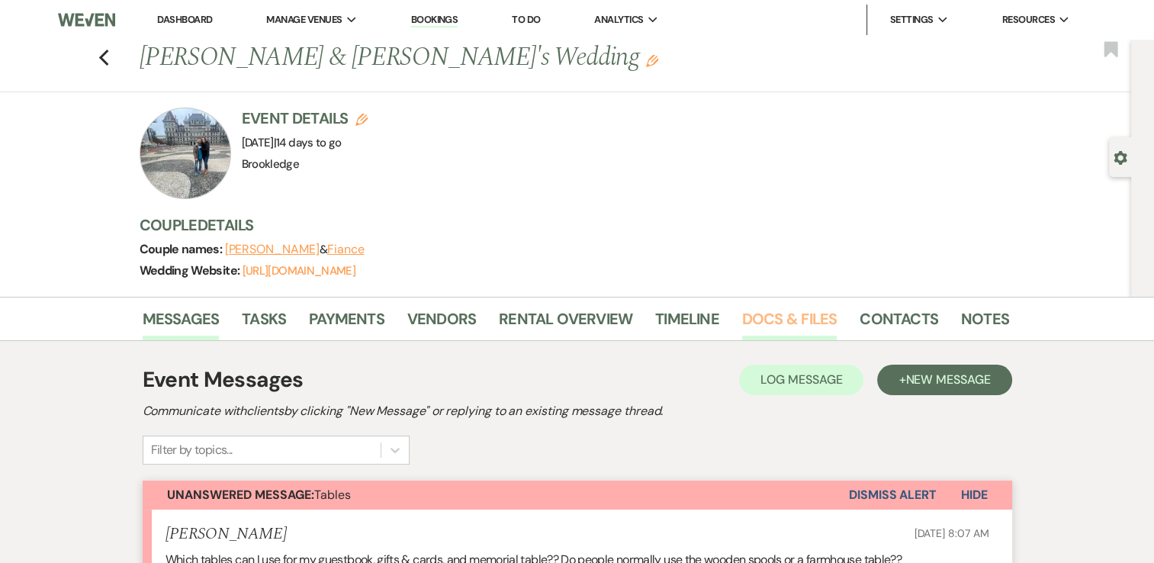
click at [789, 315] on link "Docs & Files" at bounding box center [789, 323] width 95 height 34
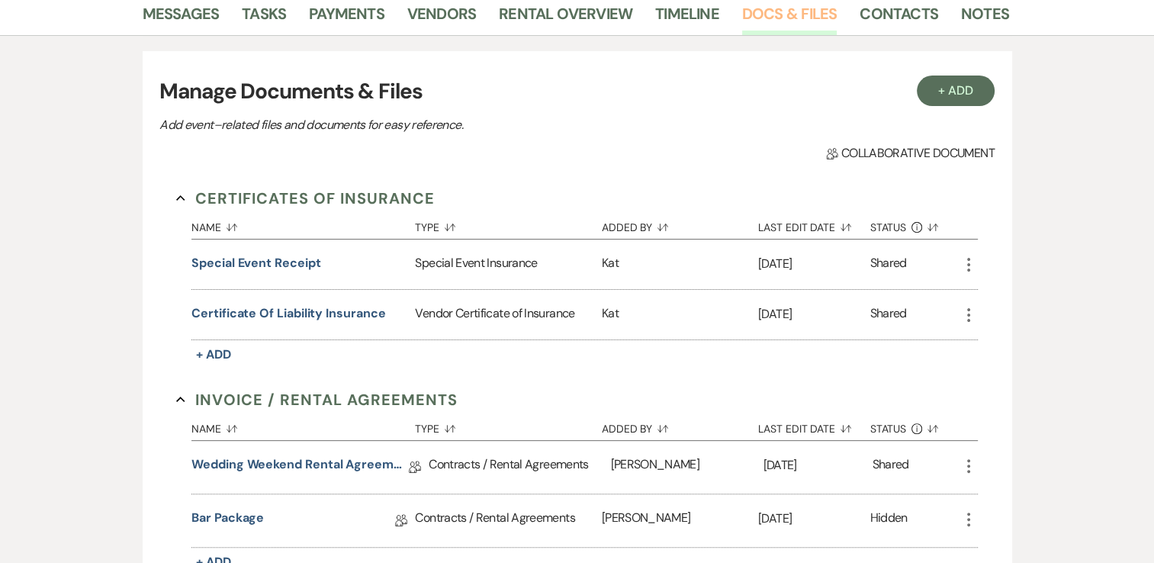
scroll to position [457, 0]
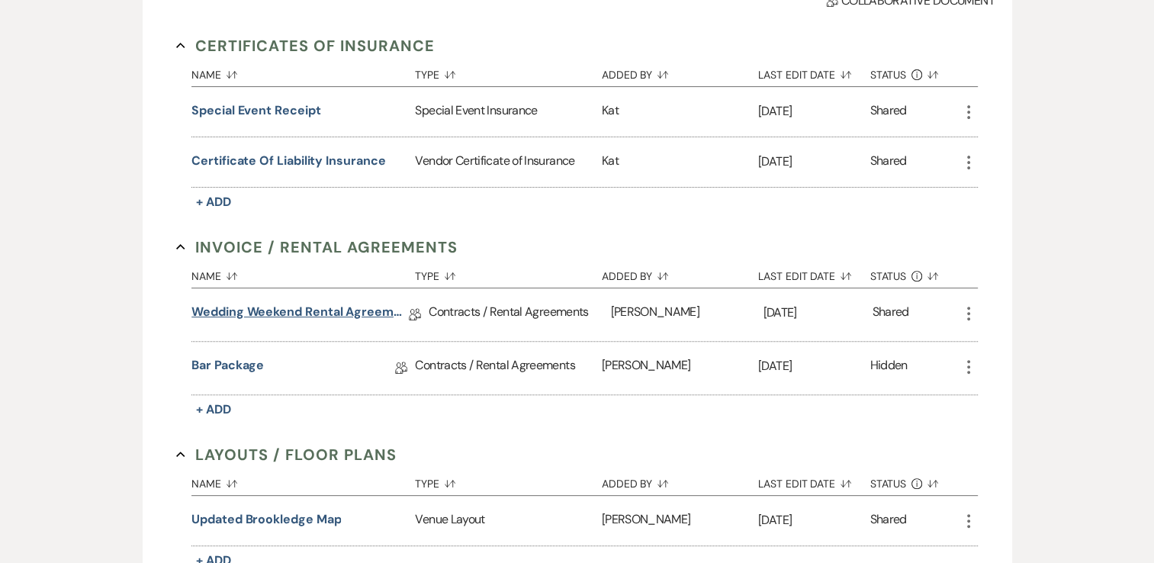
click at [293, 310] on link "Wedding Weekend Rental Agreement" at bounding box center [299, 315] width 217 height 24
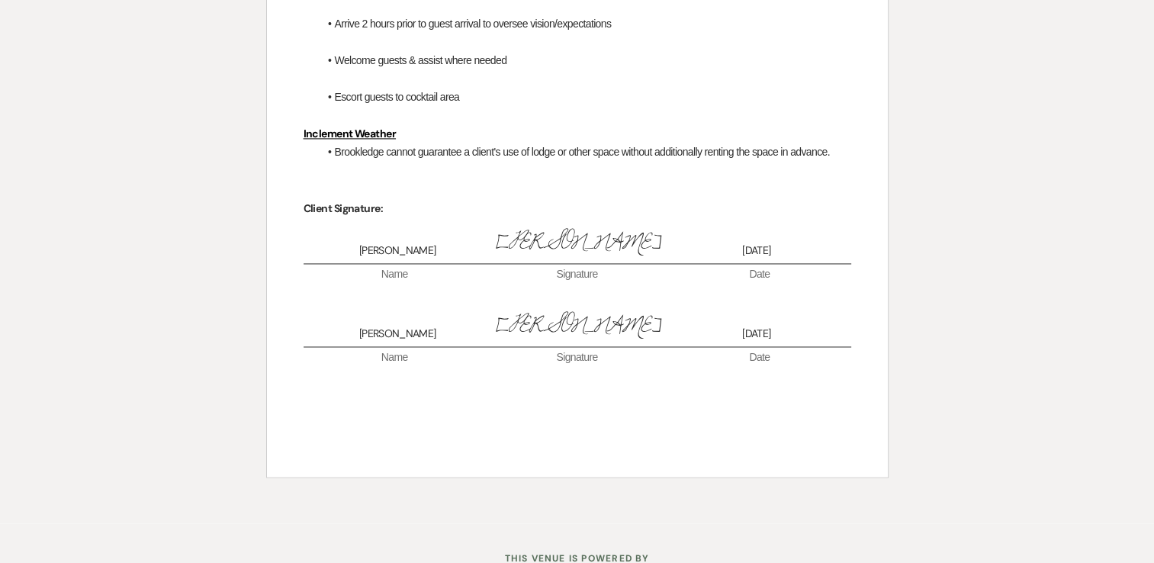
scroll to position [2192, 0]
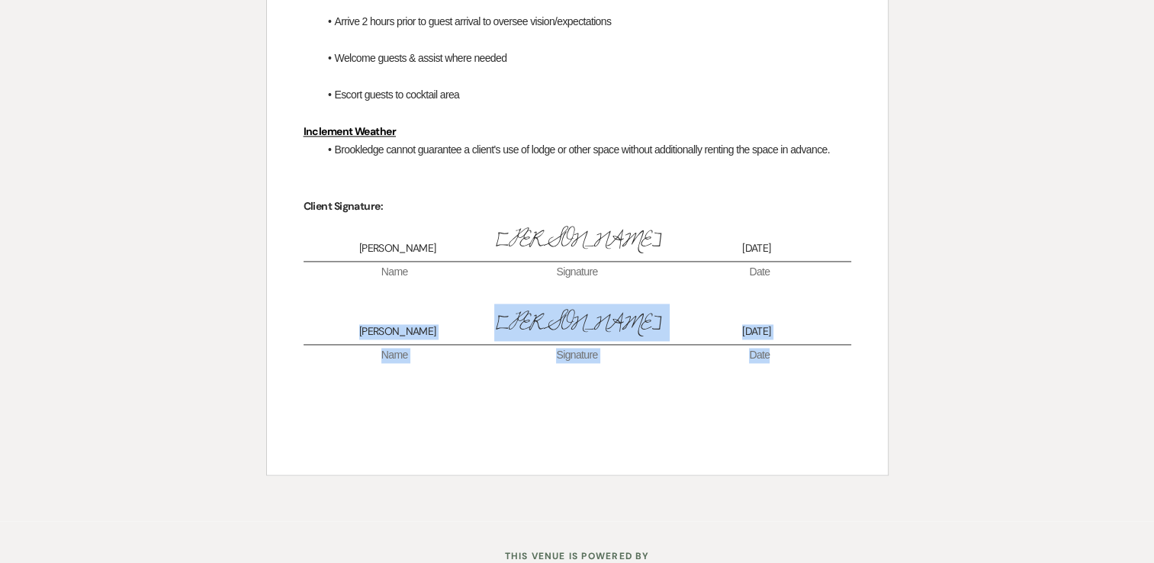
drag, startPoint x: 443, startPoint y: 297, endPoint x: 394, endPoint y: 301, distance: 48.9
click at [394, 324] on span "Marc Badalucco Jr" at bounding box center [397, 331] width 179 height 15
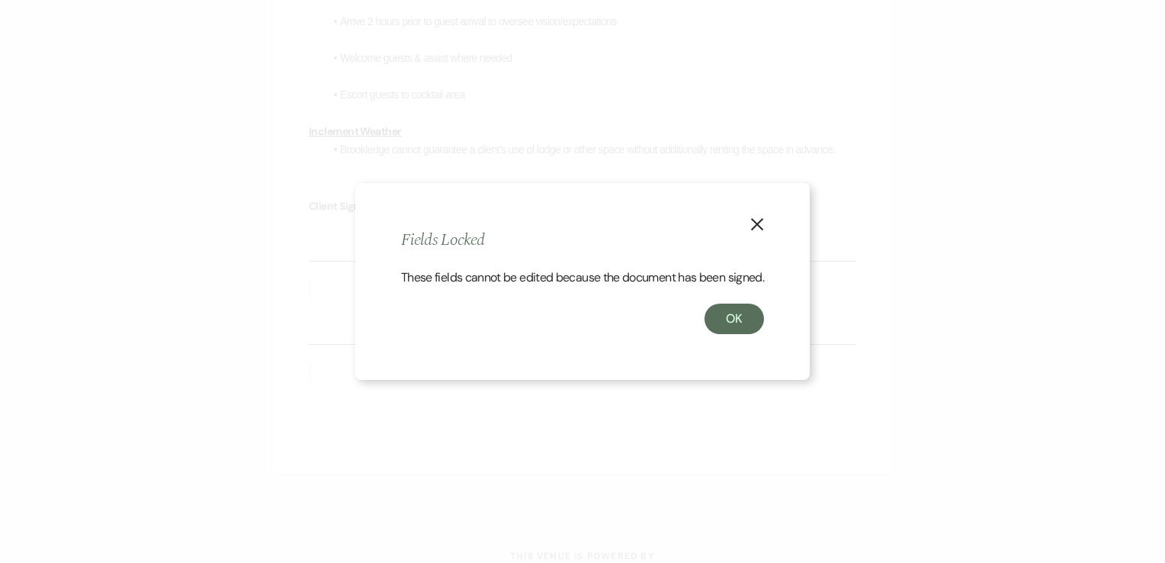
click at [757, 218] on use "button" at bounding box center [757, 224] width 12 height 12
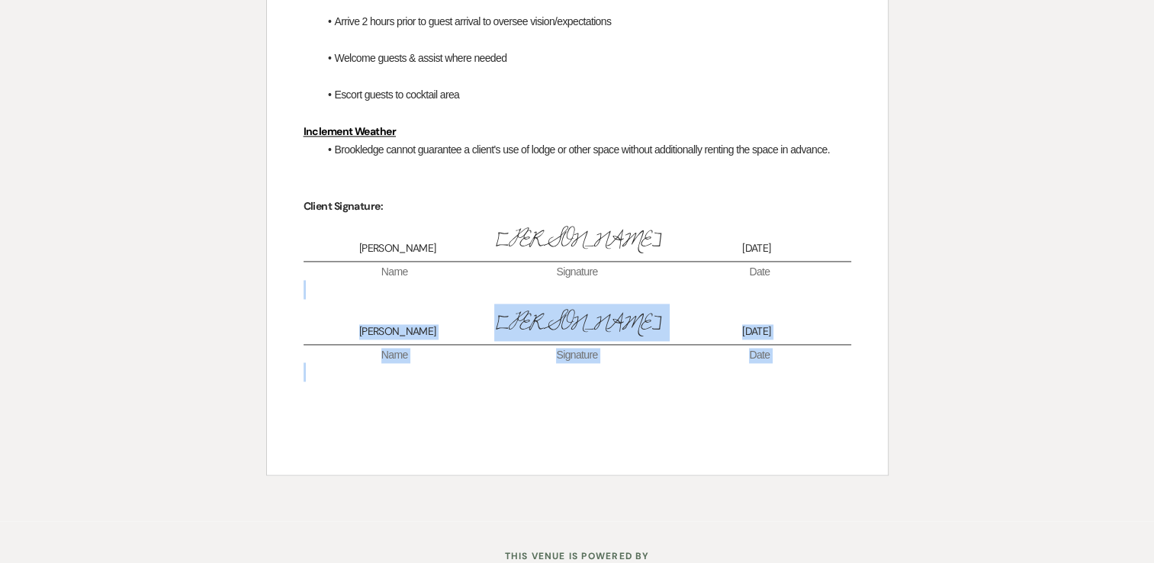
click at [316, 362] on p at bounding box center [576, 371] width 547 height 19
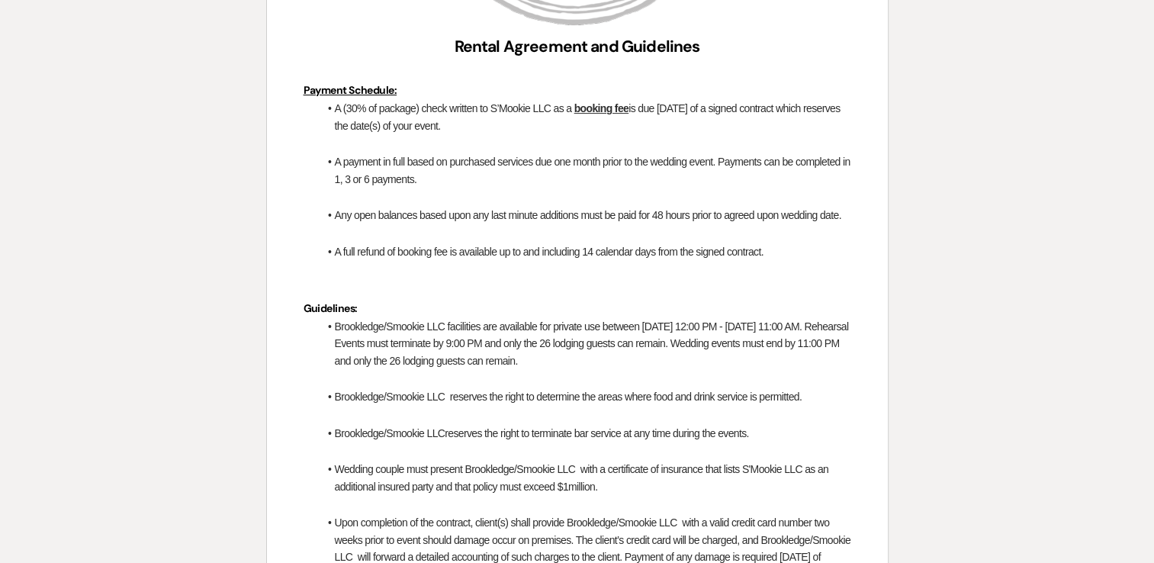
scroll to position [0, 0]
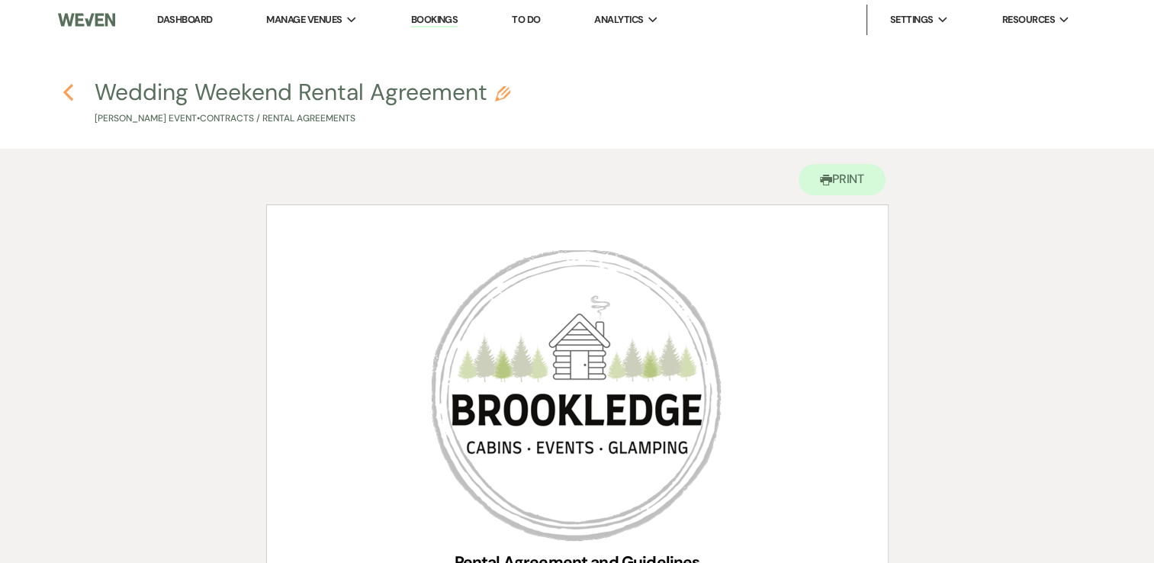
click at [67, 90] on use "button" at bounding box center [68, 92] width 10 height 17
